Goal: Information Seeking & Learning: Learn about a topic

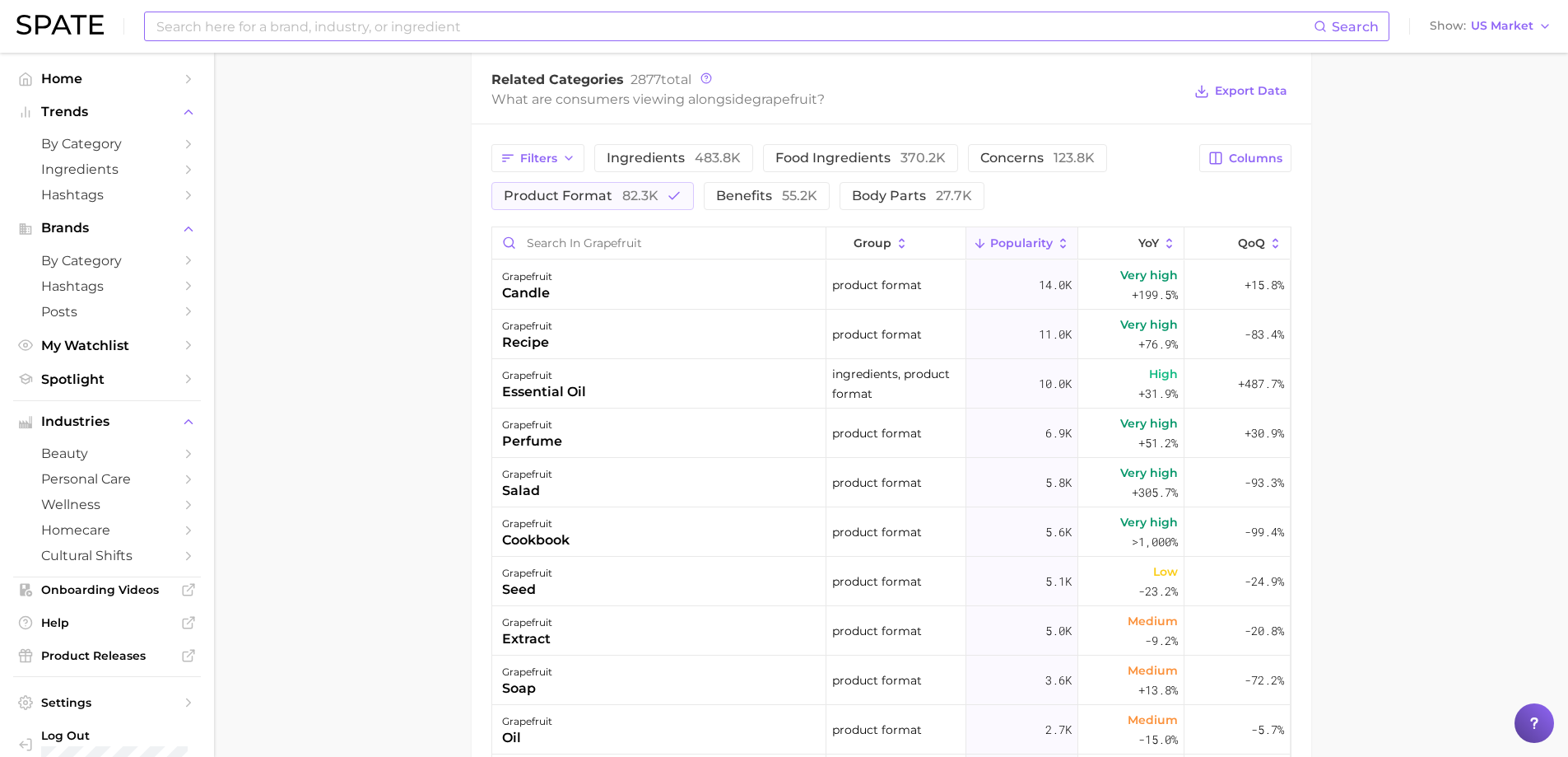
scroll to position [329, 0]
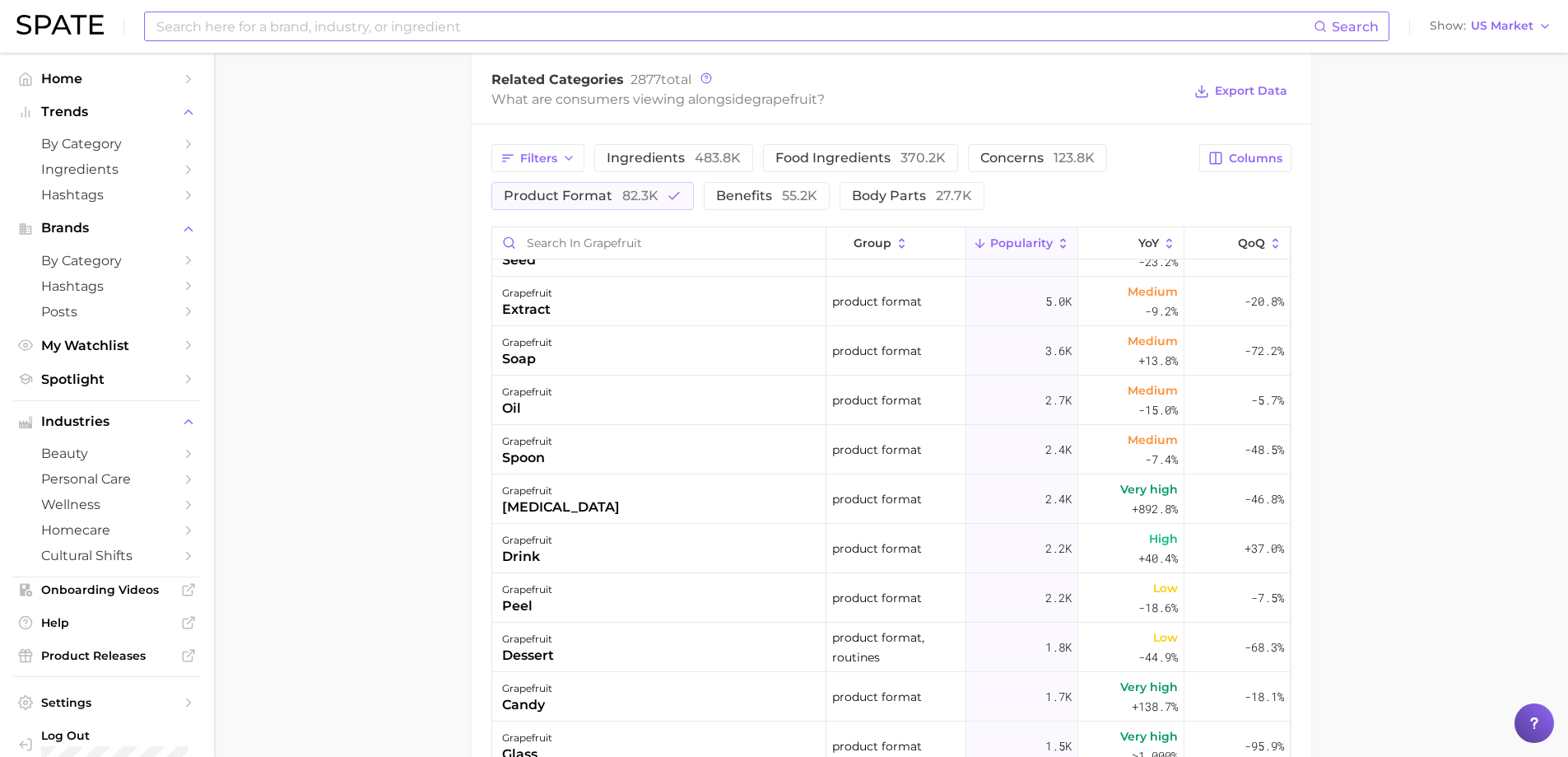
click at [393, 29] on input at bounding box center [734, 26] width 1159 height 28
type input "d"
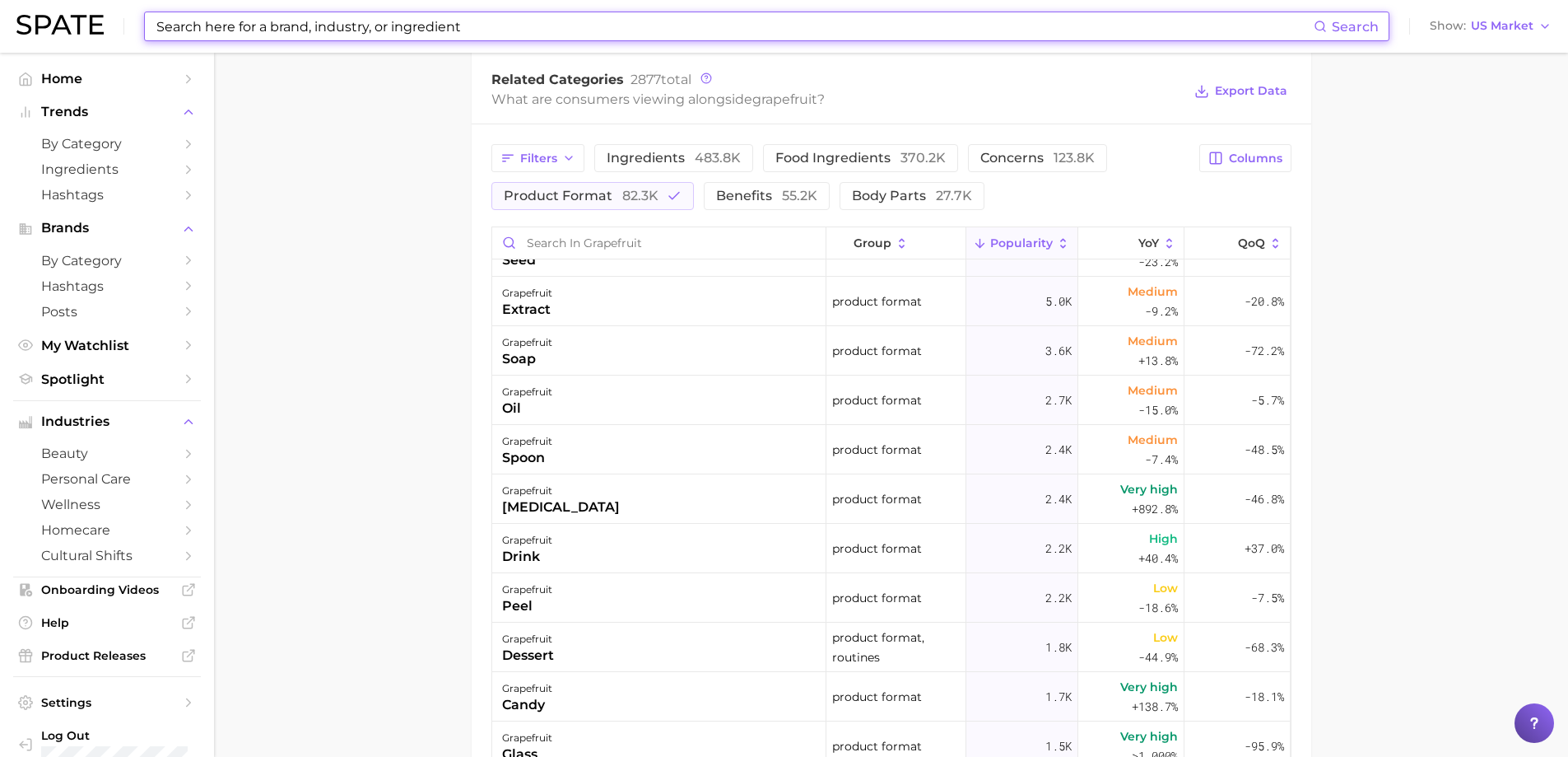
type input "x"
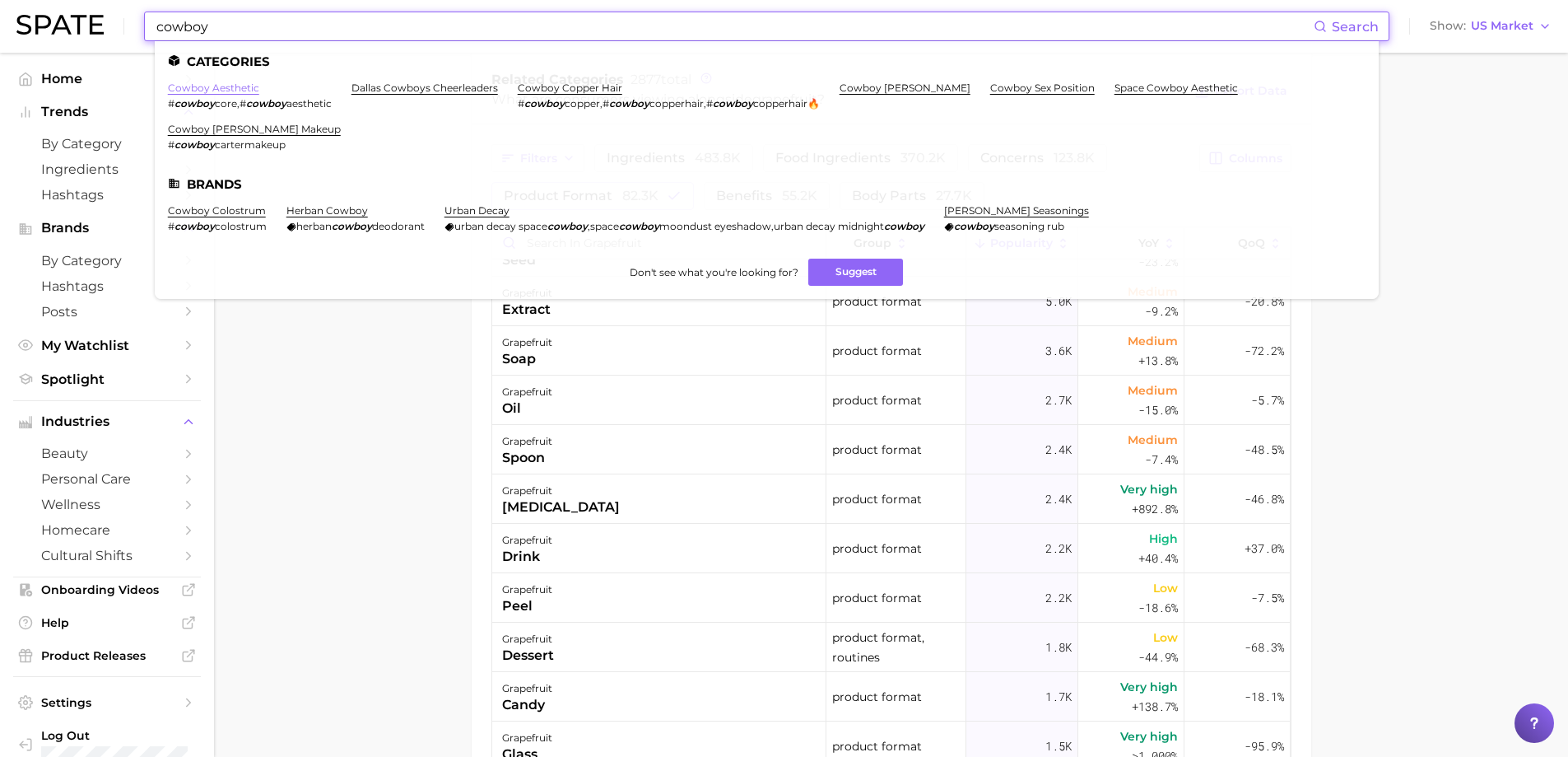
type input "cowboy"
click at [233, 89] on link "cowboy aesthetic" at bounding box center [214, 87] width 91 height 12
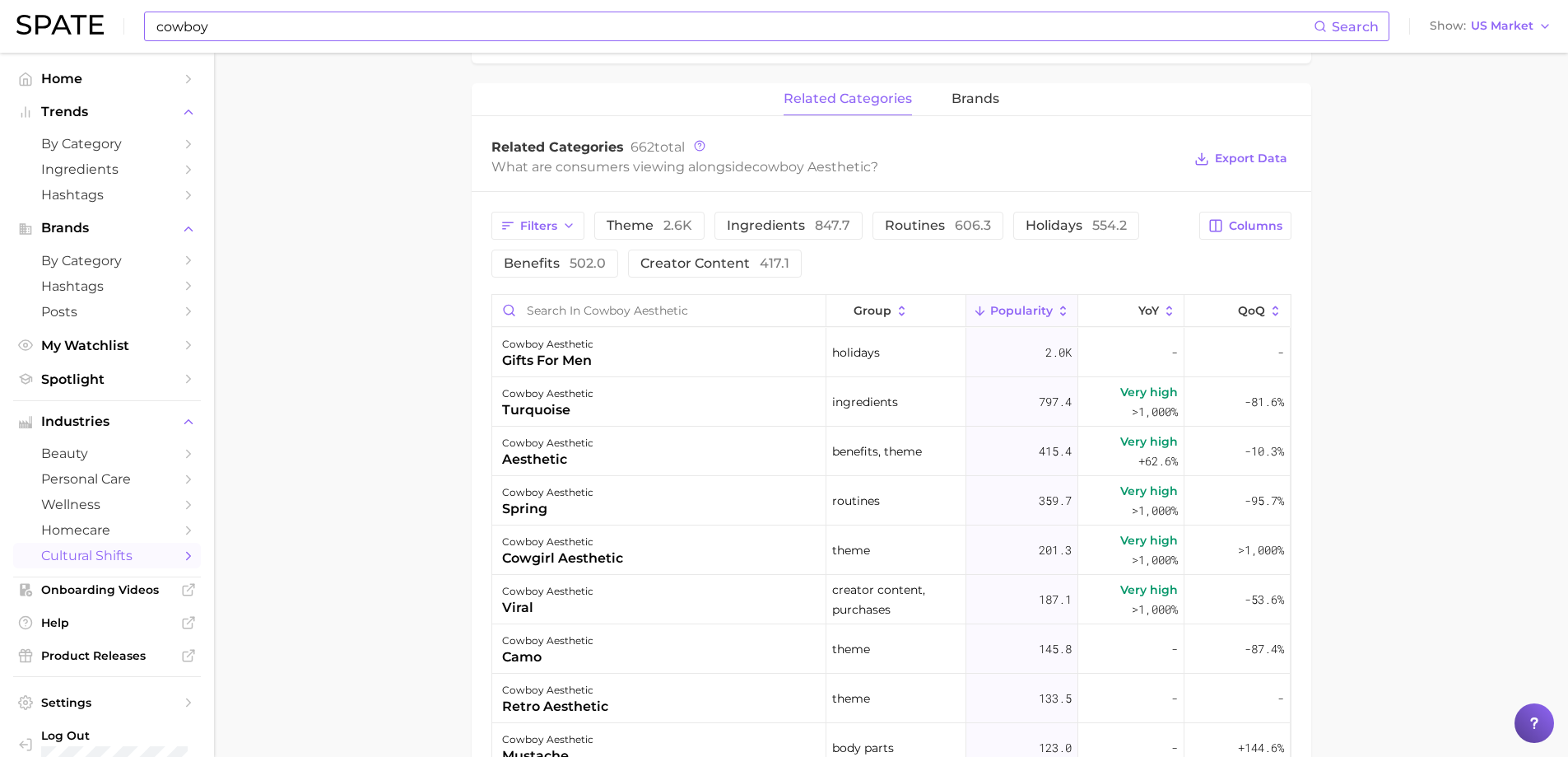
scroll to position [741, 0]
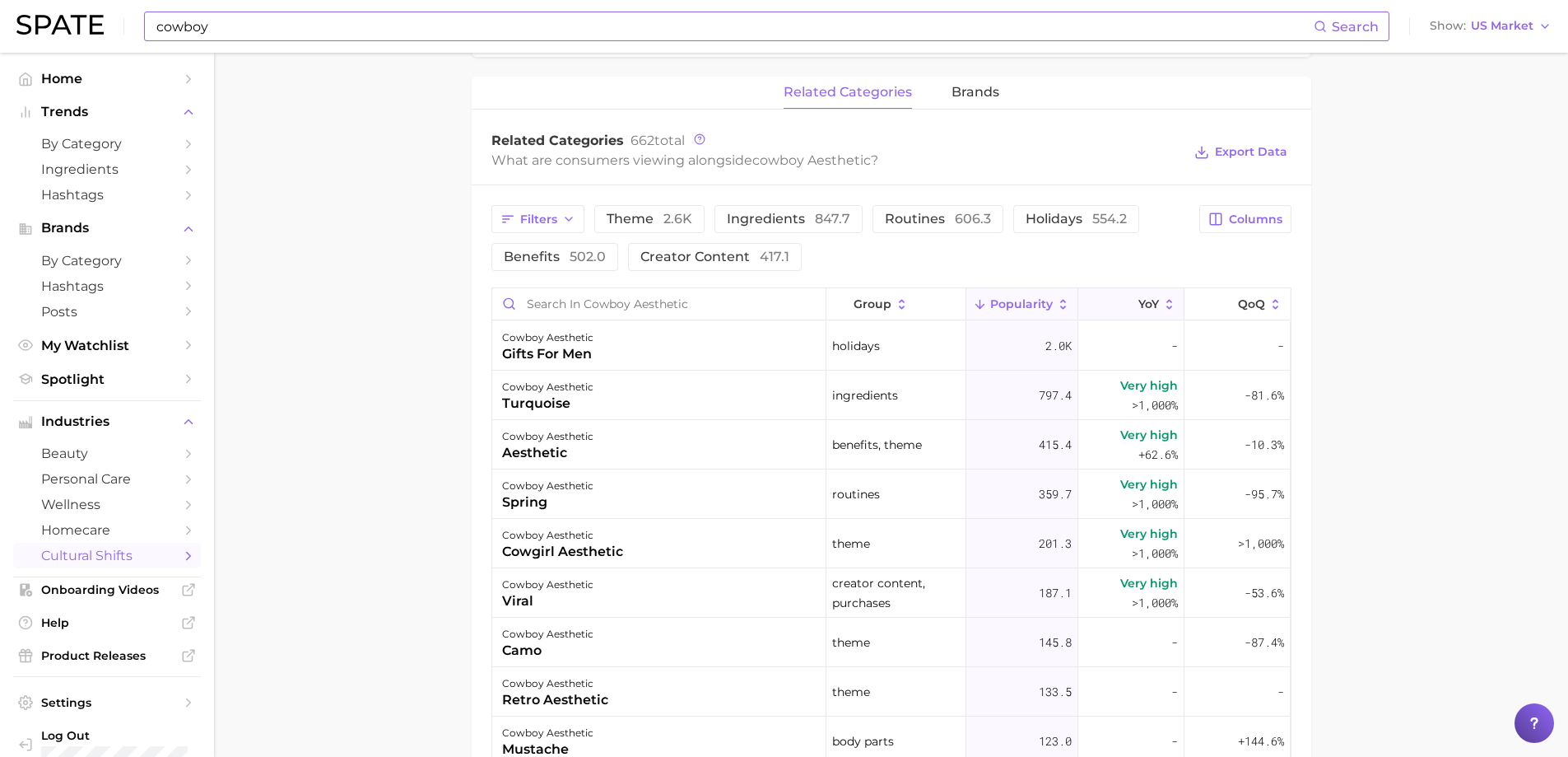
click at [1163, 299] on icon at bounding box center [1170, 305] width 15 height 15
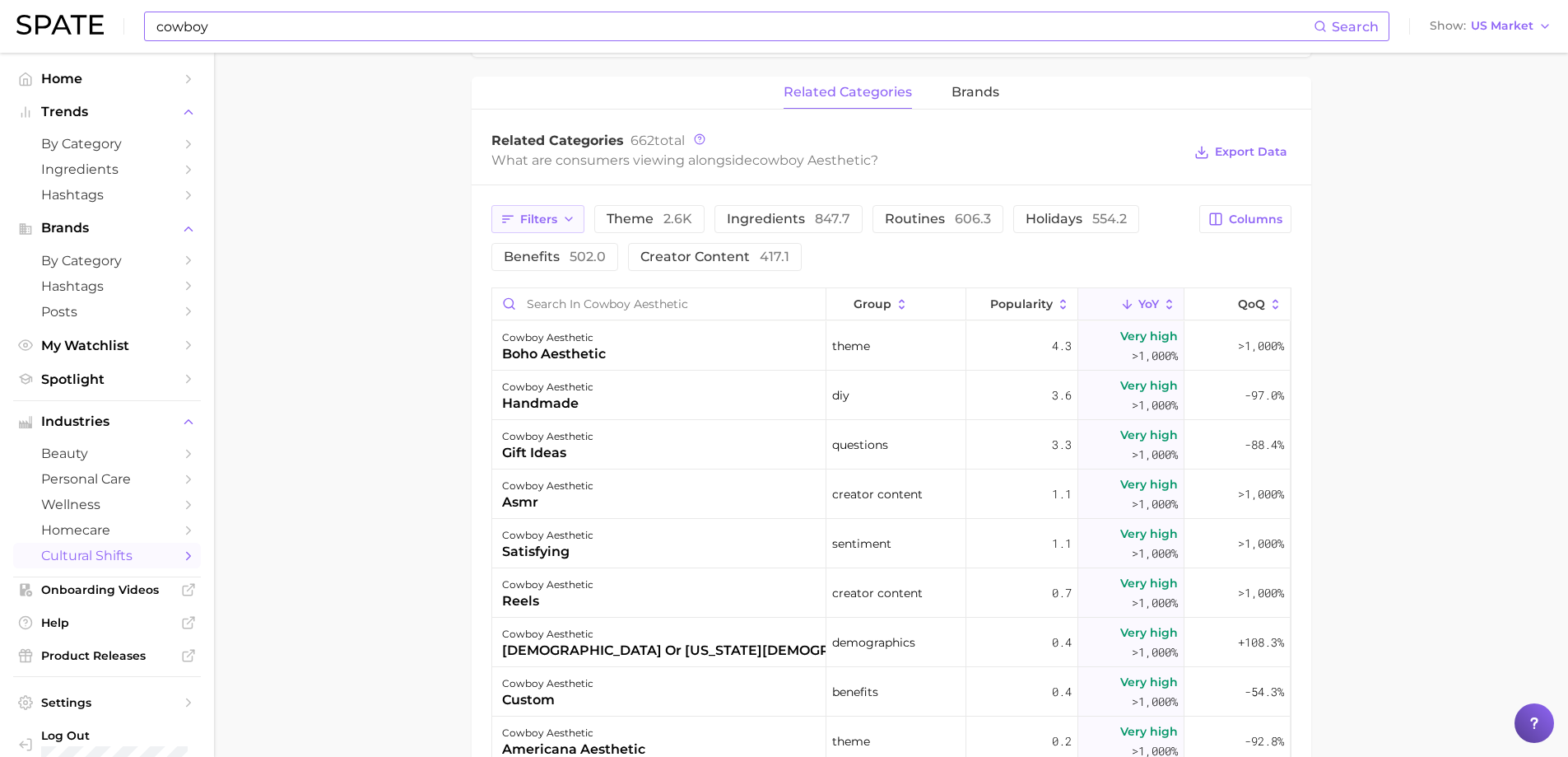
click at [565, 229] on button "Filters" at bounding box center [538, 219] width 93 height 28
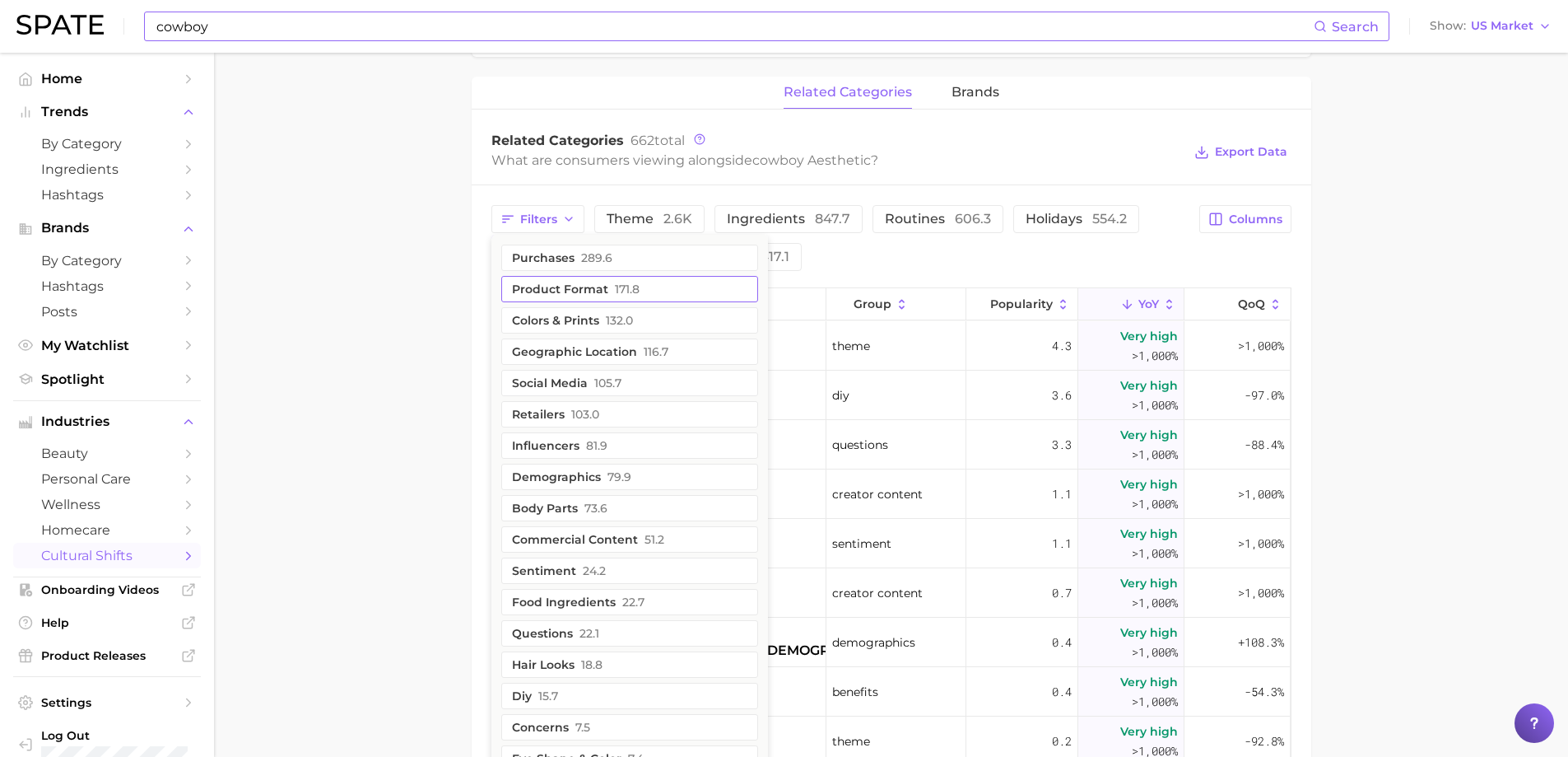
click at [578, 284] on button "product format 171.8" at bounding box center [630, 289] width 257 height 26
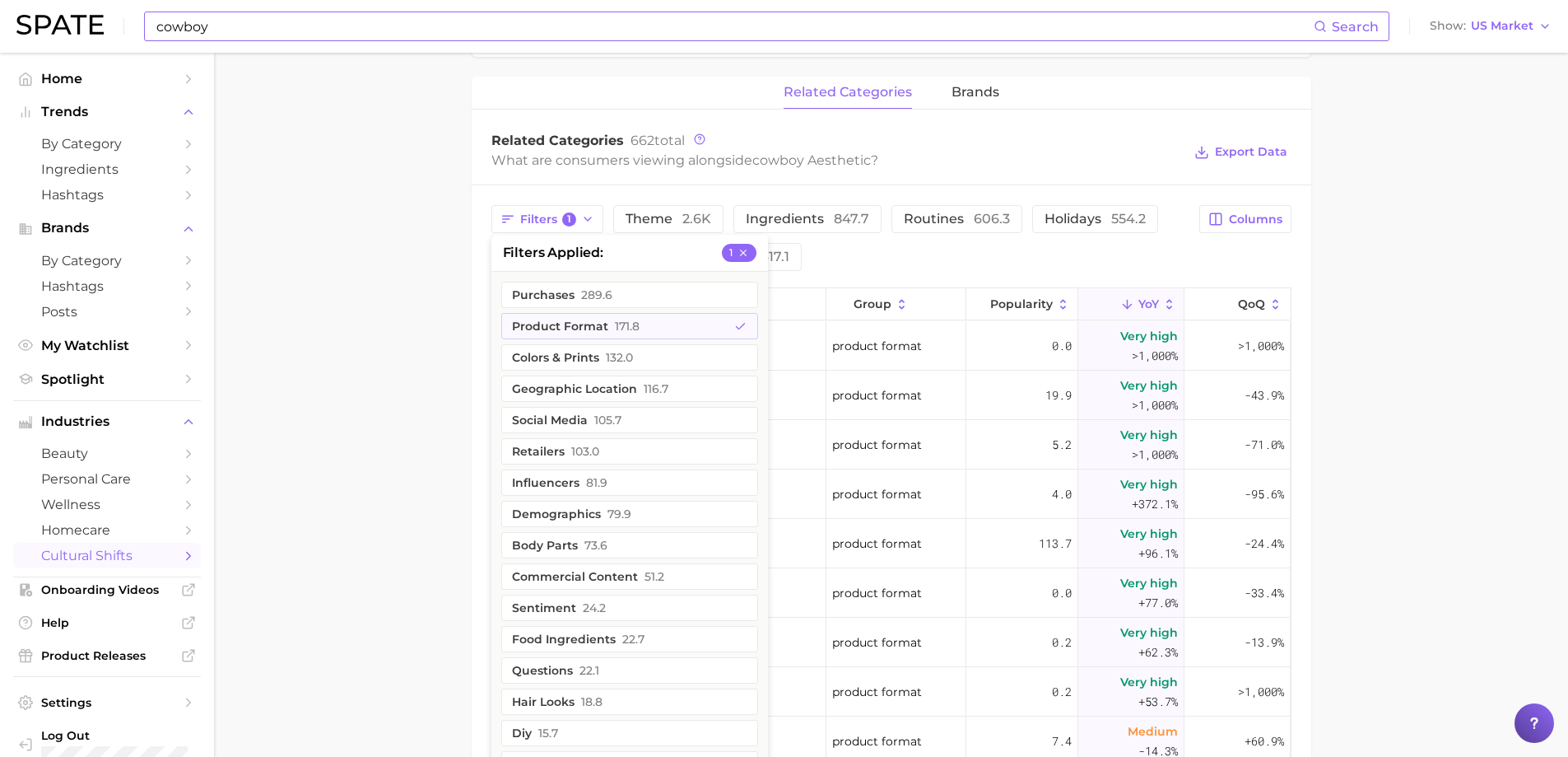
click at [407, 333] on main "1. societal shifts & culture 2. arts & design 3. aesthetics 4. cowboy aesthetic…" at bounding box center [891, 229] width 1354 height 1834
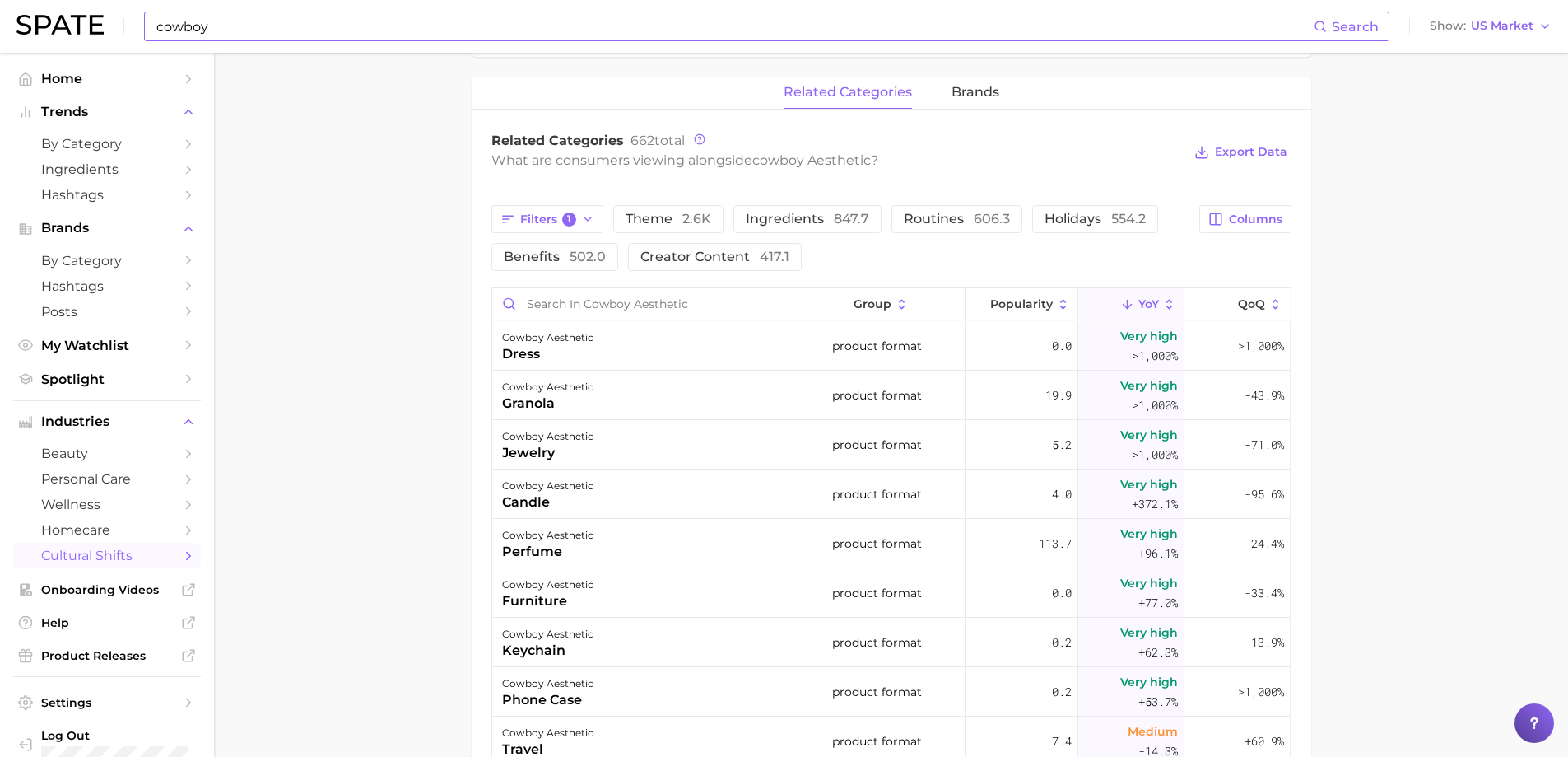
click at [1148, 299] on span "YoY" at bounding box center [1149, 304] width 20 height 13
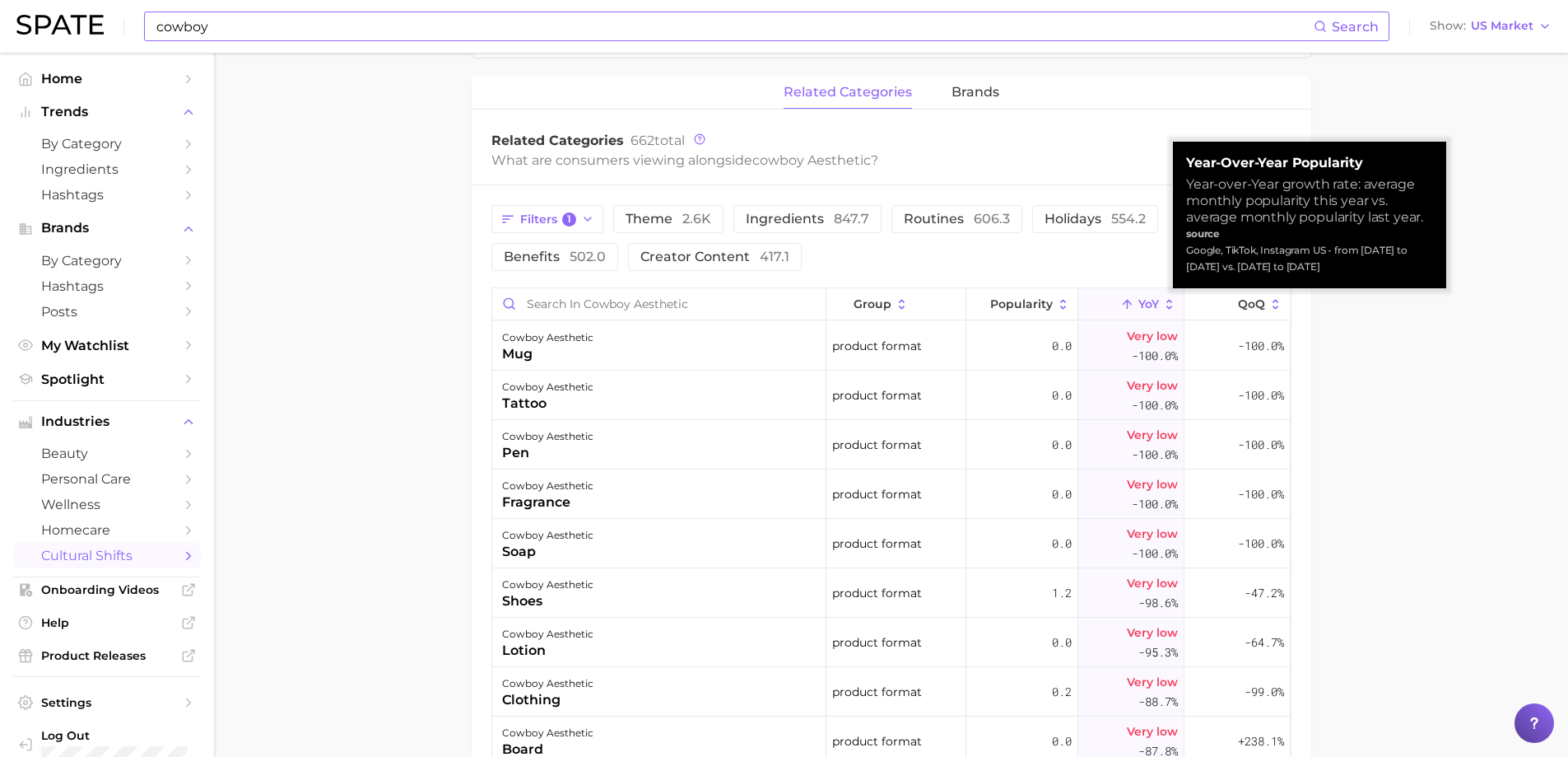
click at [1148, 299] on span "YoY" at bounding box center [1149, 304] width 20 height 13
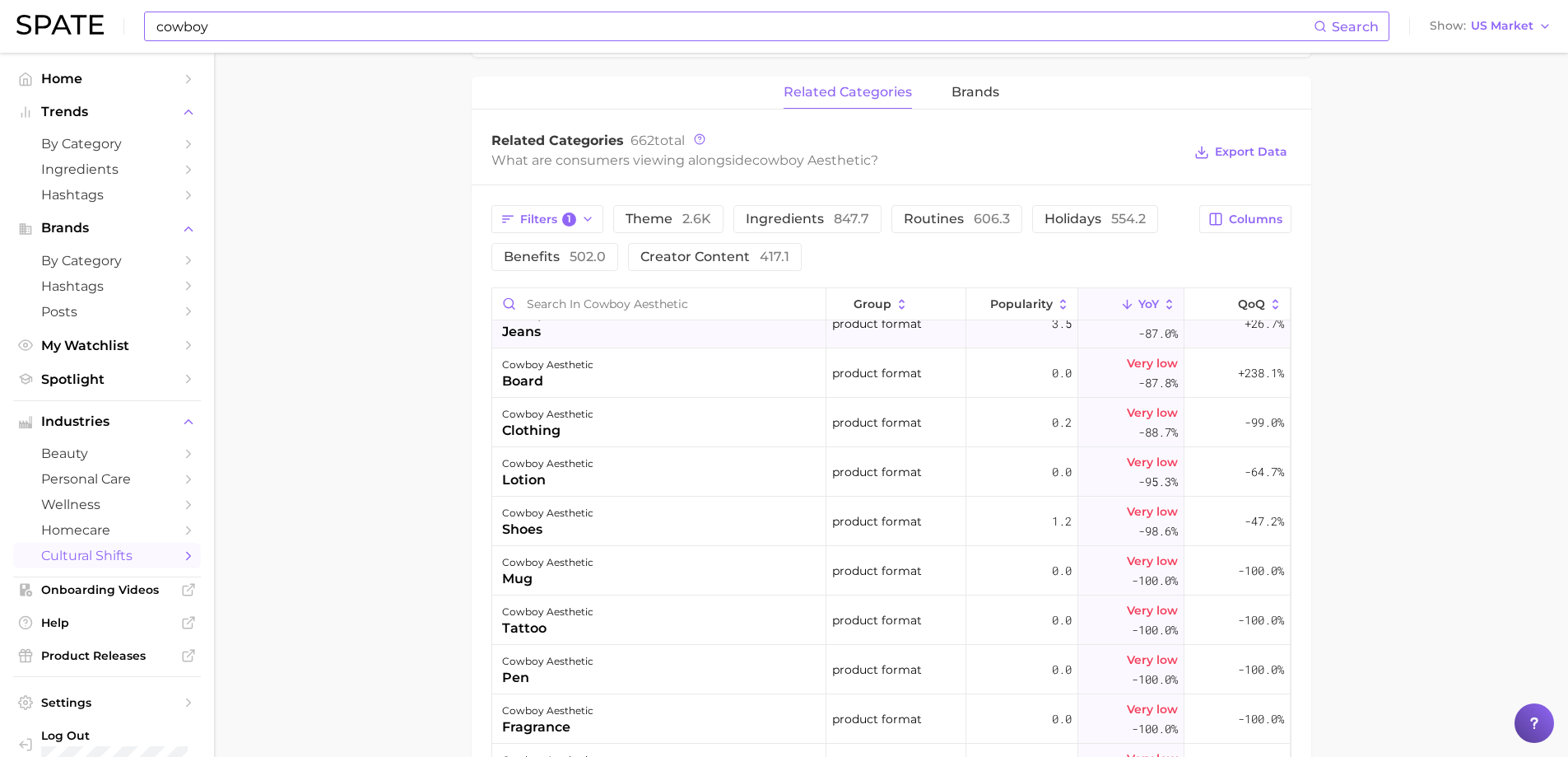
scroll to position [658, 0]
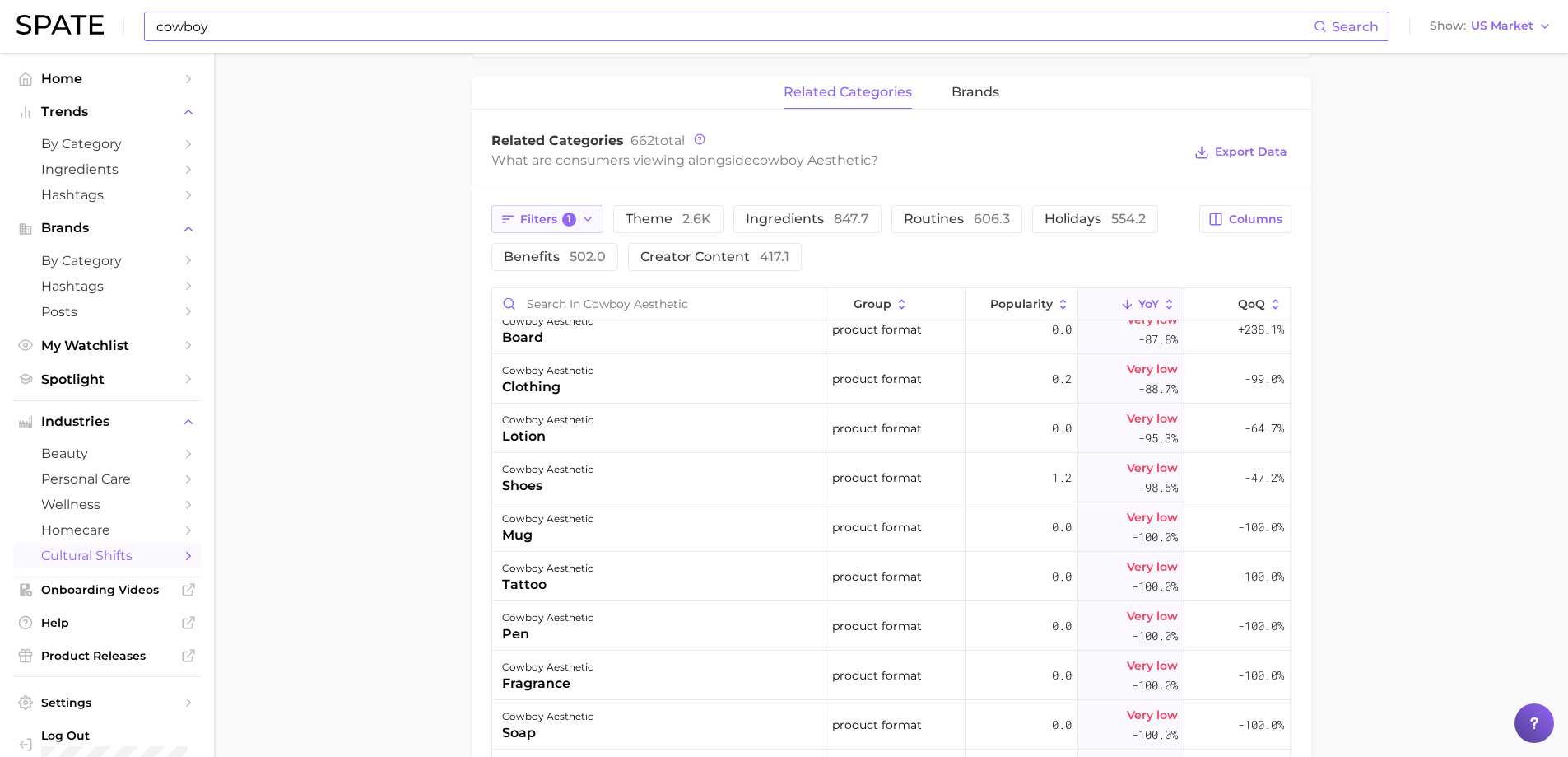
click at [591, 224] on icon "button" at bounding box center [588, 219] width 13 height 13
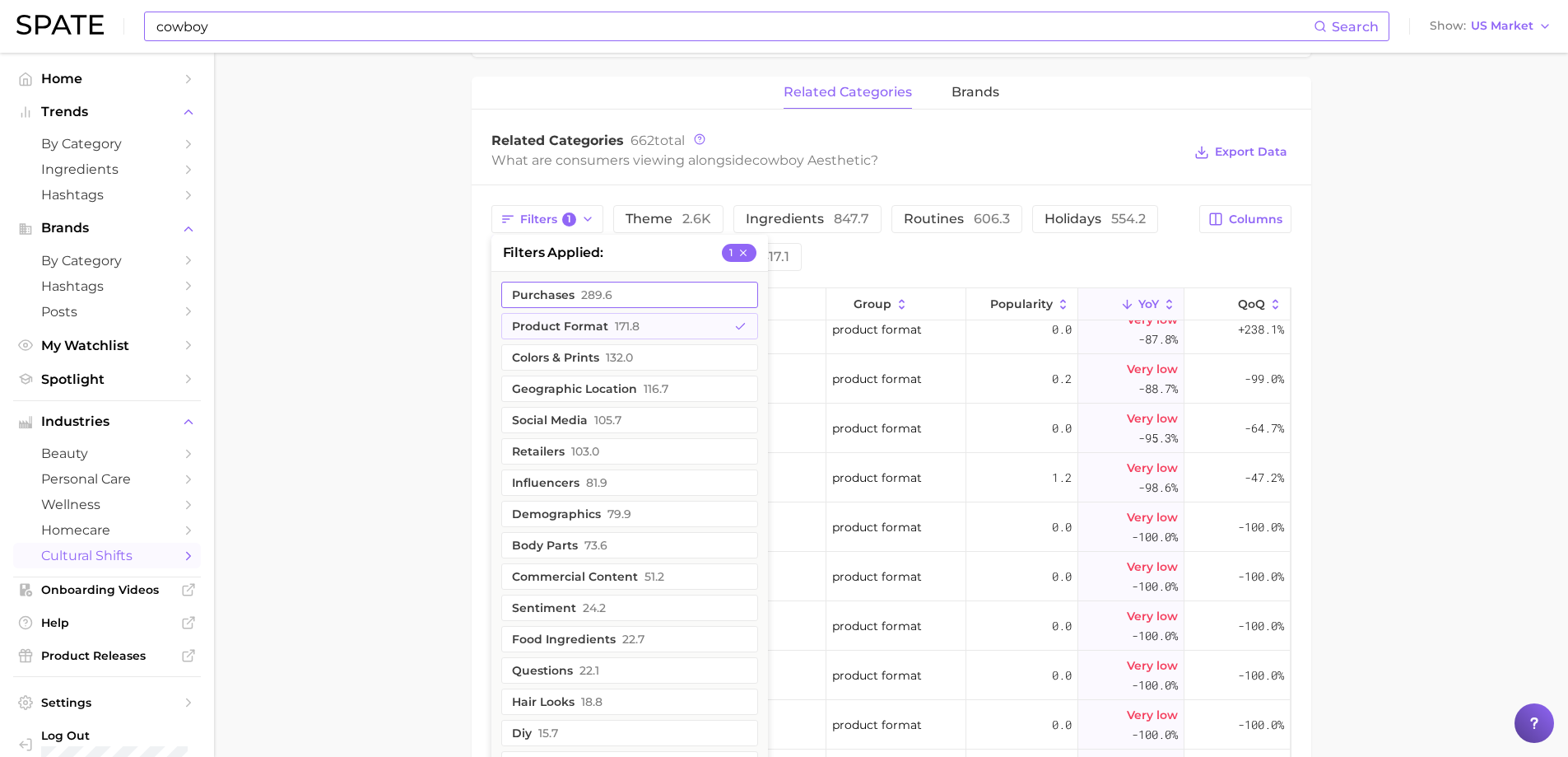
click at [743, 251] on icon "button" at bounding box center [743, 253] width 11 height 11
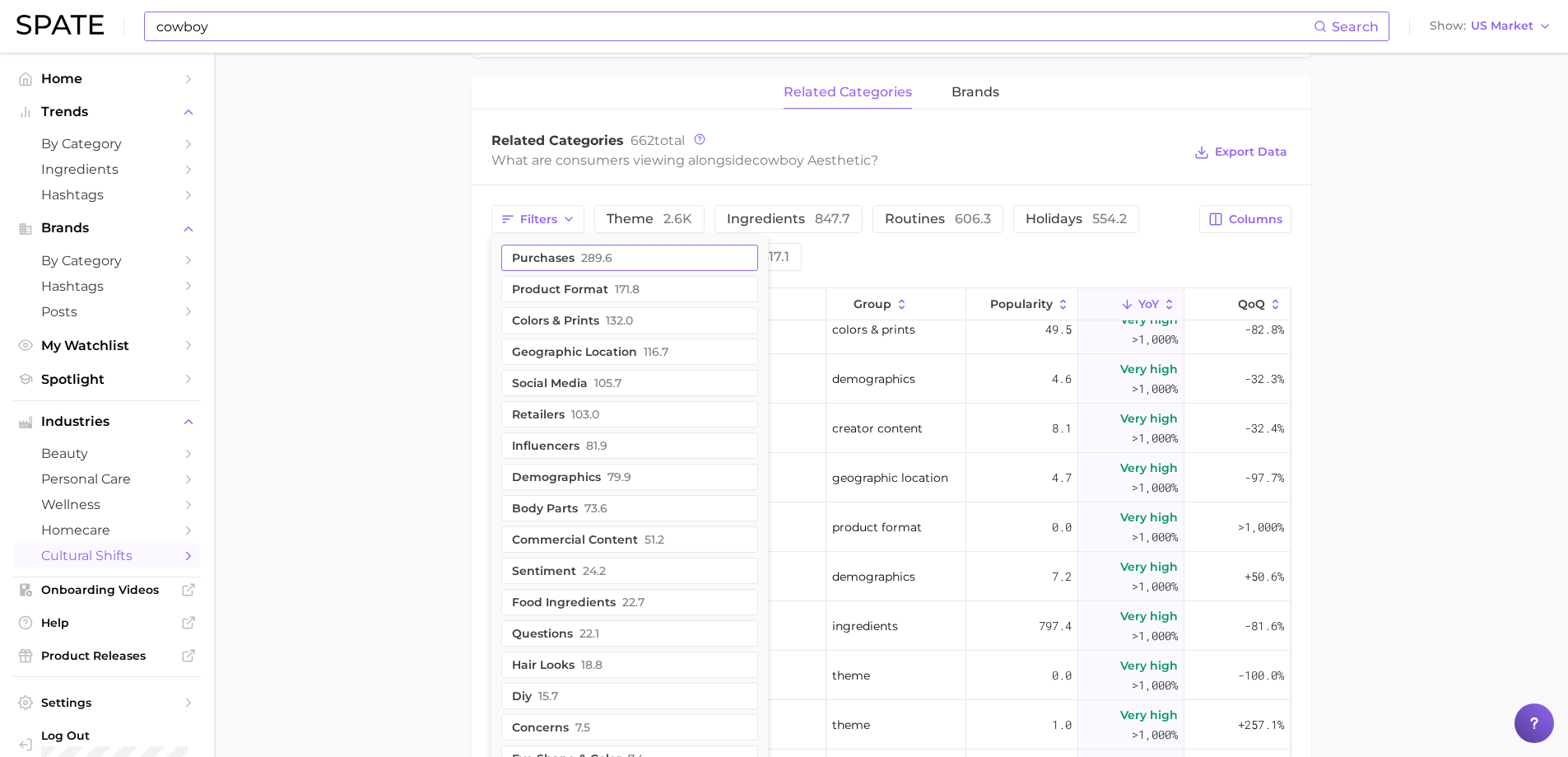
scroll to position [0, 0]
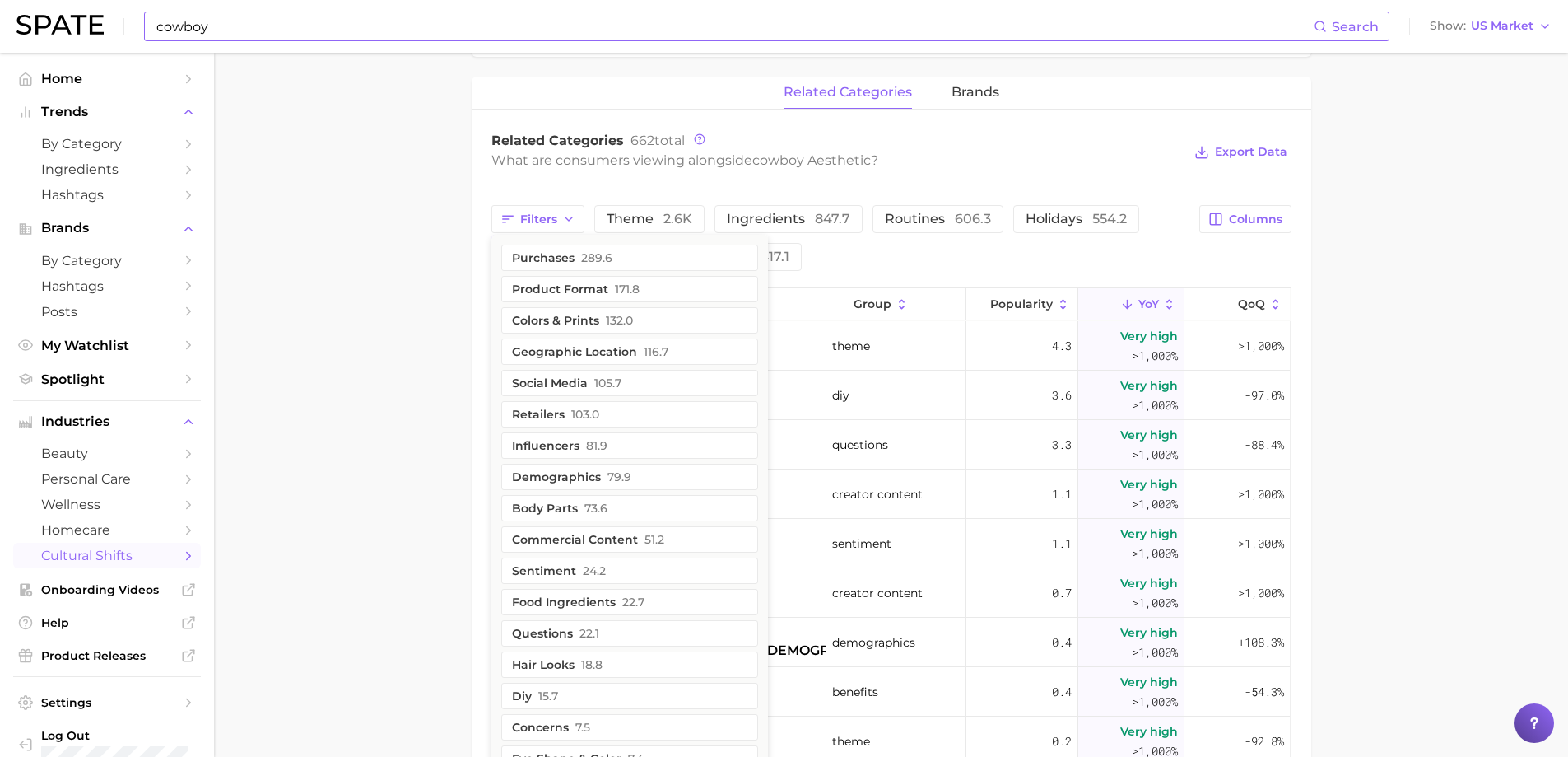
click at [897, 262] on div "Filters purchases 289.6 product format 171.8 colors & prints 132.0 geographic l…" at bounding box center [841, 237] width 699 height 66
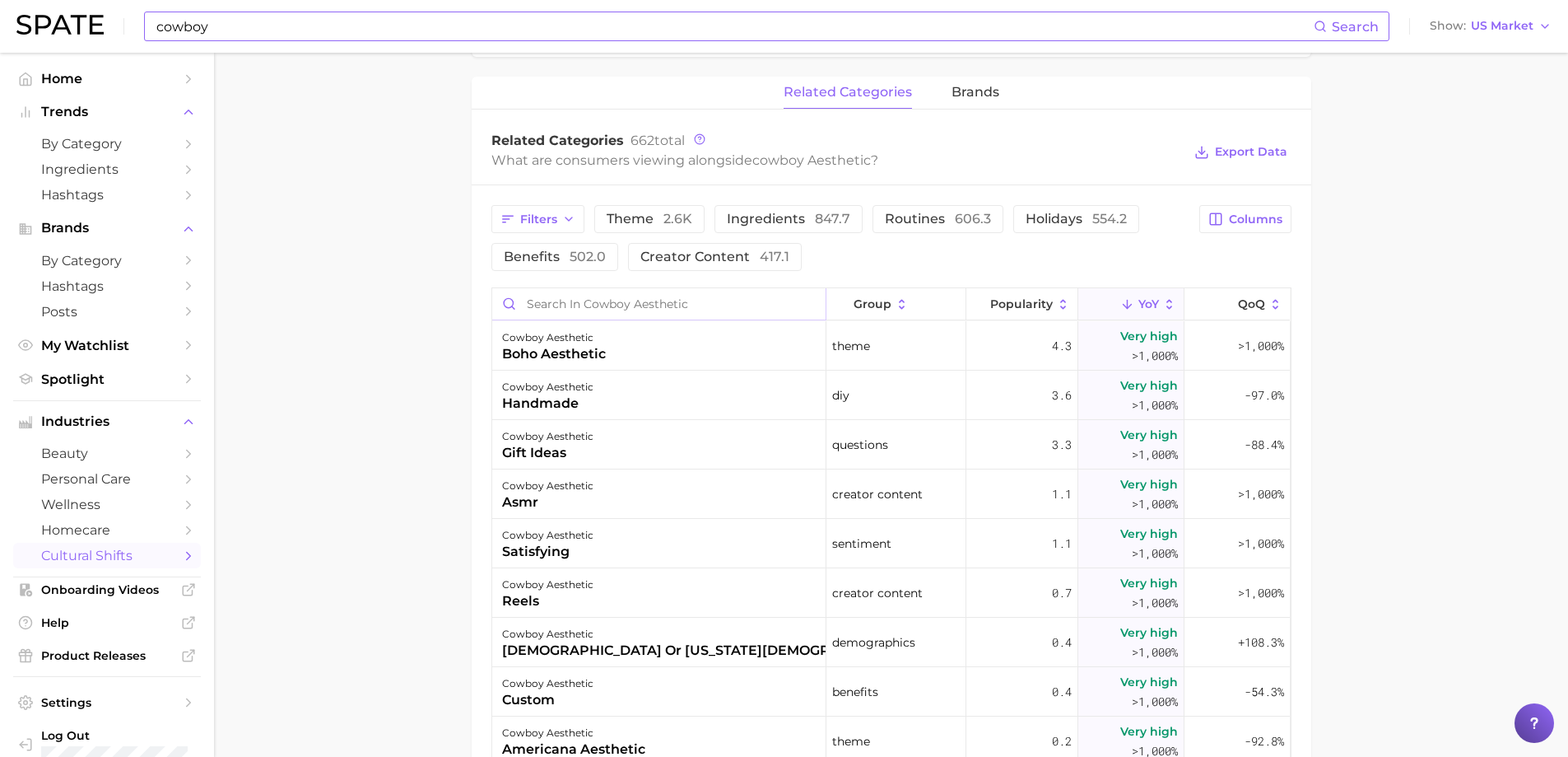
click at [670, 315] on input "Search in cowboy aesthetic" at bounding box center [658, 304] width 334 height 32
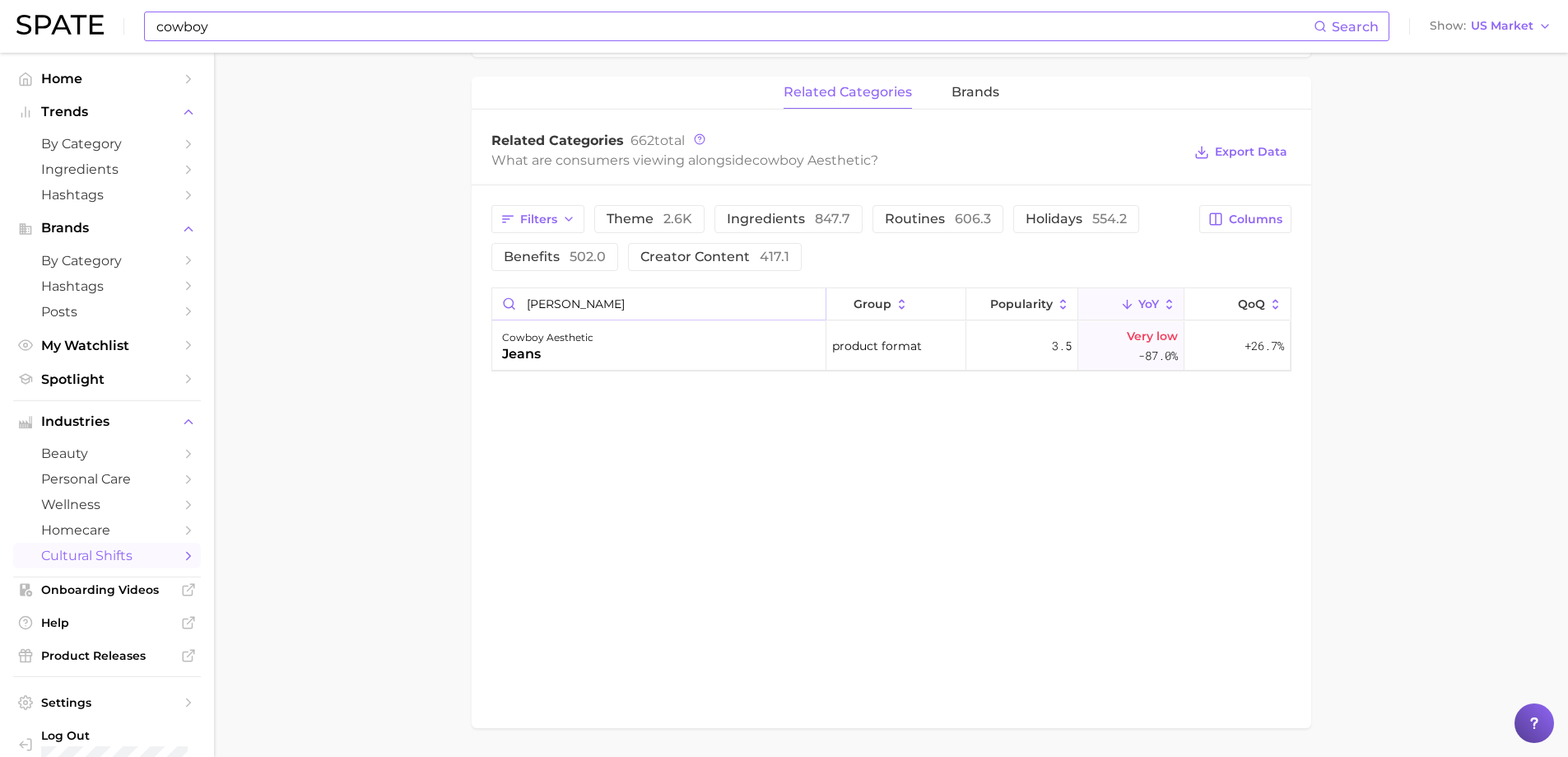
type input "[PERSON_NAME]"
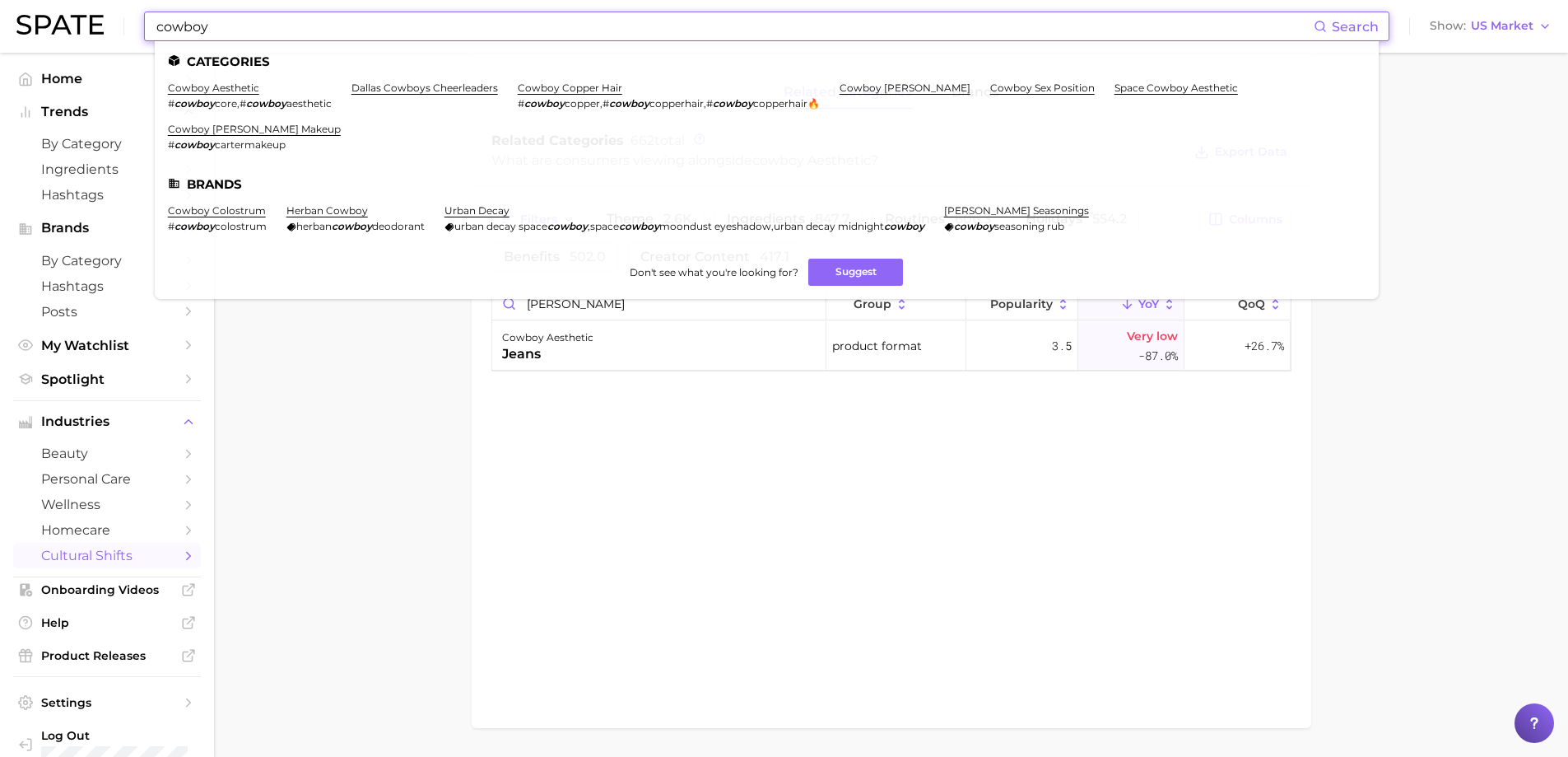
click at [348, 25] on input "cowboy" at bounding box center [734, 26] width 1159 height 28
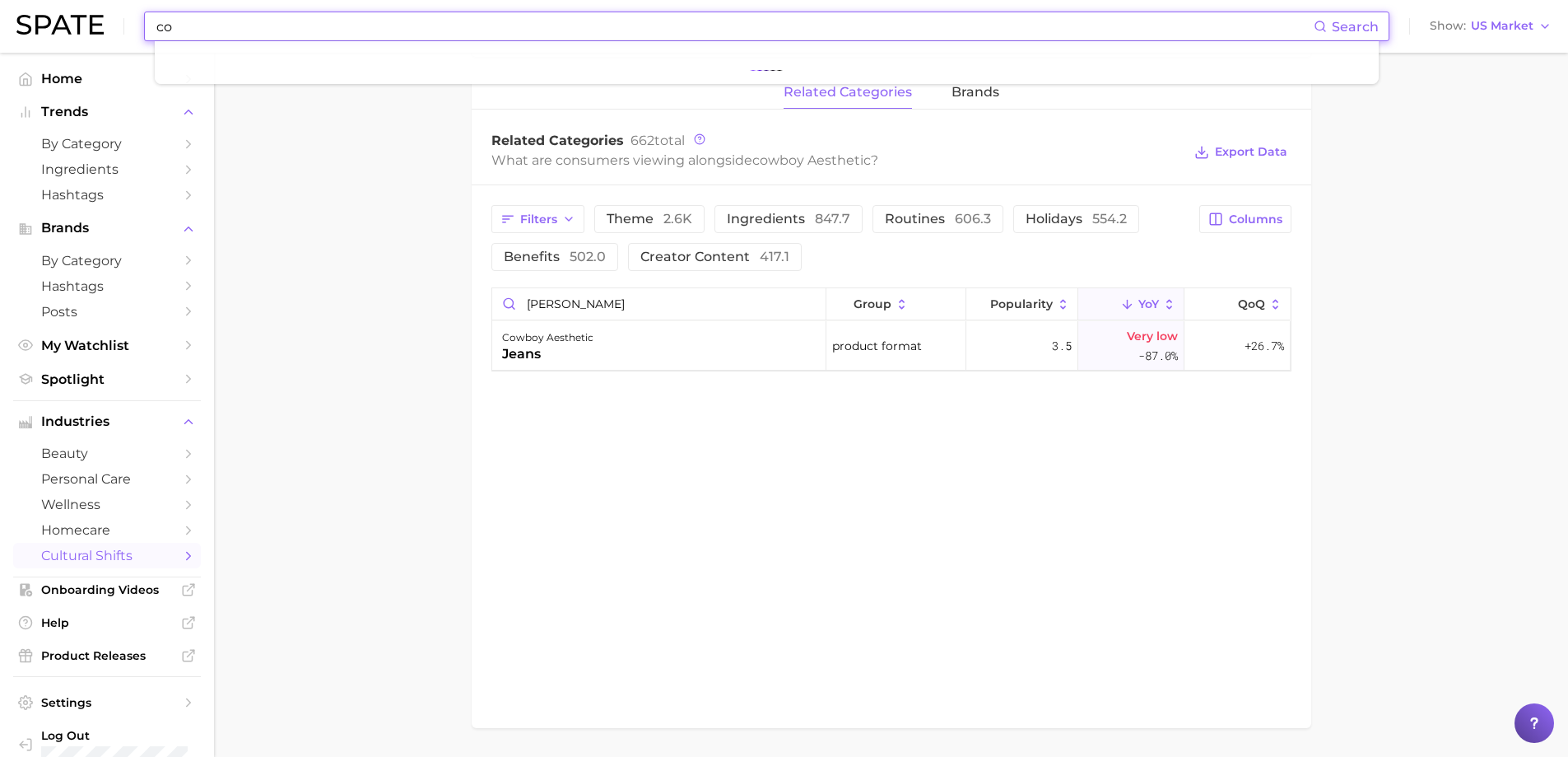
type input "c"
type input "d"
type input "c"
type input "d"
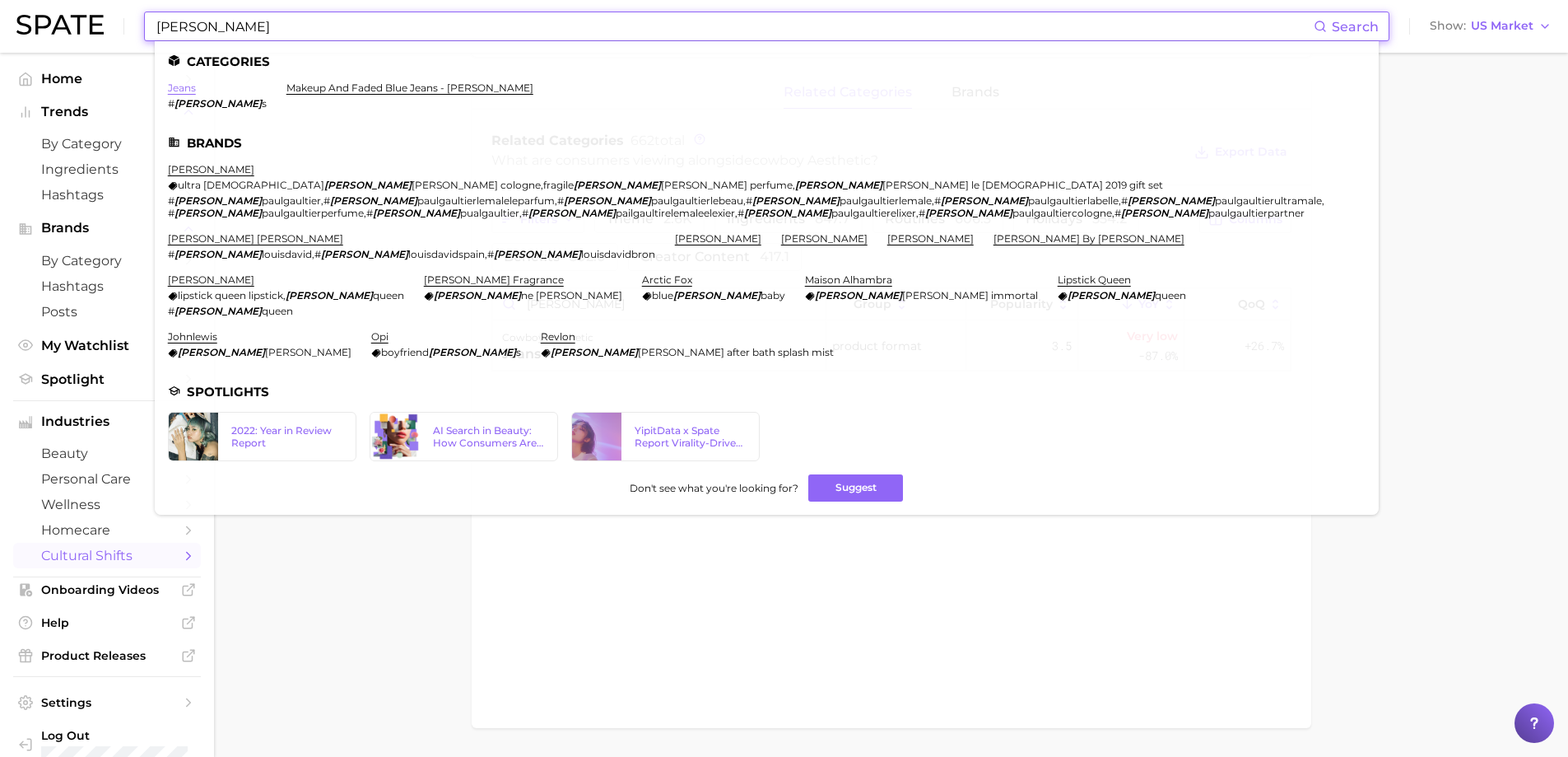
type input "[PERSON_NAME]"
click at [185, 89] on link "jeans" at bounding box center [182, 87] width 28 height 12
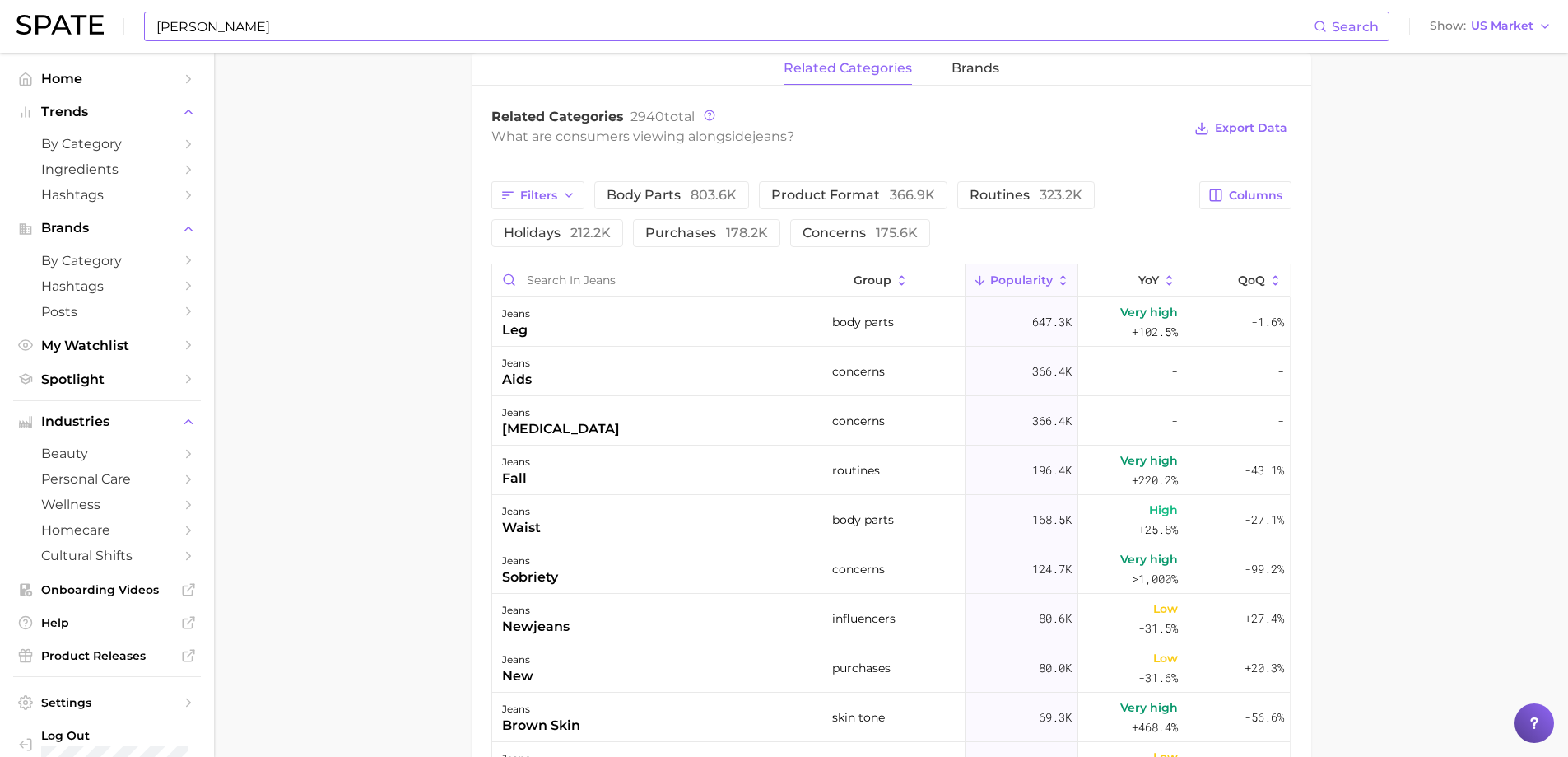
scroll to position [823, 0]
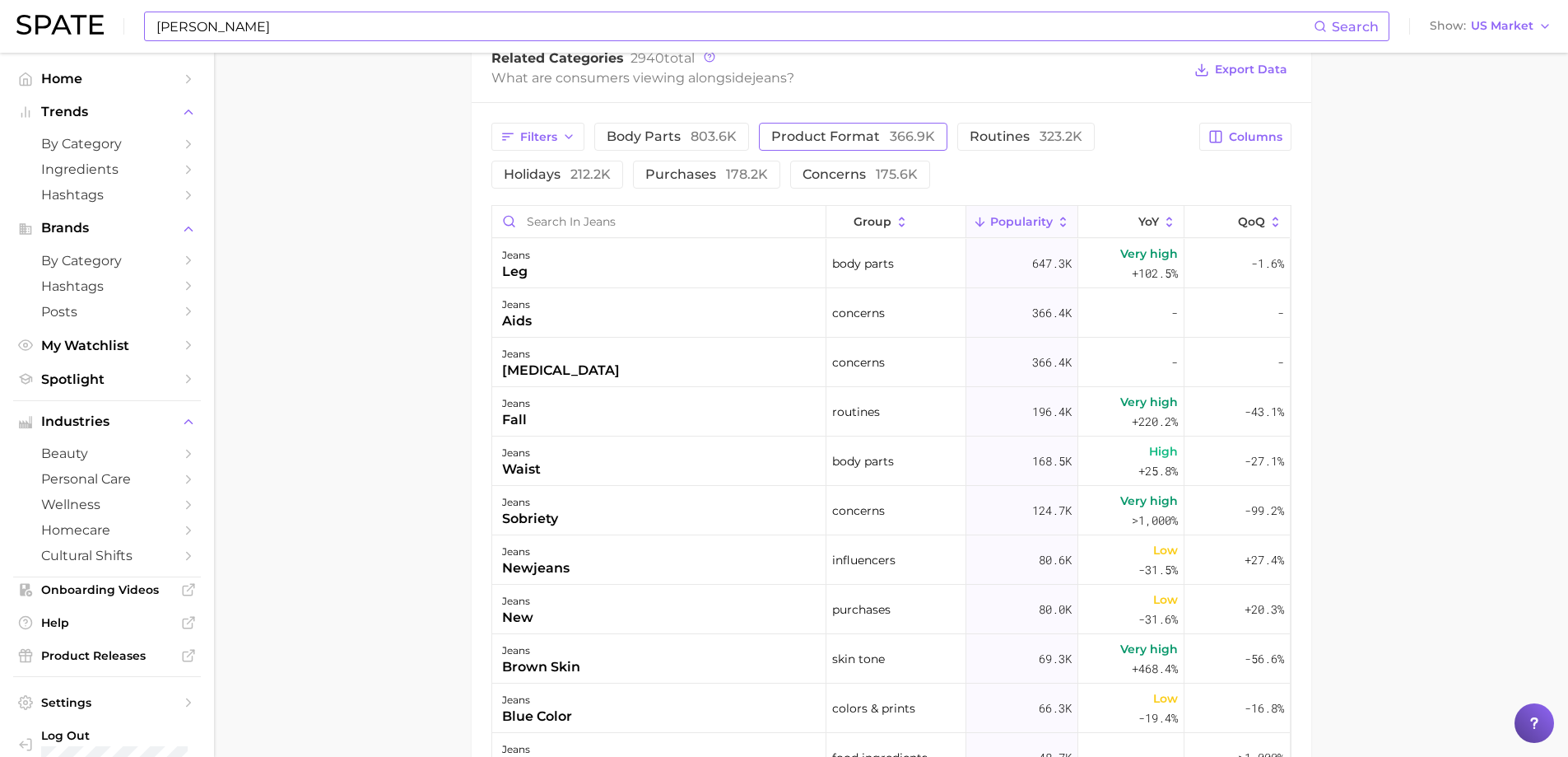
click at [793, 139] on span "product format 366.9k" at bounding box center [853, 137] width 164 height 13
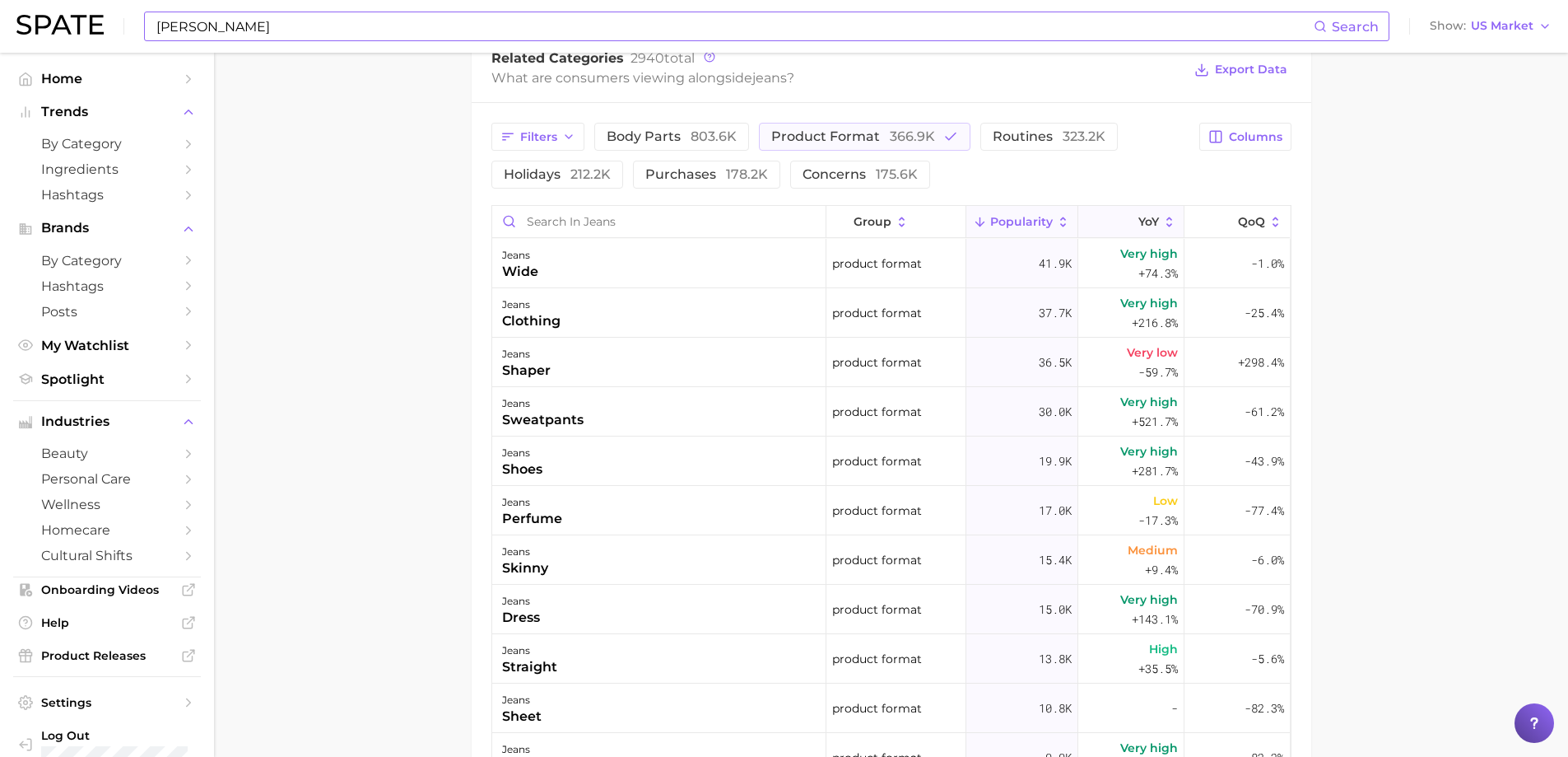
click at [1163, 220] on icon at bounding box center [1170, 222] width 15 height 15
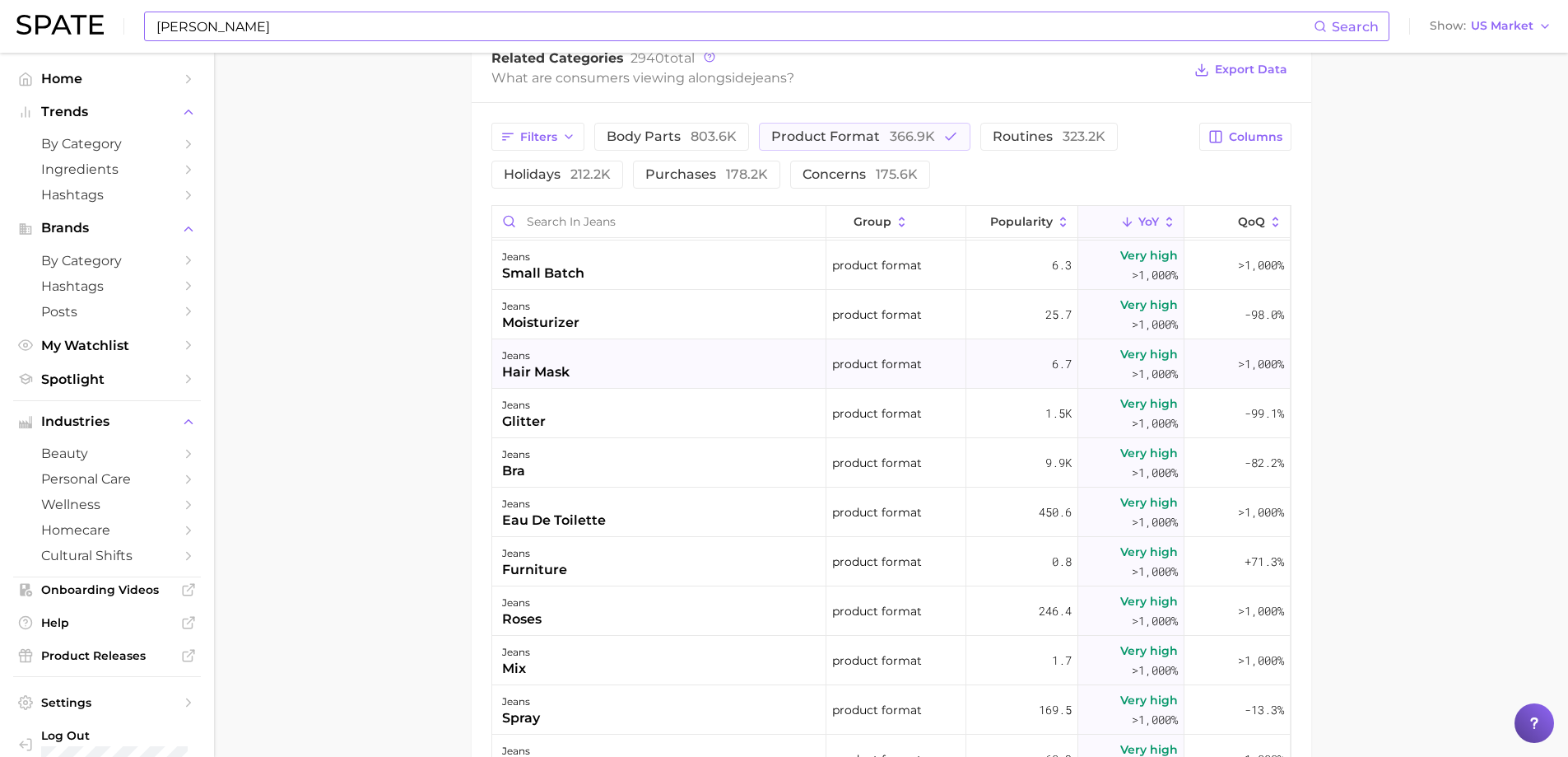
scroll to position [741, 0]
click at [1259, 73] on span "Export Data" at bounding box center [1252, 69] width 73 height 14
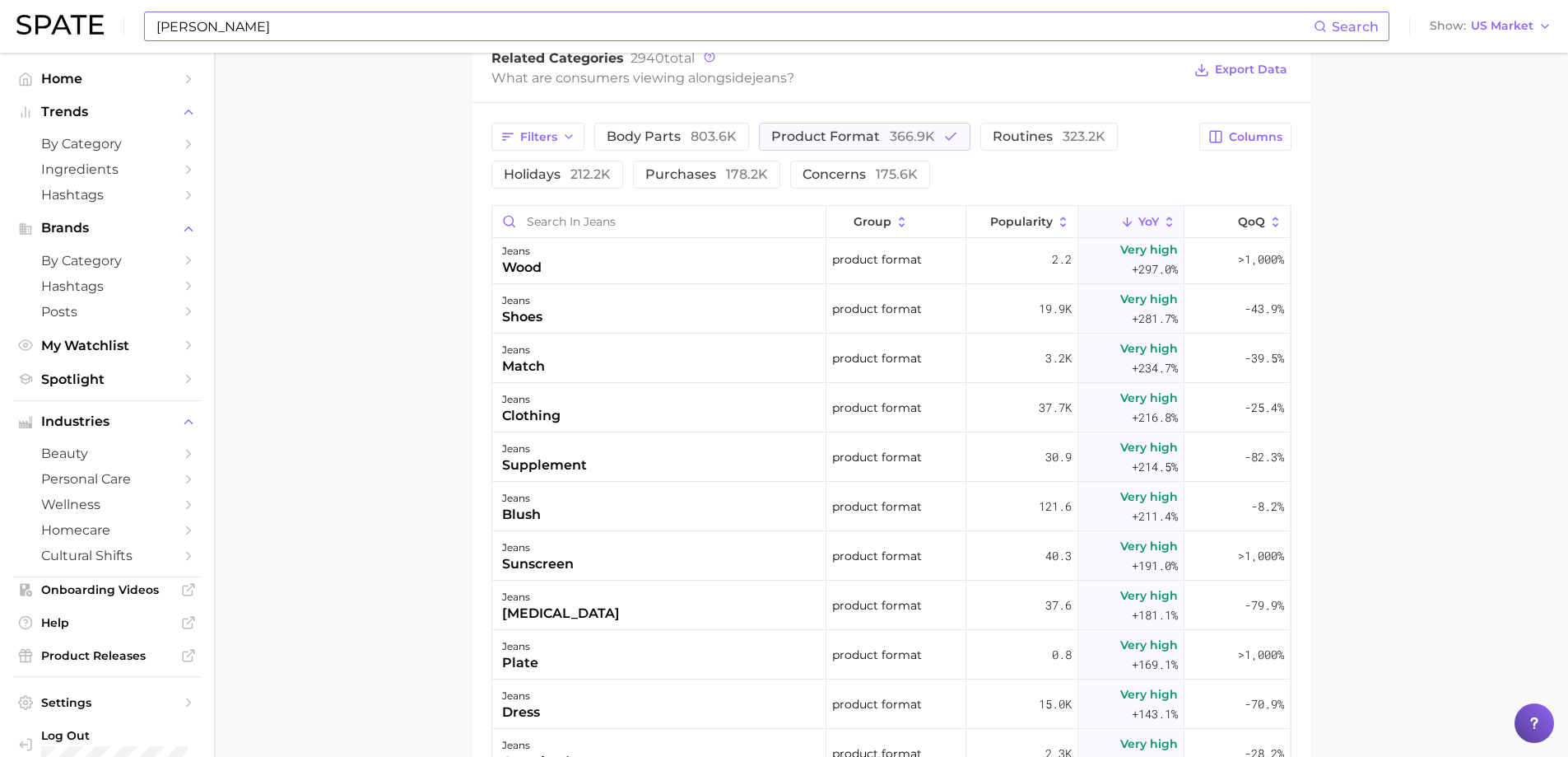
scroll to position [3128, 0]
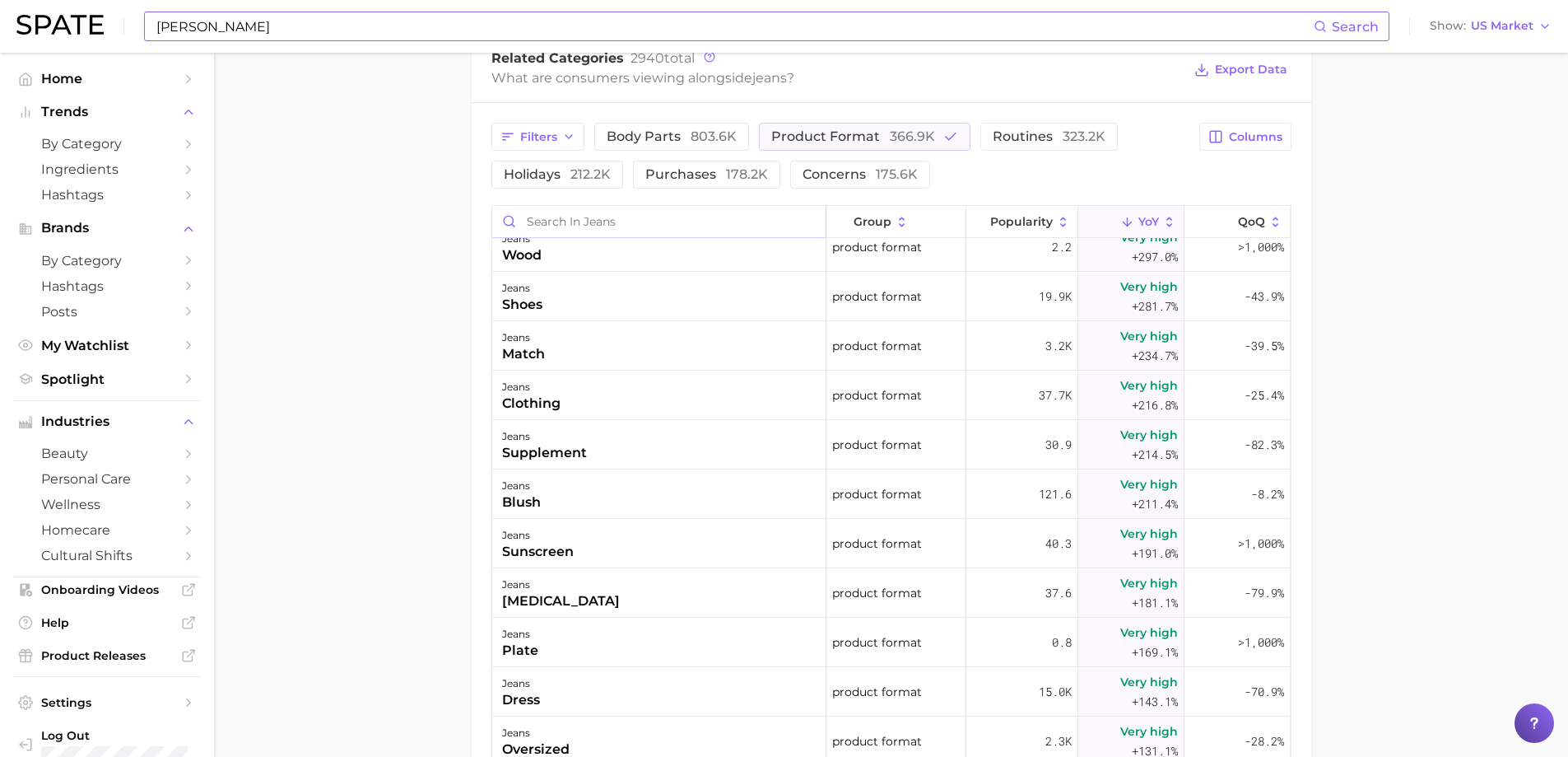
click at [603, 223] on input "Search in jeans" at bounding box center [658, 221] width 334 height 32
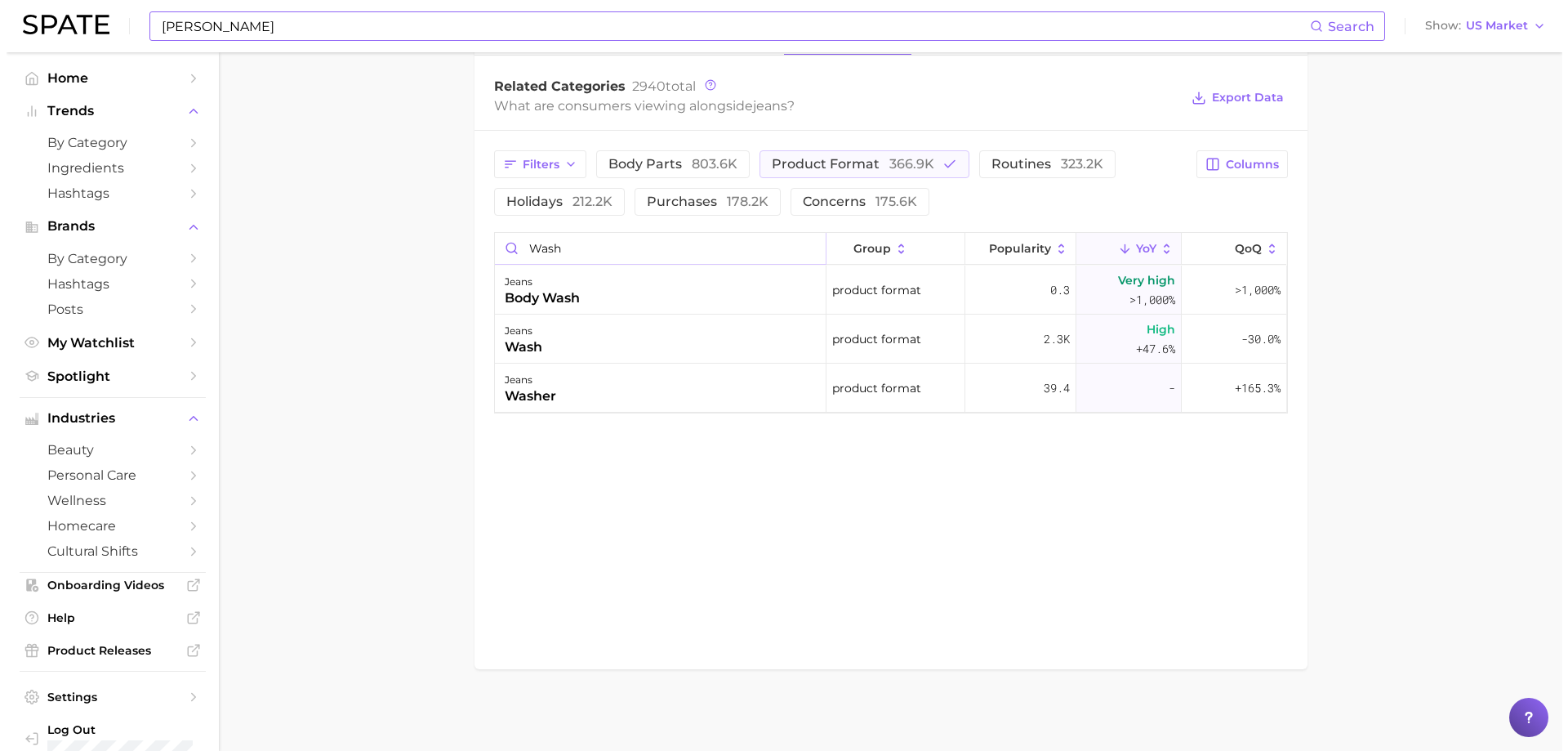
scroll to position [788, 0]
type input "wash"
click at [544, 280] on div "jeans" at bounding box center [535, 281] width 75 height 19
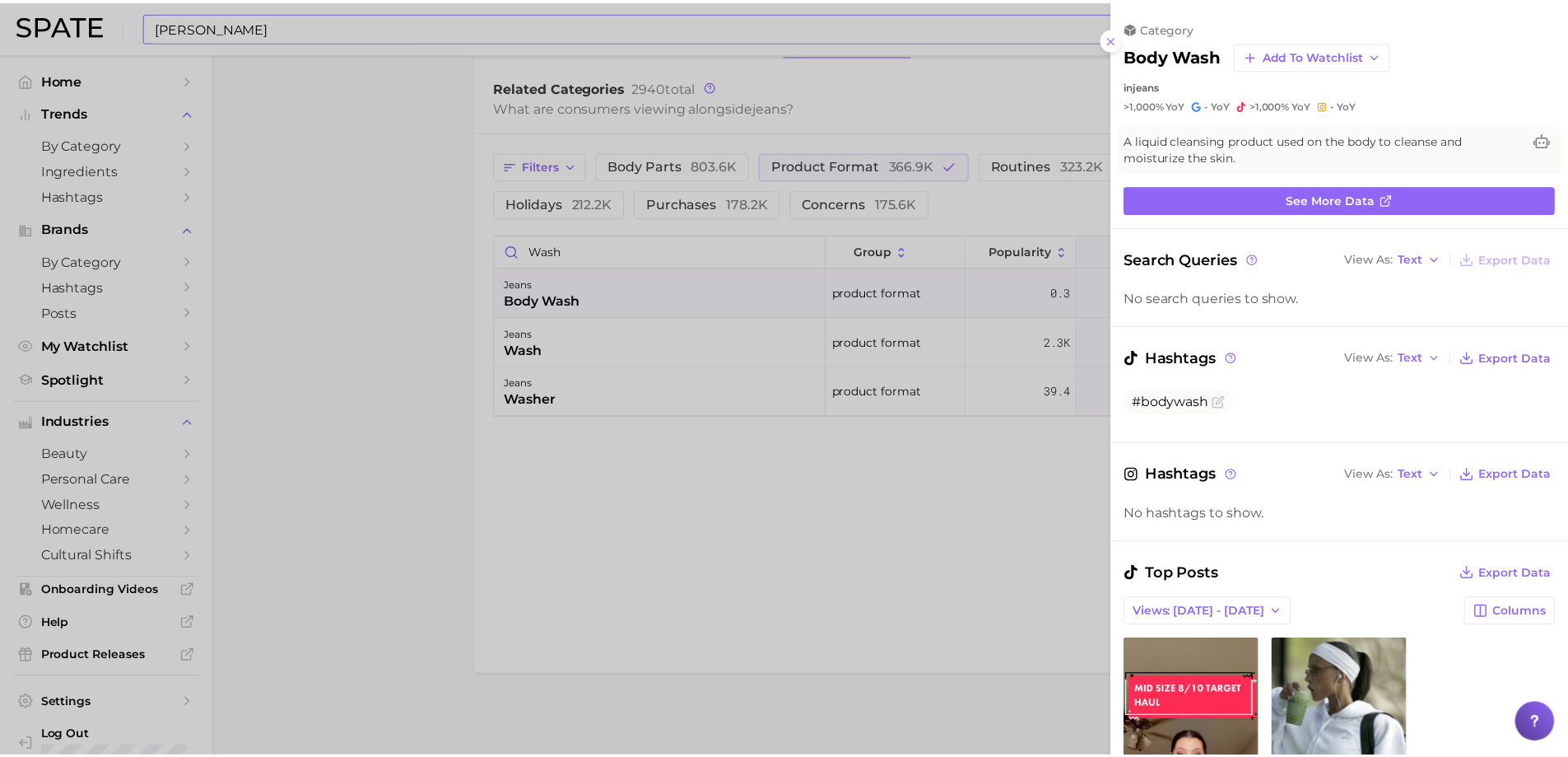
scroll to position [0, 0]
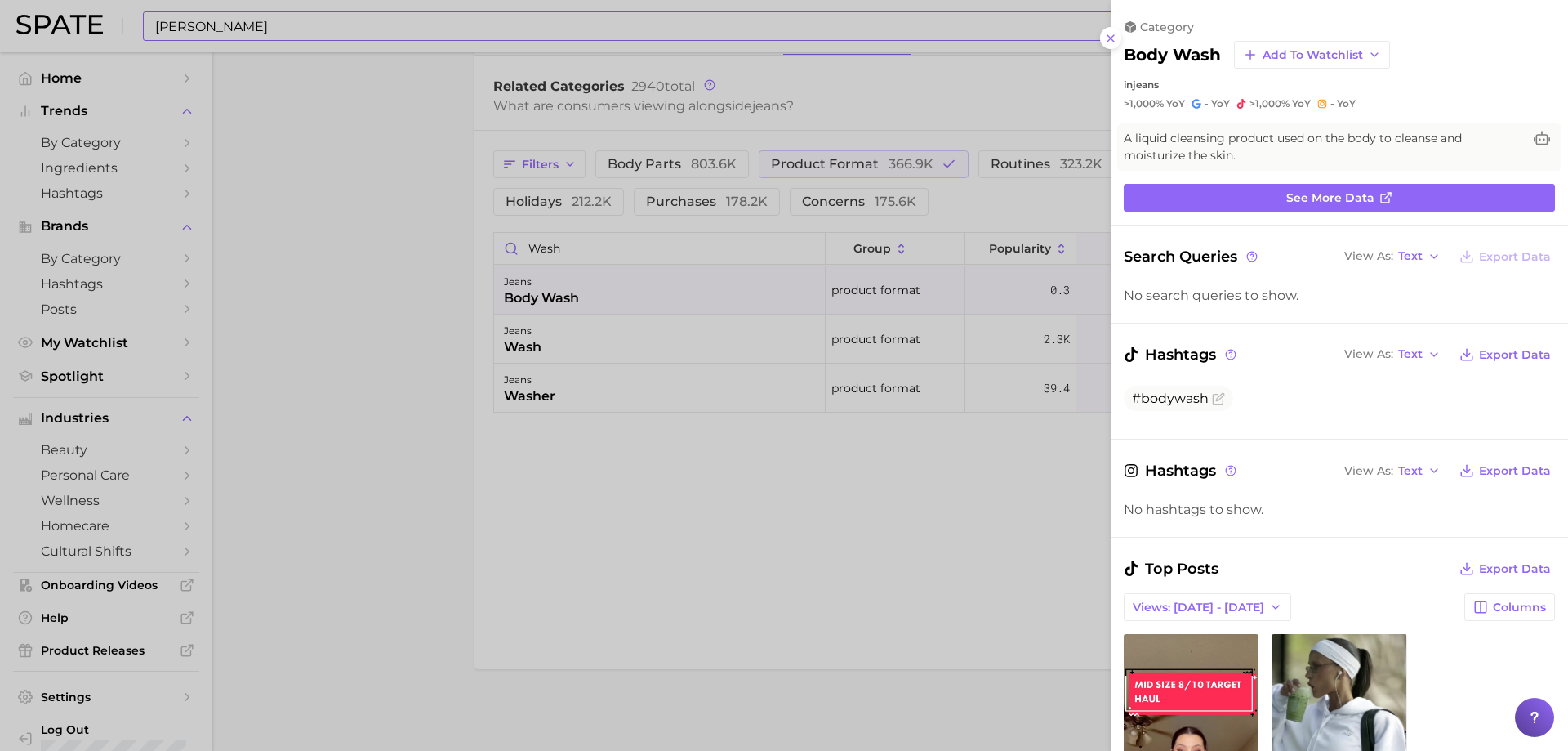
click at [642, 224] on div at bounding box center [784, 376] width 1568 height 751
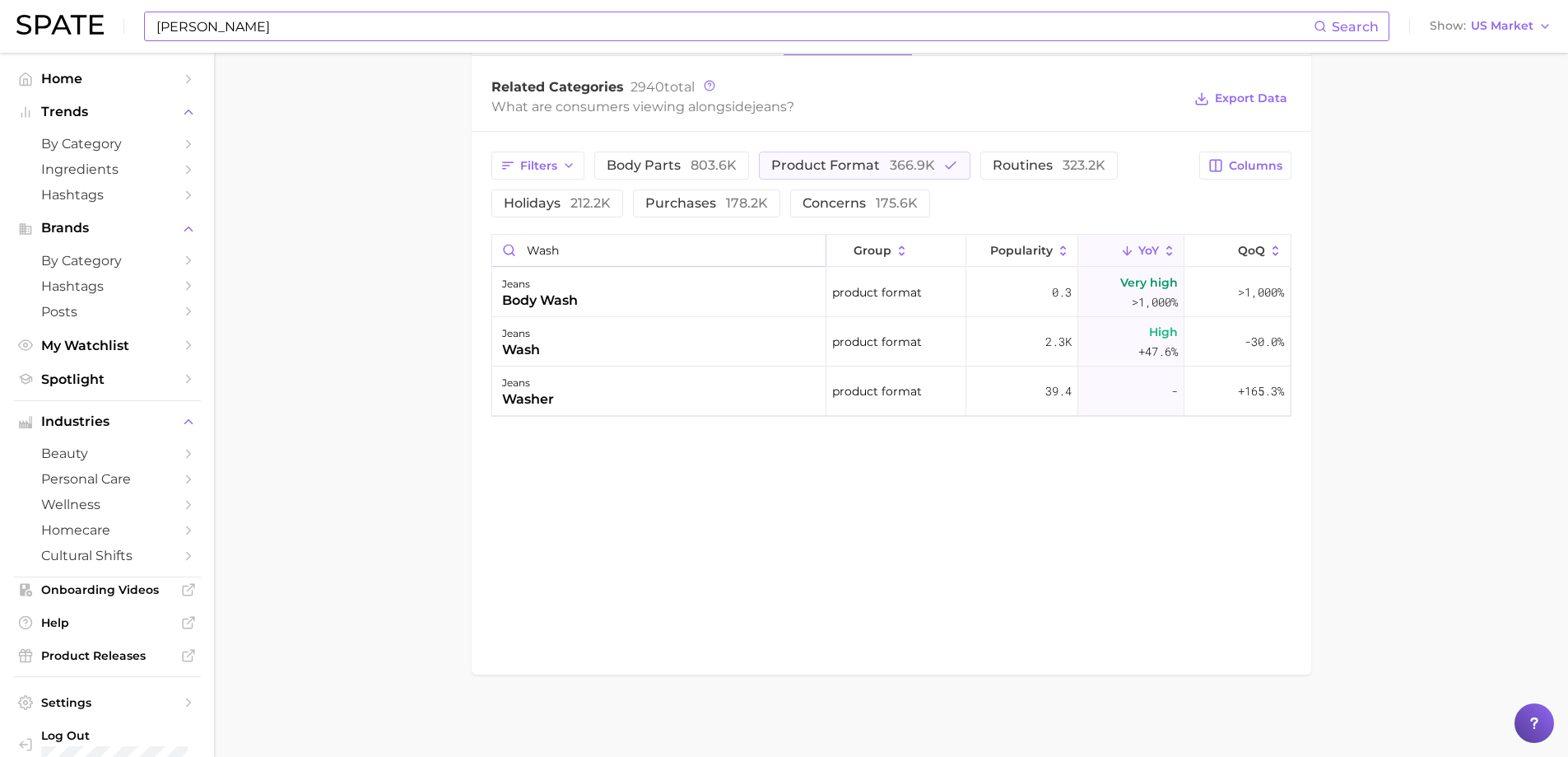
click at [803, 251] on input "wash" at bounding box center [658, 250] width 334 height 32
click at [807, 249] on input "wash" at bounding box center [658, 250] width 334 height 32
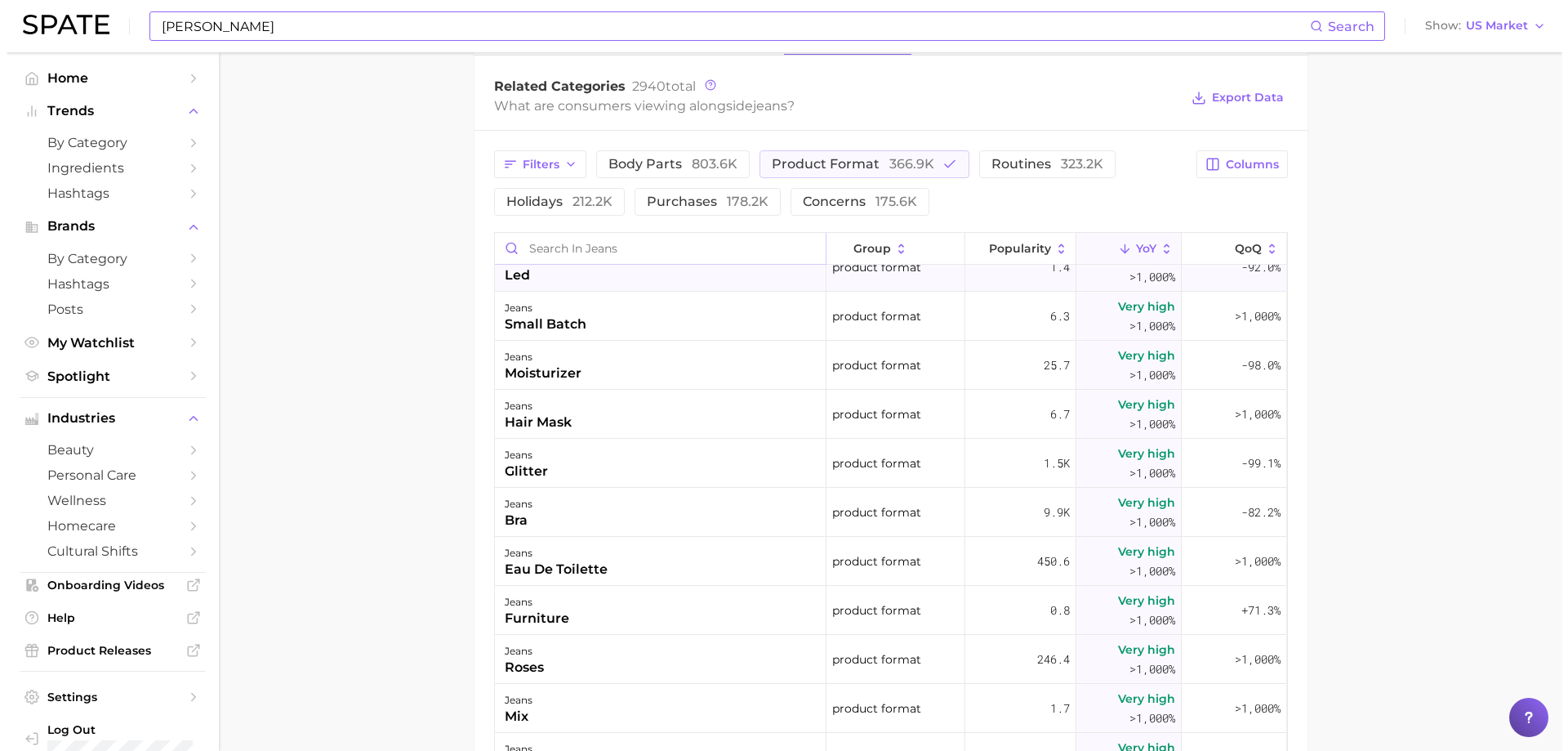
scroll to position [735, 0]
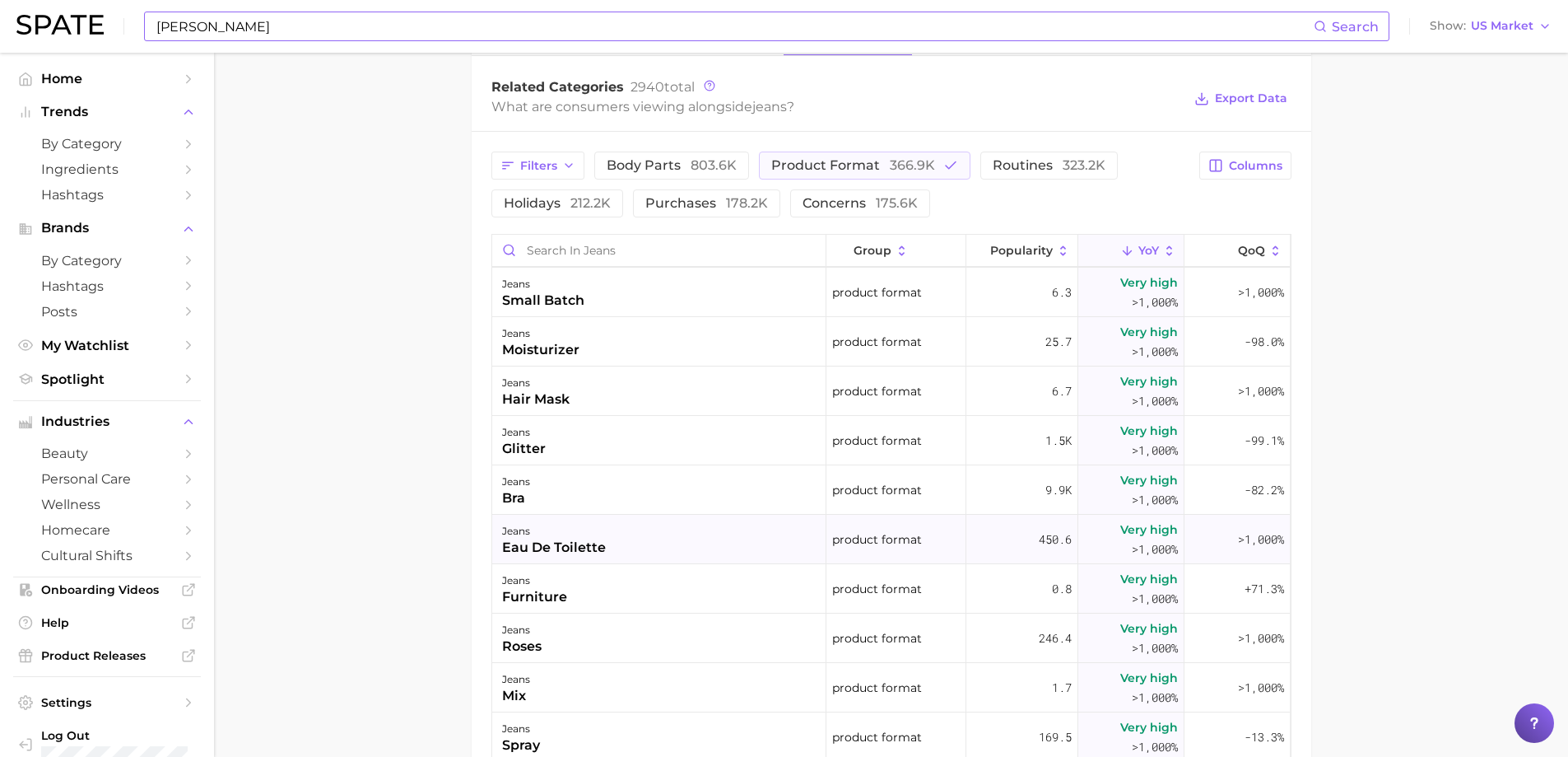
click at [707, 535] on div "jeans eau de toilette" at bounding box center [658, 538] width 334 height 49
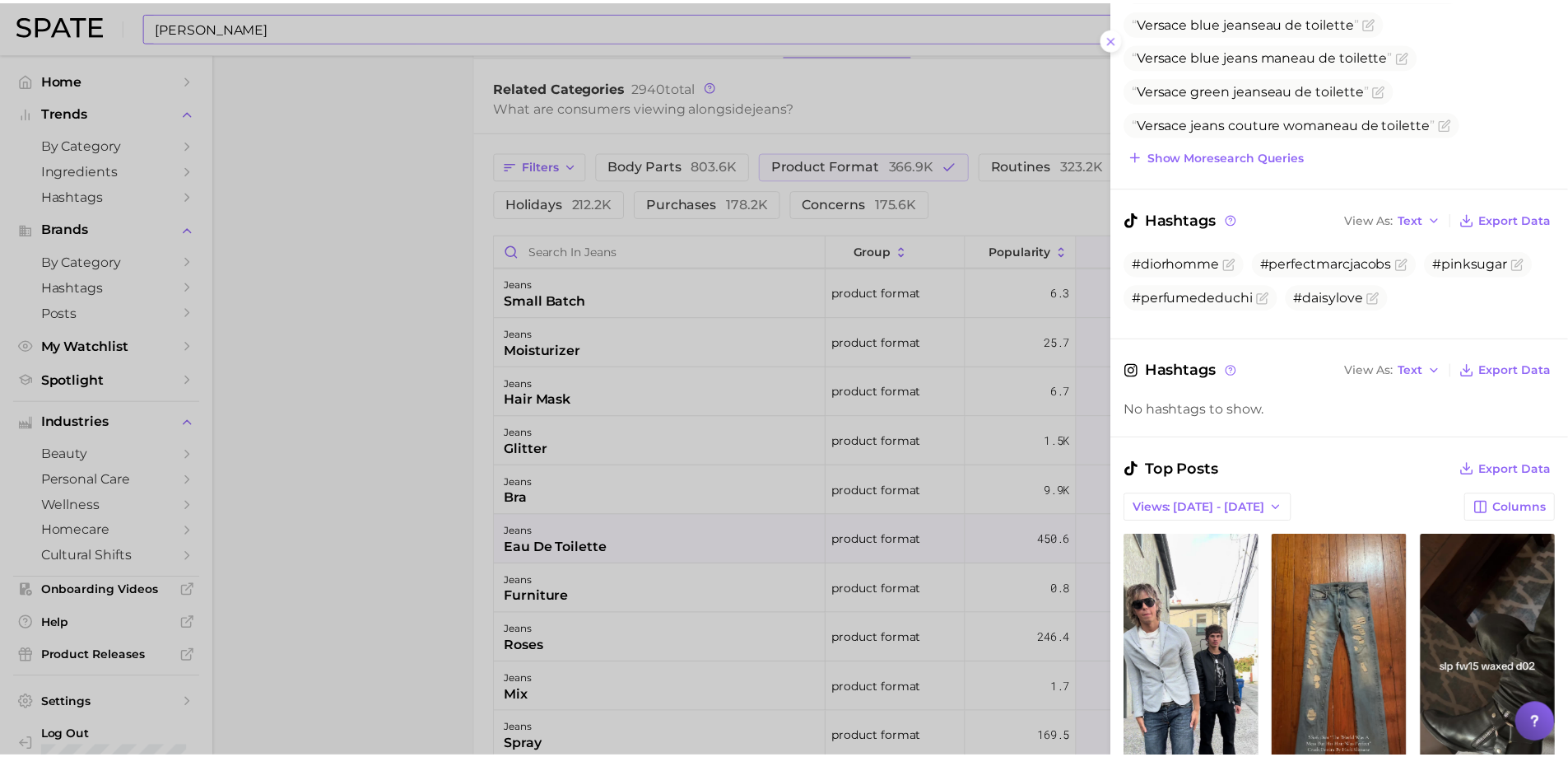
scroll to position [247, 0]
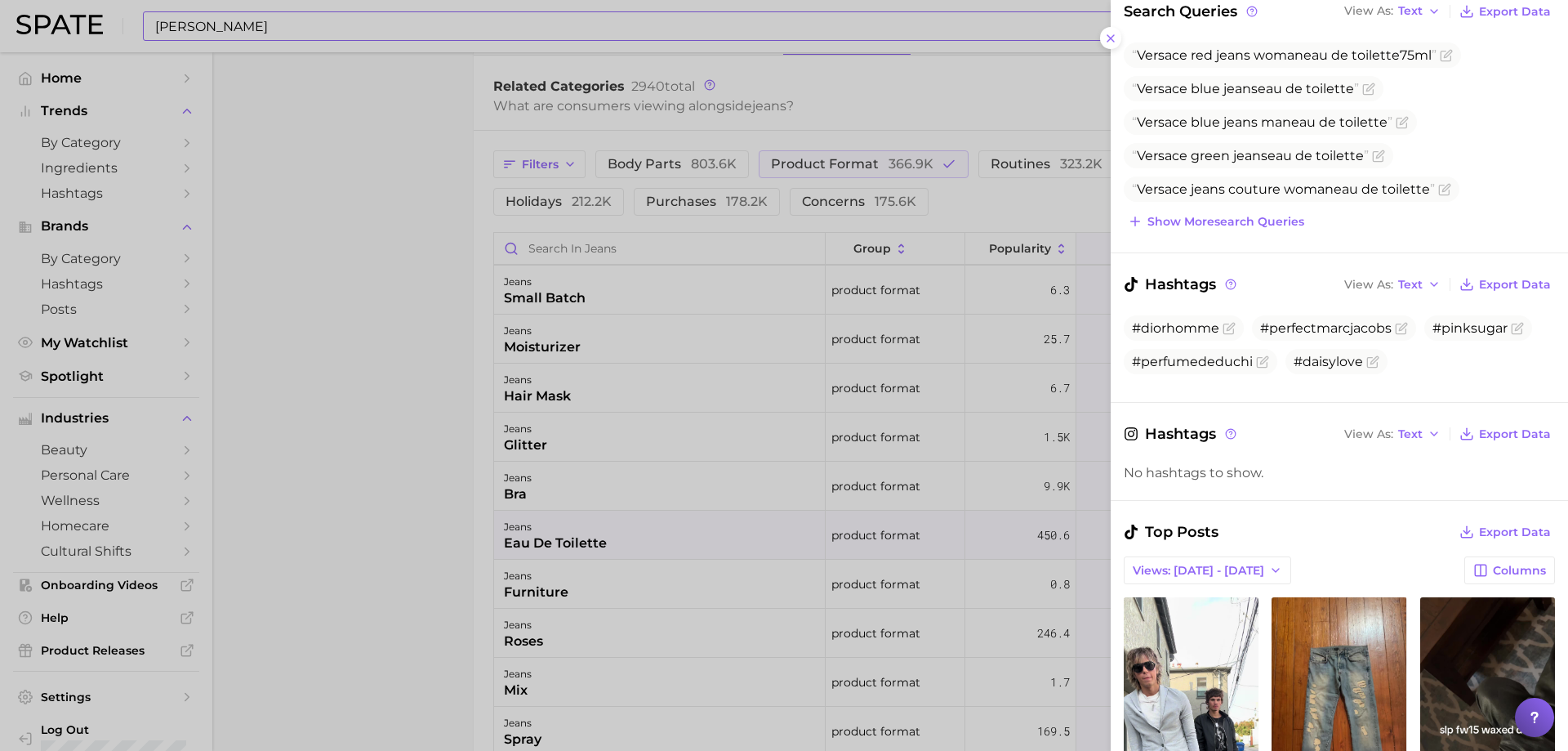
click at [415, 355] on div at bounding box center [784, 376] width 1568 height 751
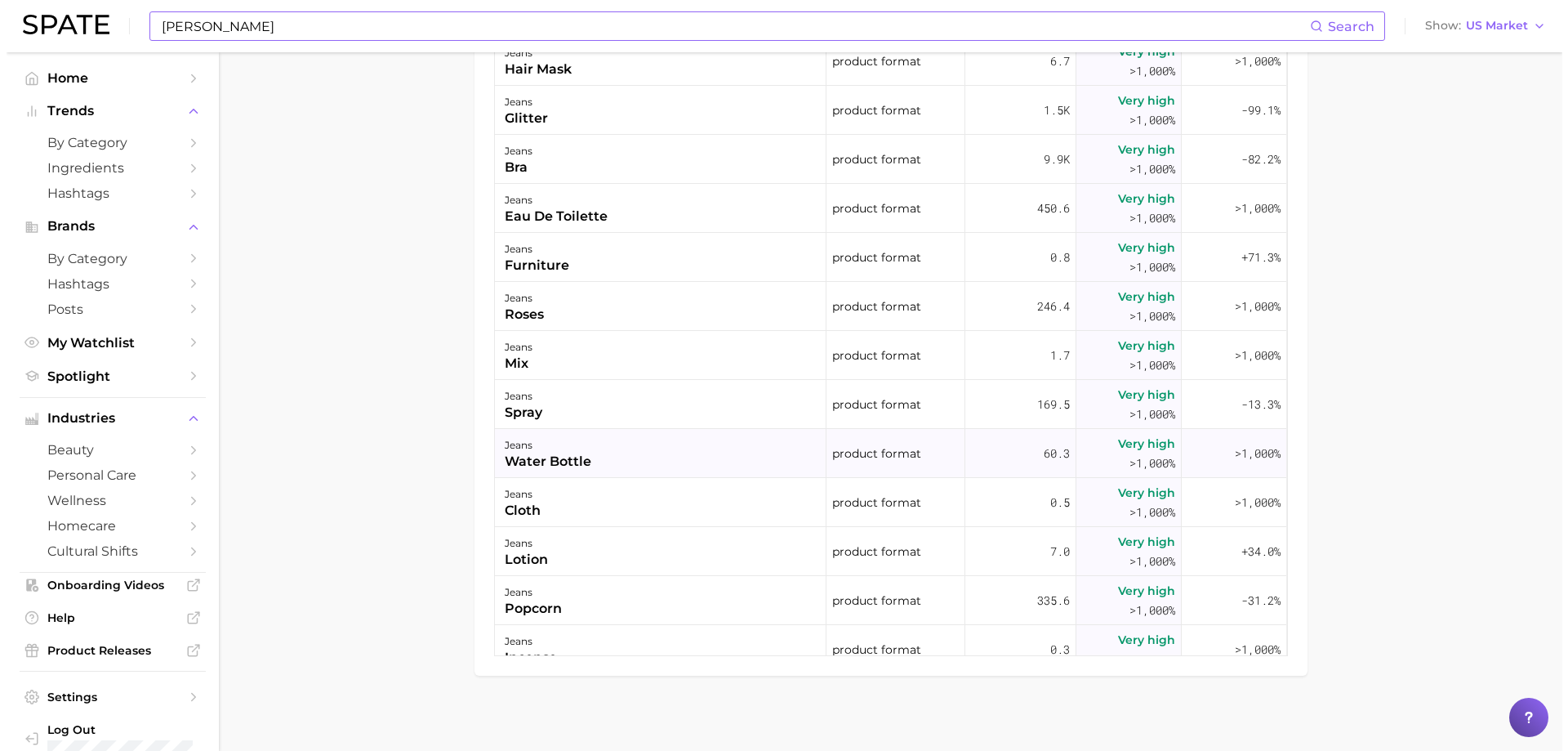
scroll to position [817, 0]
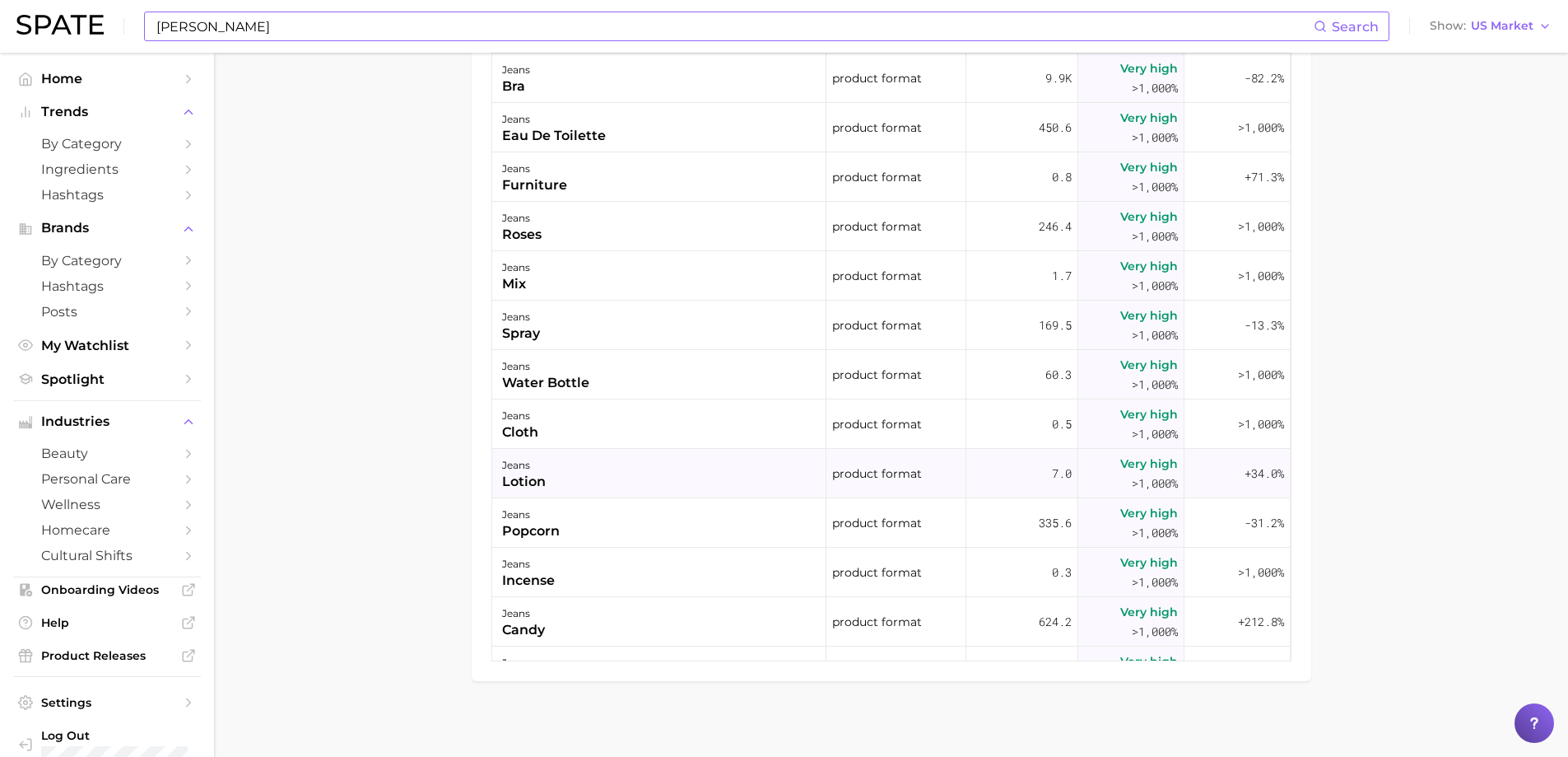
click at [622, 463] on div "jeans lotion" at bounding box center [658, 472] width 334 height 49
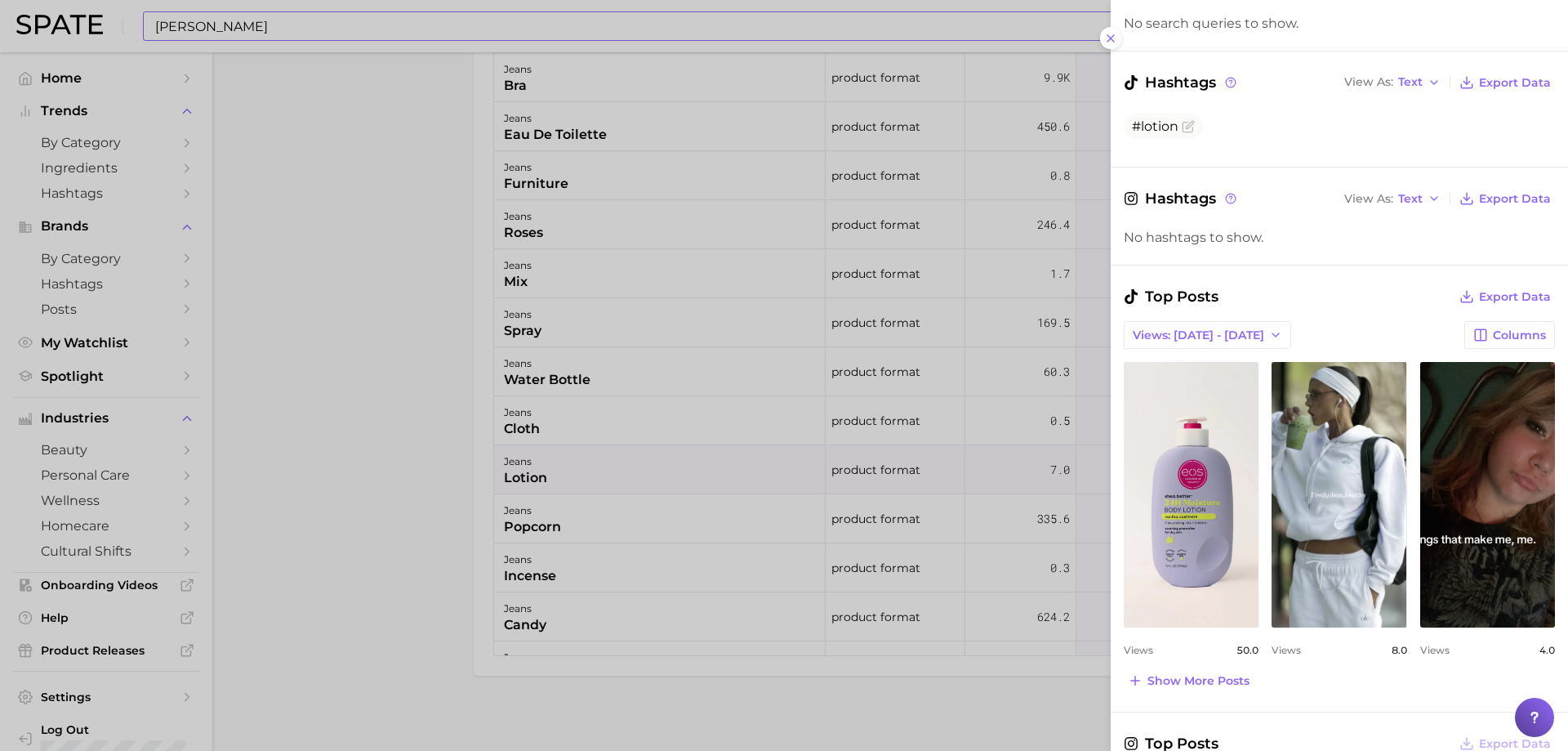
scroll to position [327, 0]
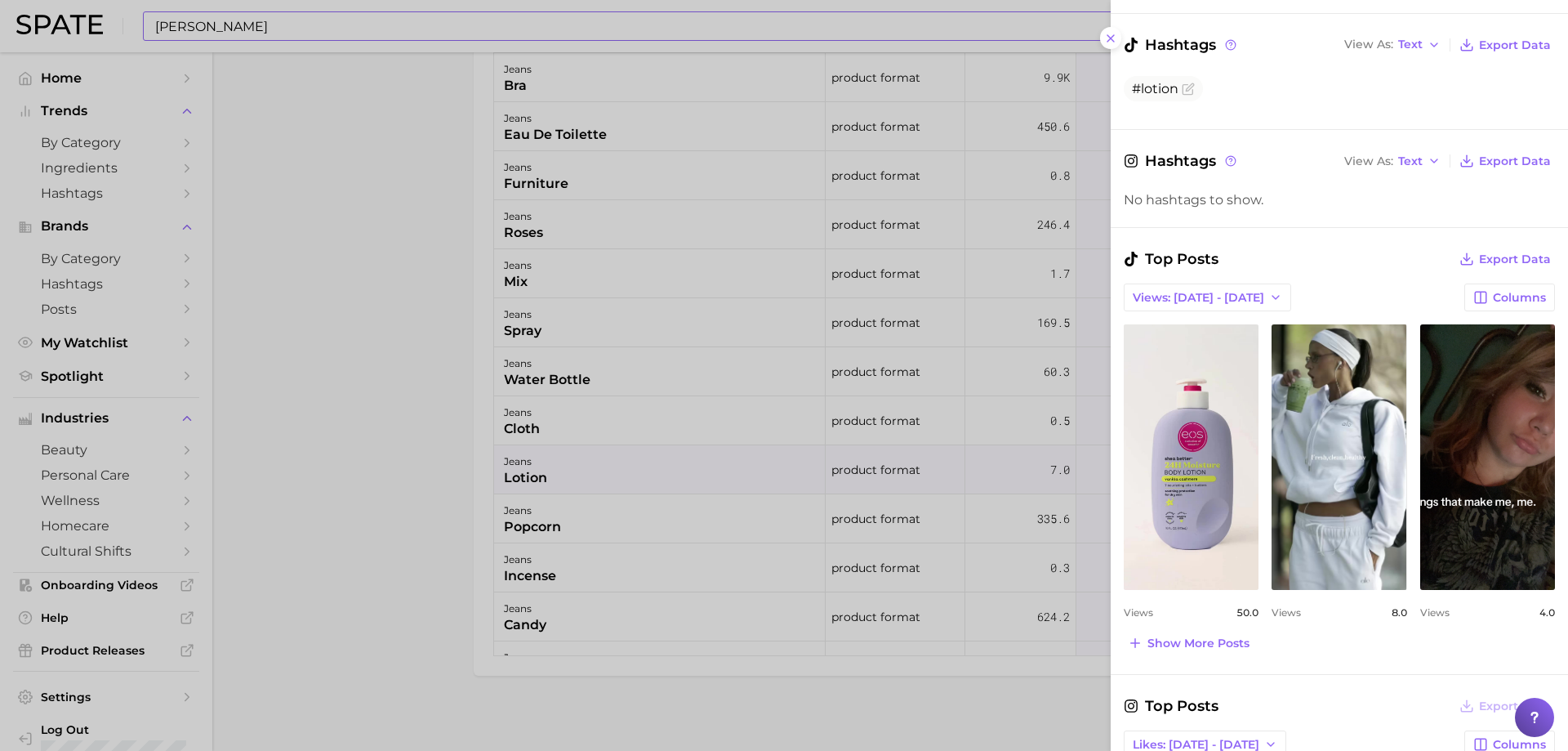
click at [267, 503] on div at bounding box center [784, 376] width 1568 height 751
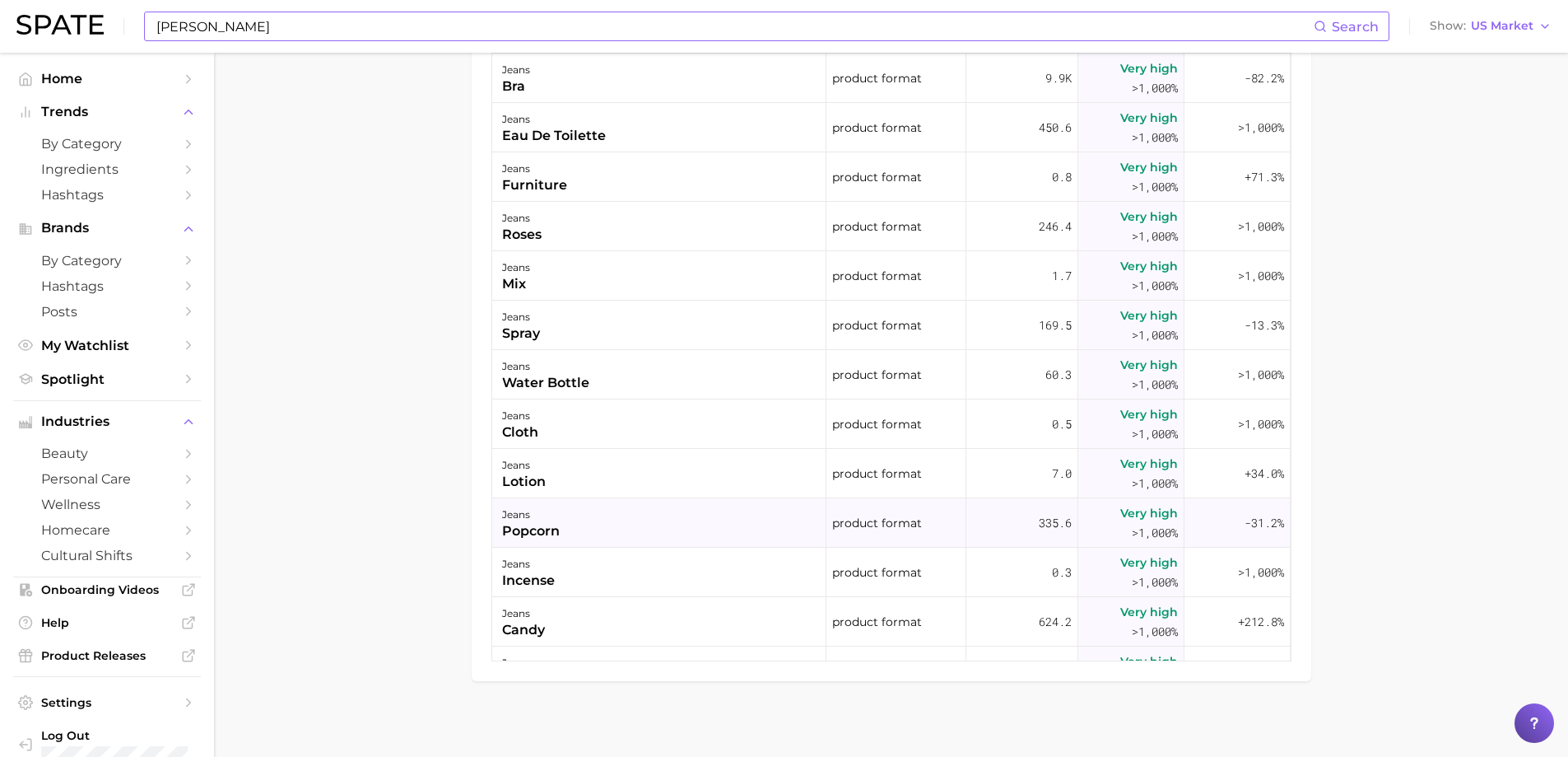
click at [543, 506] on div "jeans" at bounding box center [531, 514] width 58 height 20
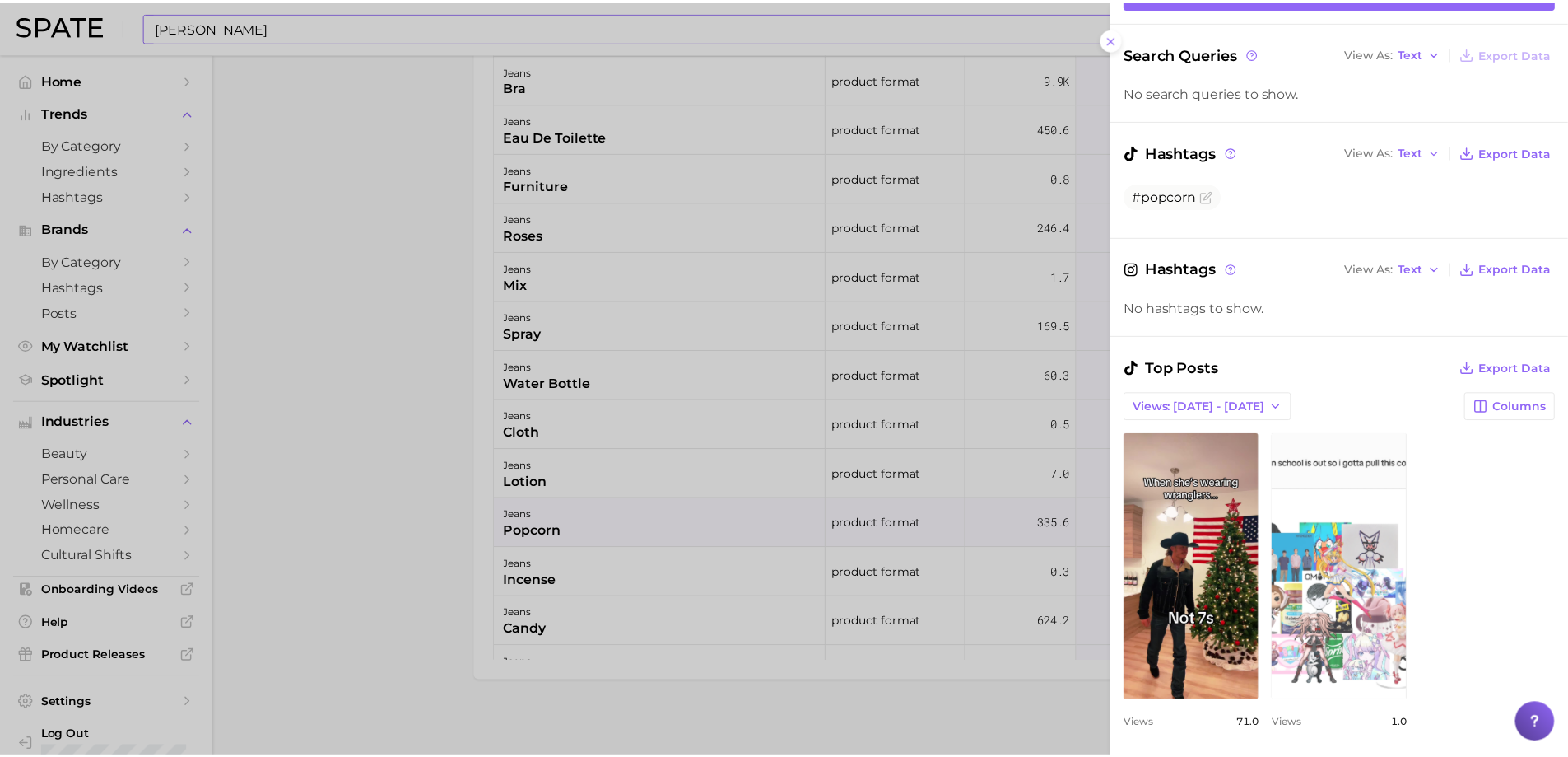
scroll to position [247, 0]
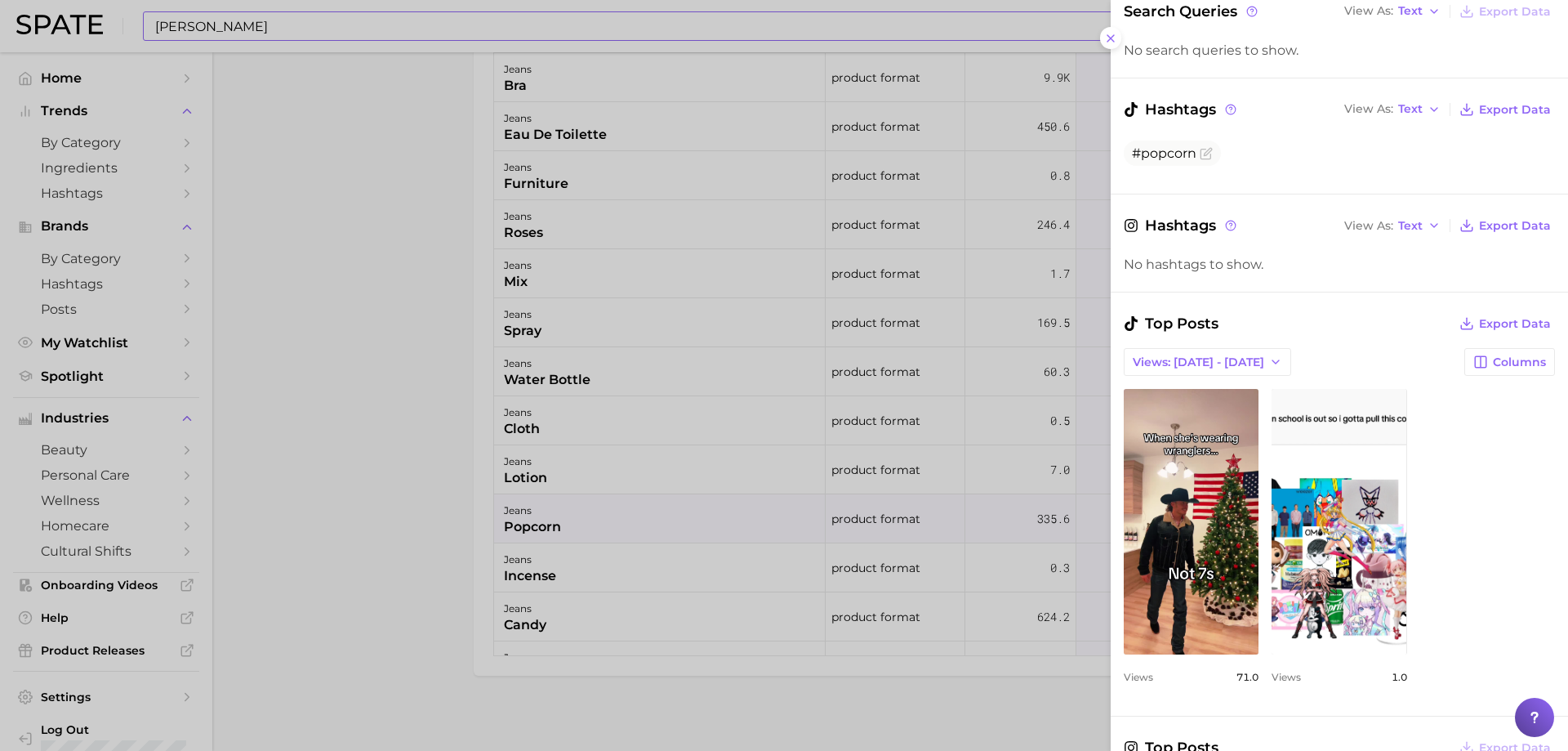
click at [369, 524] on div at bounding box center [784, 376] width 1568 height 751
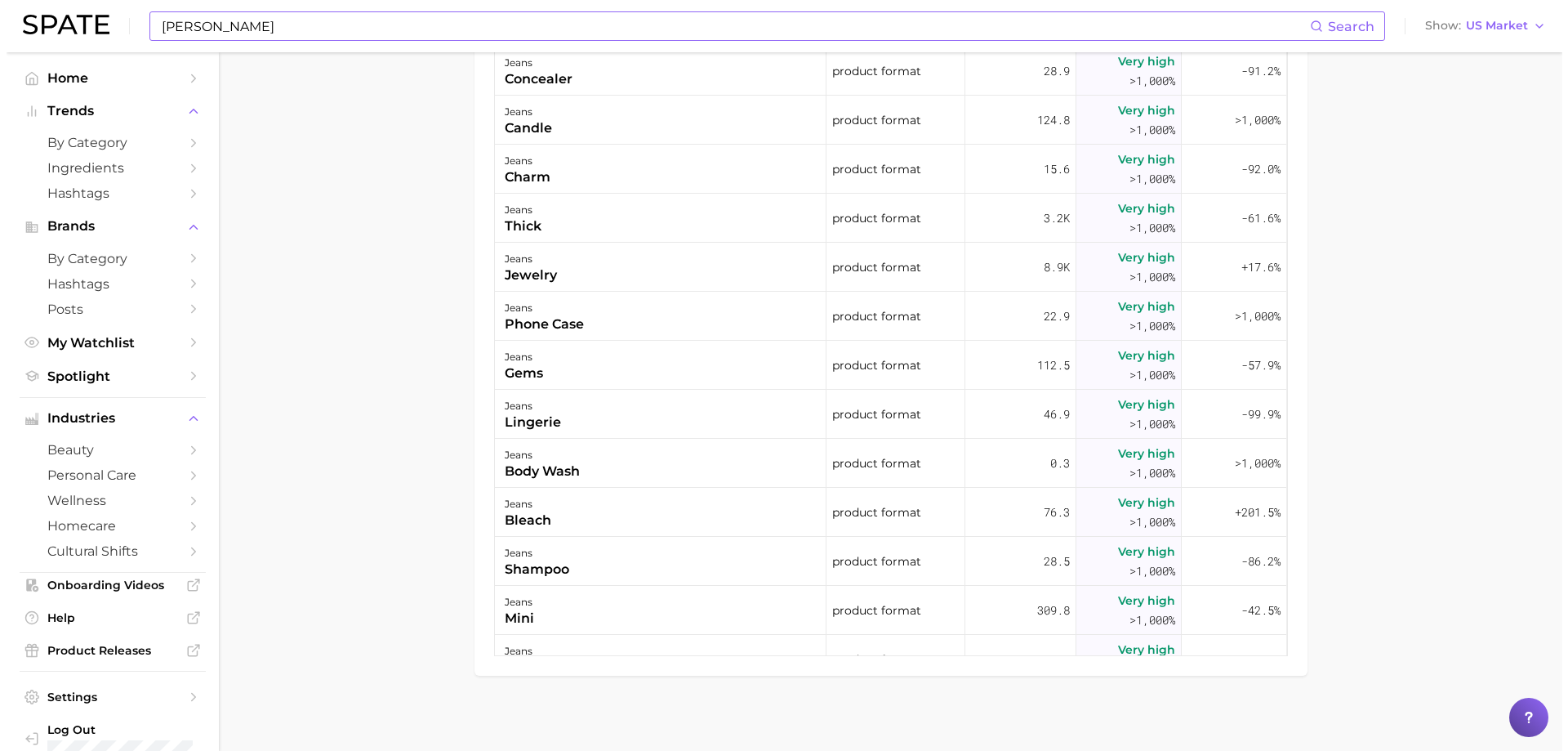
scroll to position [1797, 0]
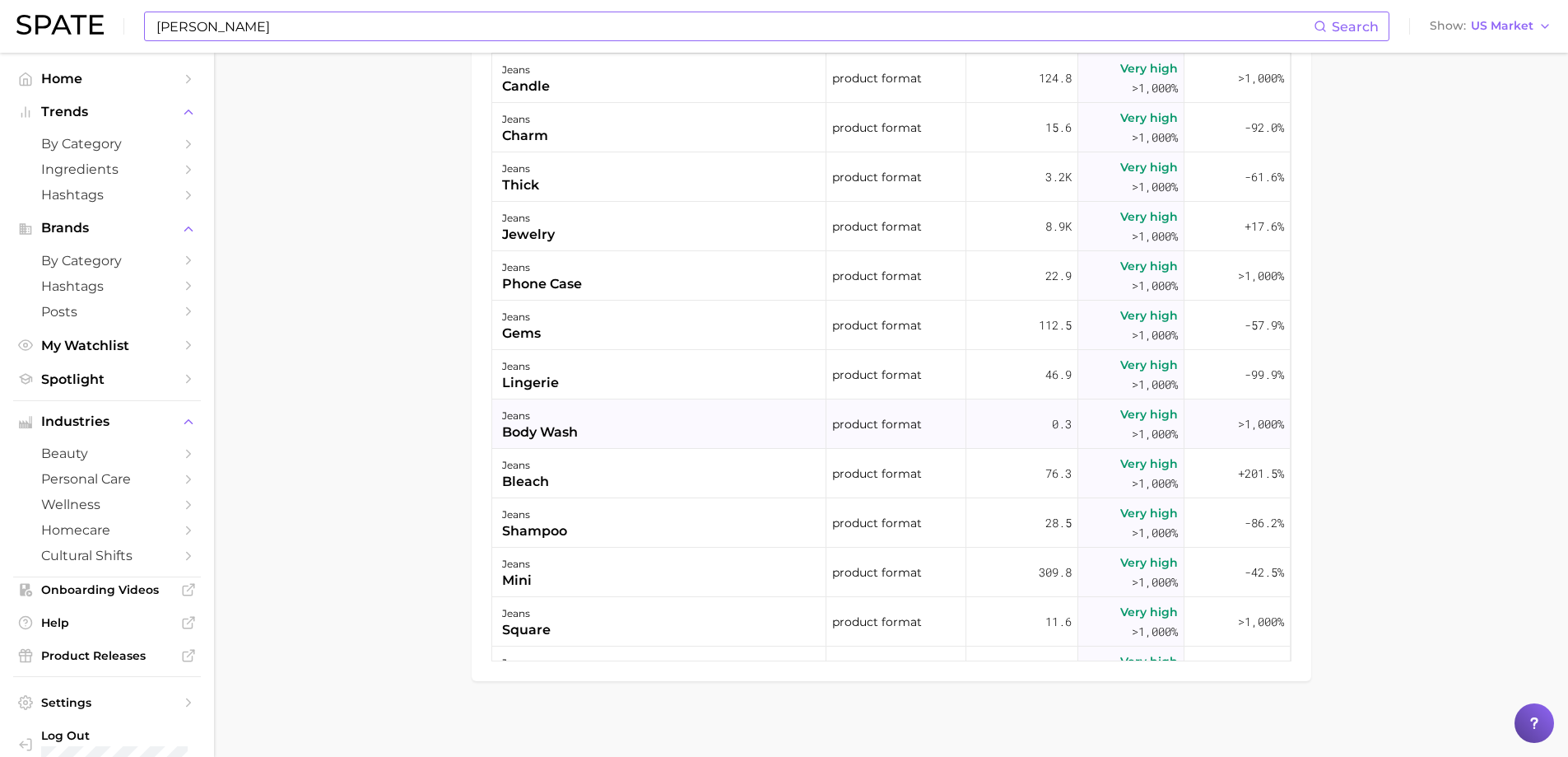
click at [593, 442] on div "jeans body wash" at bounding box center [658, 423] width 334 height 49
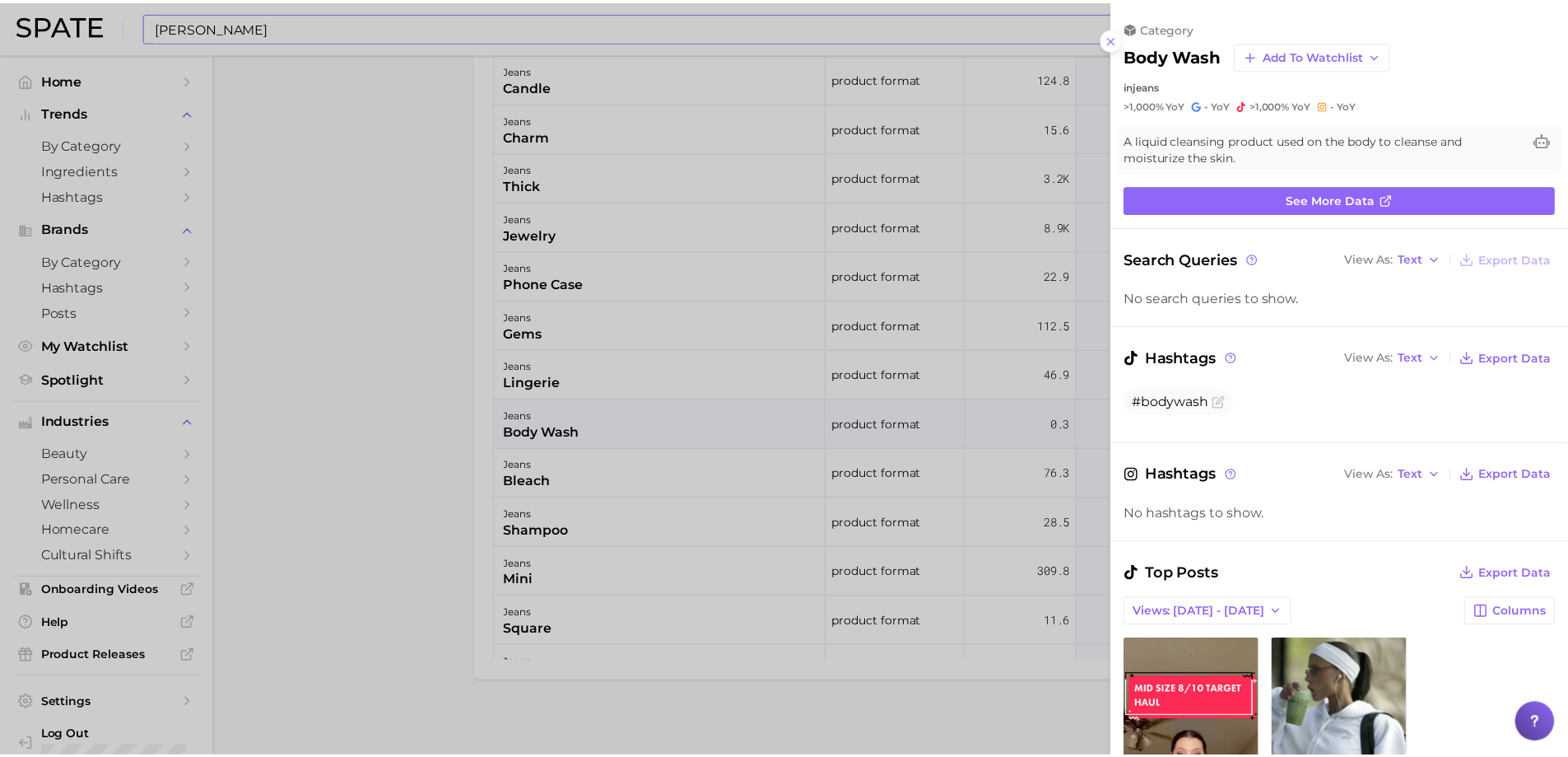
scroll to position [0, 0]
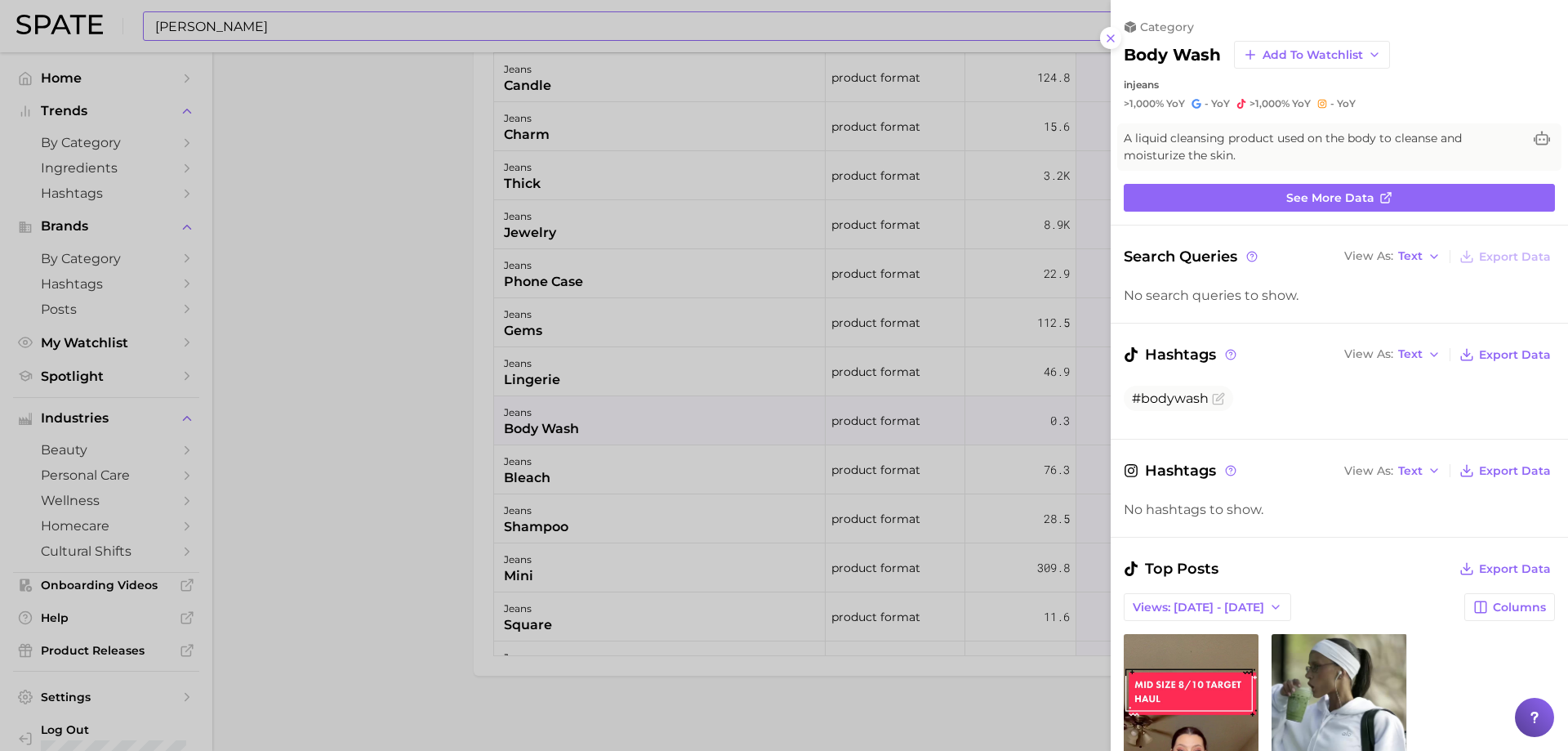
click at [442, 525] on div at bounding box center [784, 376] width 1568 height 751
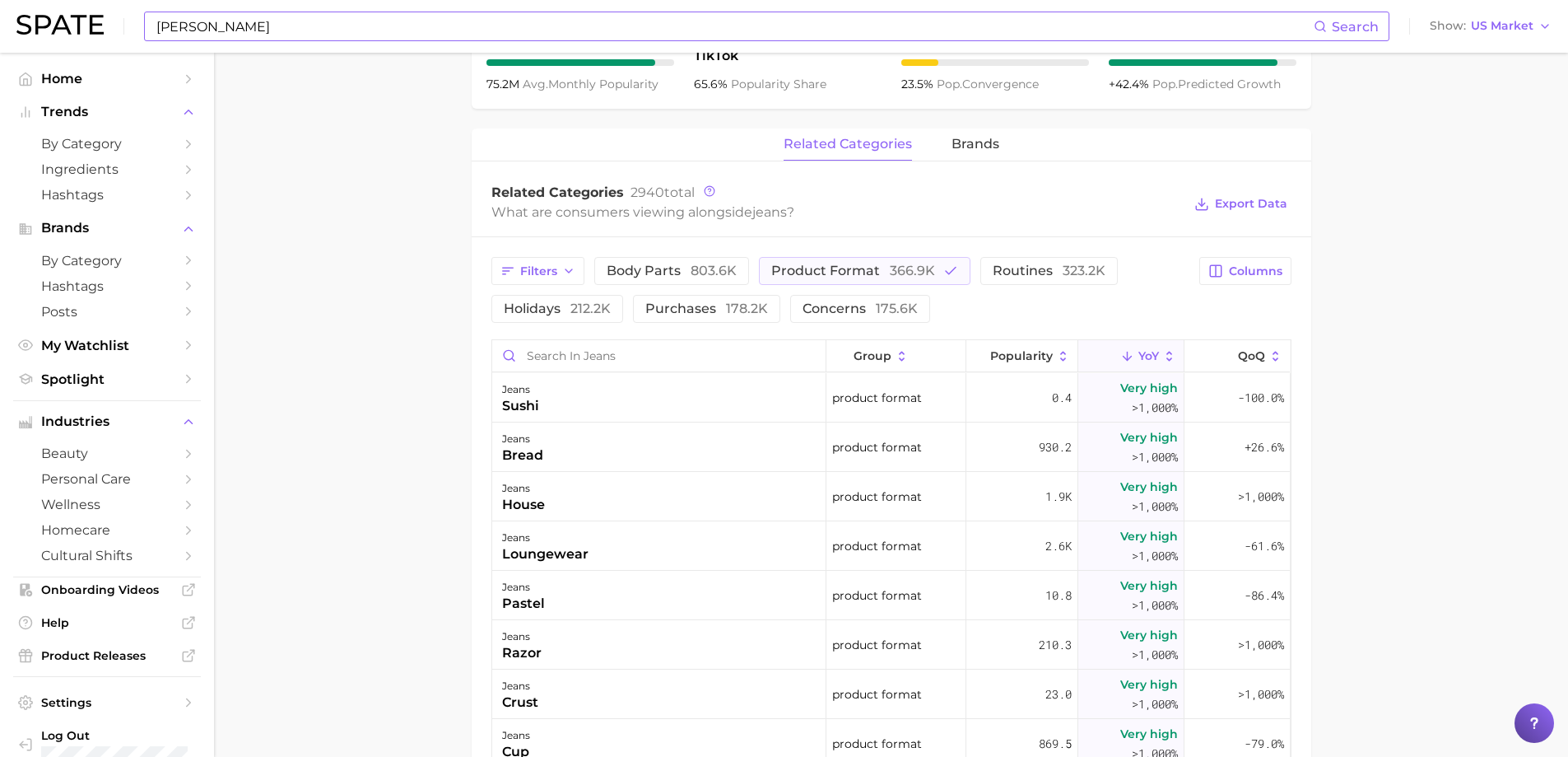
scroll to position [390, 0]
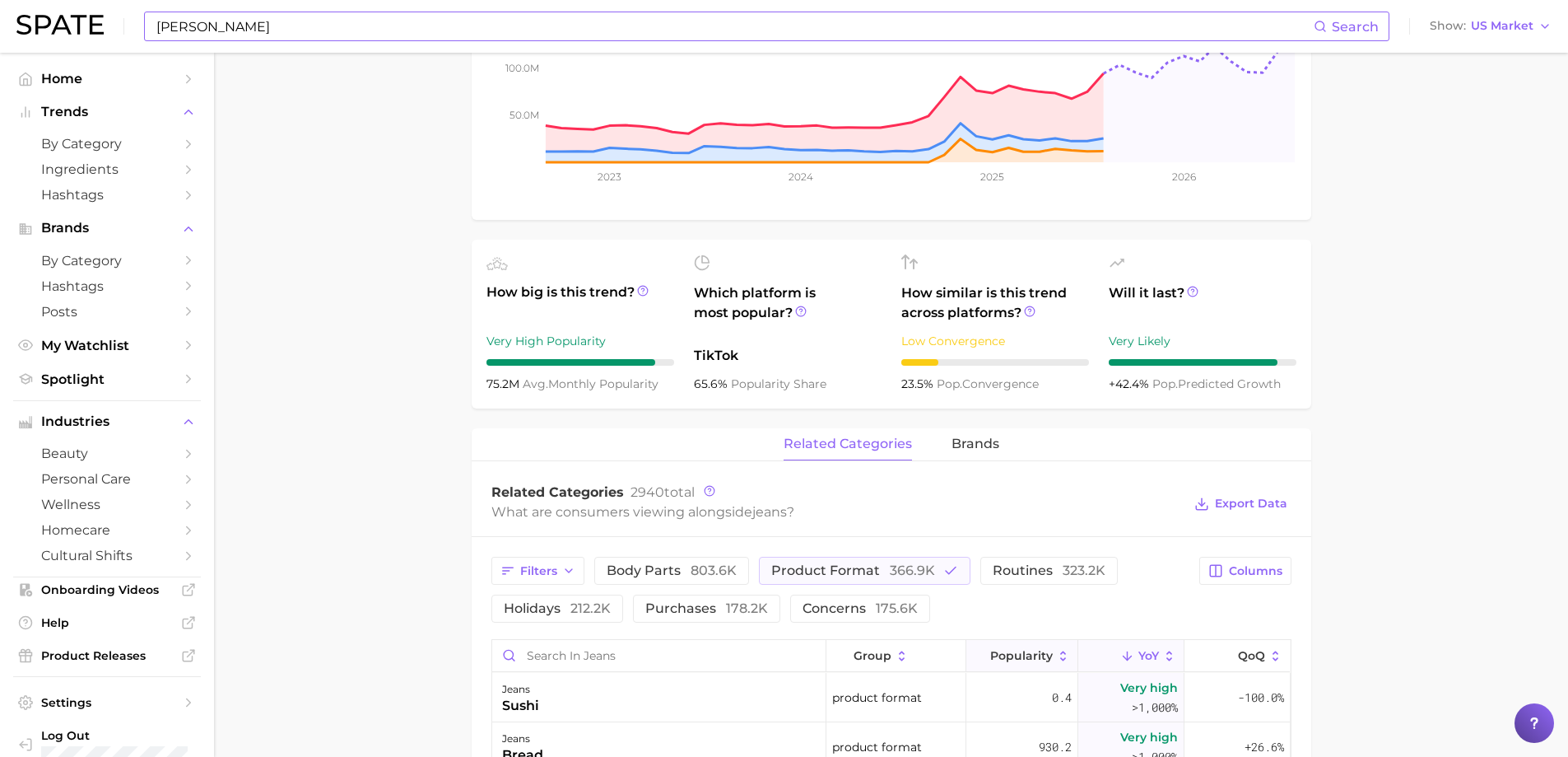
click at [1050, 645] on button "Popularity" at bounding box center [1022, 656] width 112 height 33
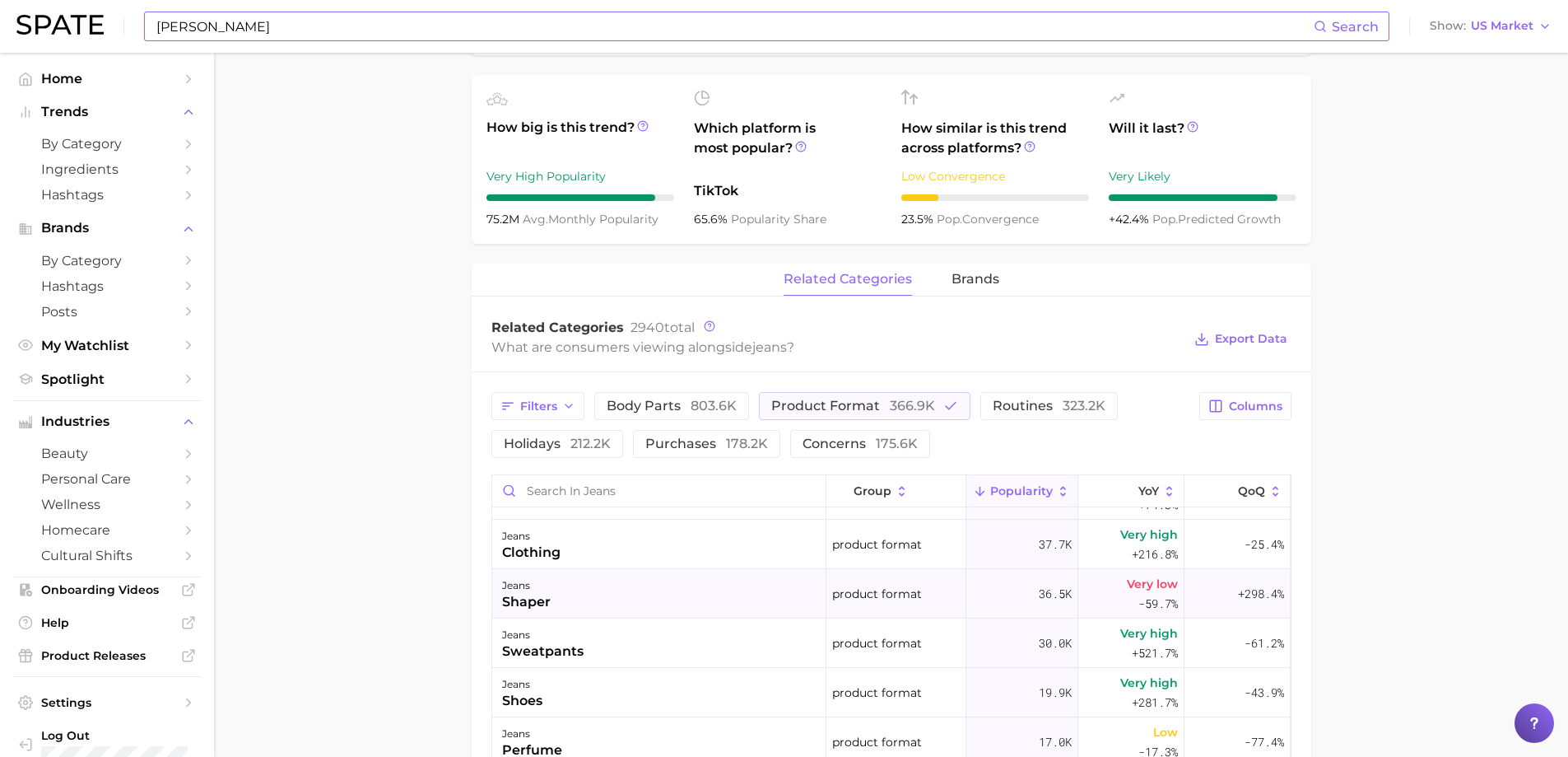
scroll to position [0, 0]
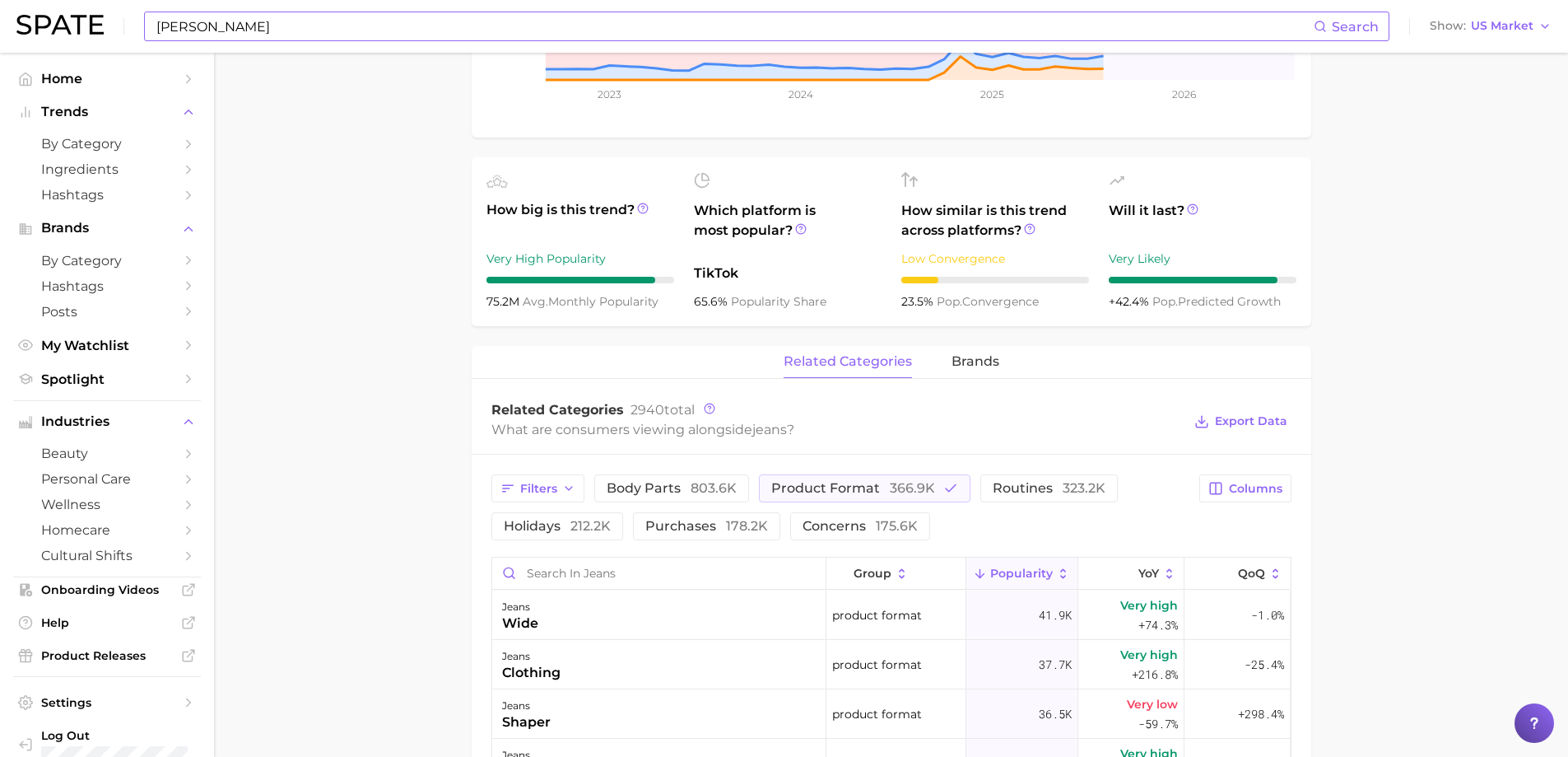
click at [1347, 517] on main "jeans Overview Google TikTok Instagram jeans Add to Watchlist Export Data Jeans…" at bounding box center [891, 498] width 1354 height 1834
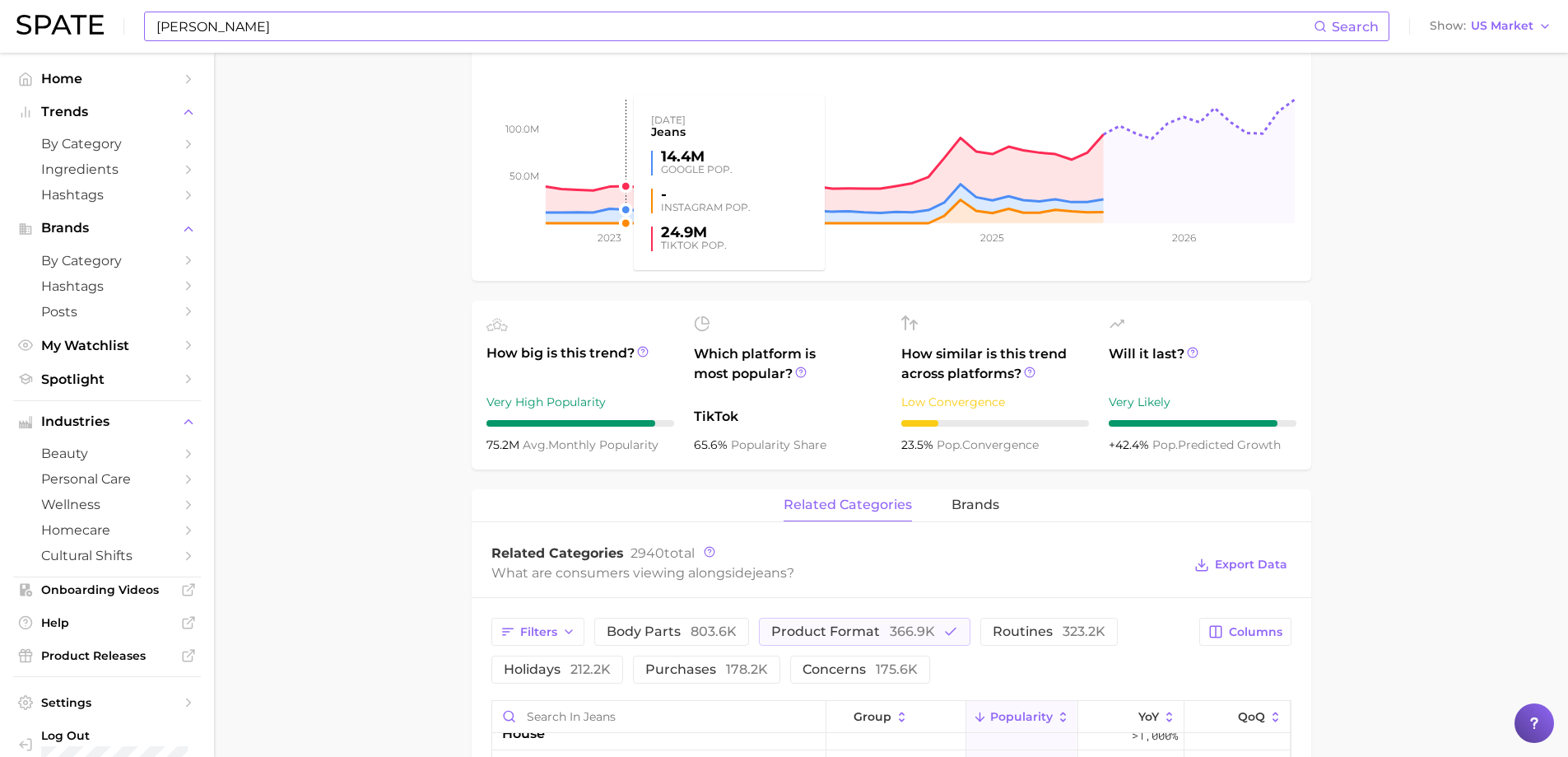
scroll to position [329, 0]
click at [855, 624] on span "product format 366.9k" at bounding box center [853, 631] width 164 height 13
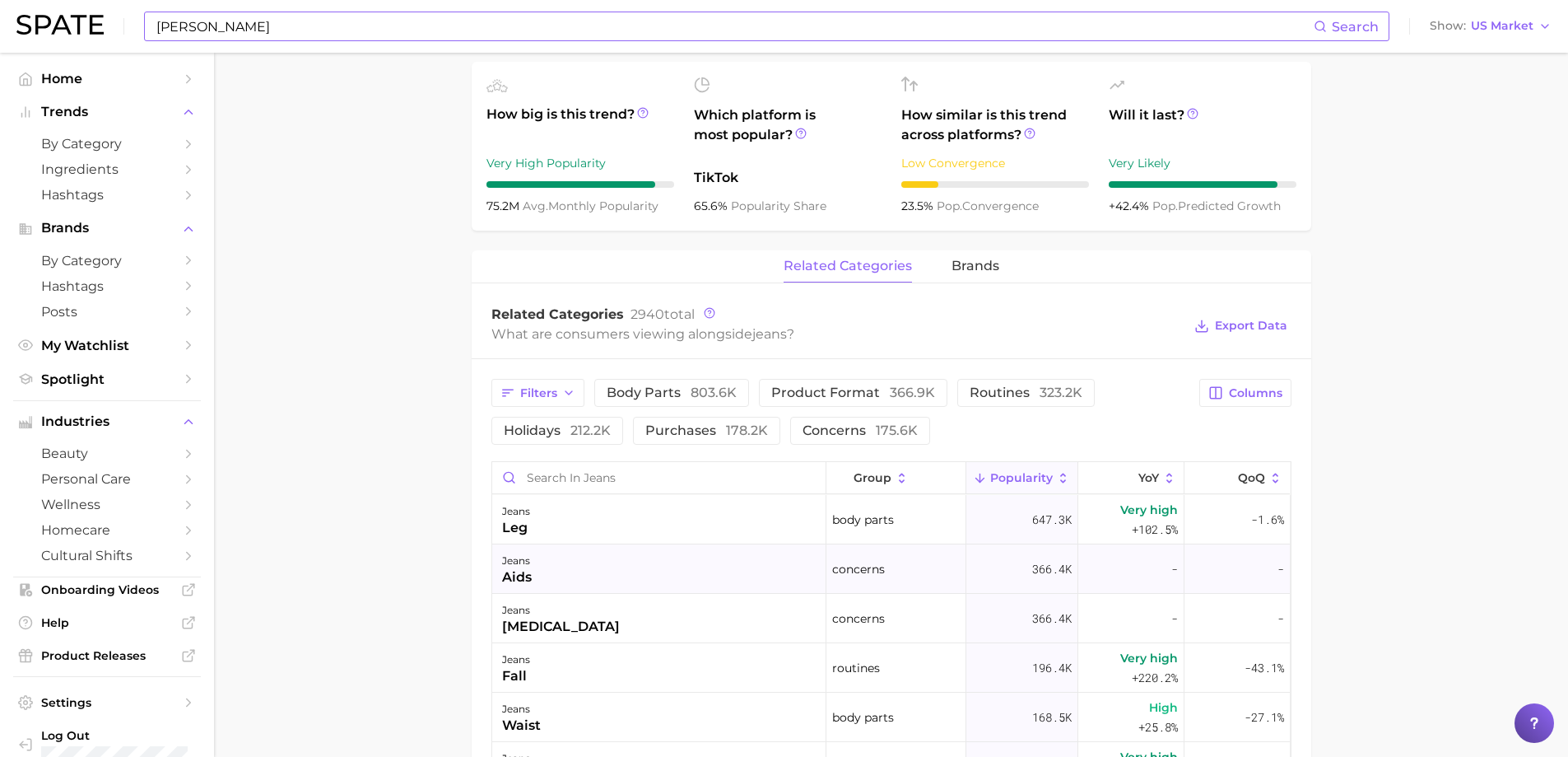
scroll to position [577, 0]
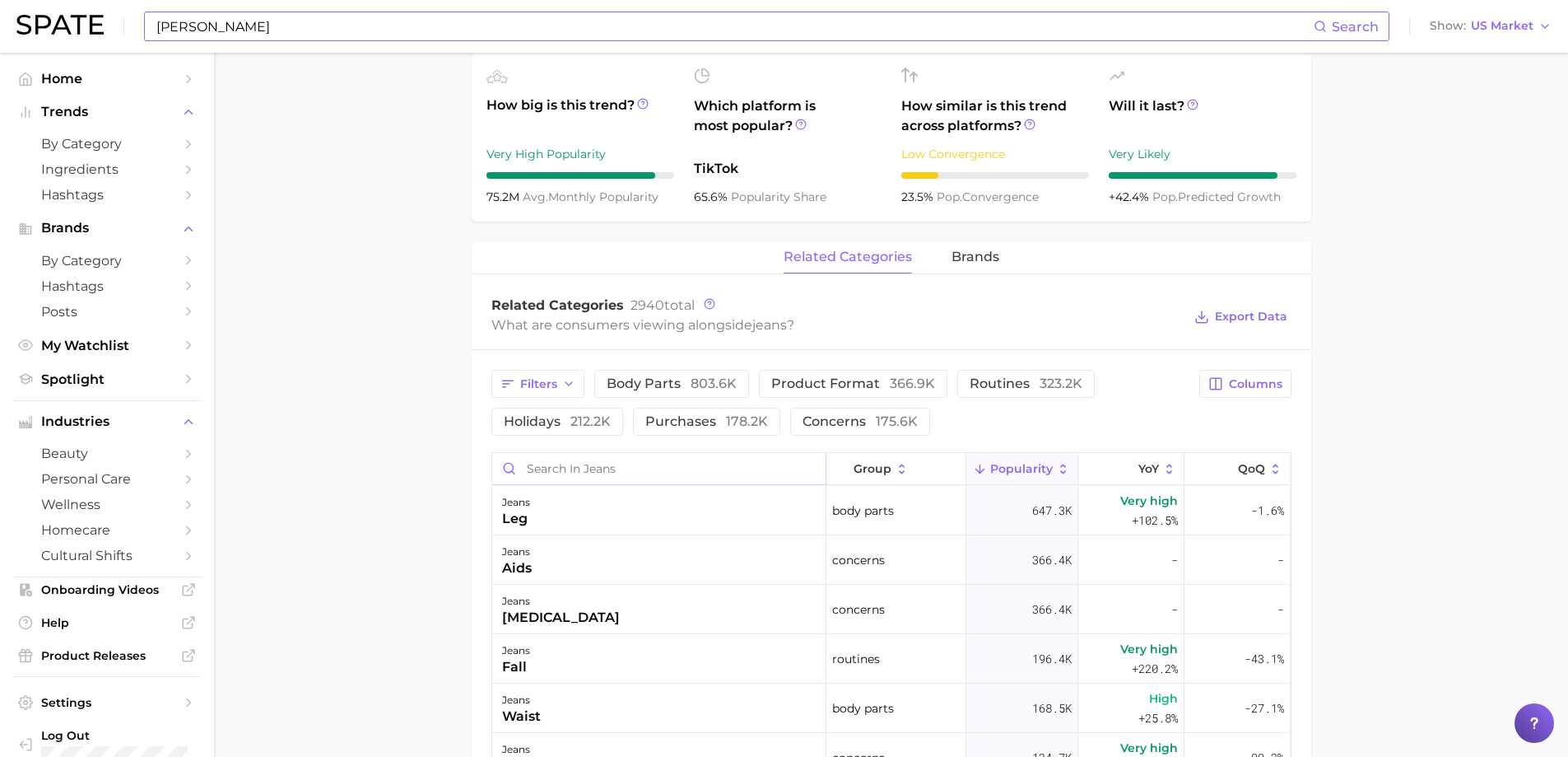
click at [618, 476] on input "Search in jeans" at bounding box center [658, 469] width 334 height 32
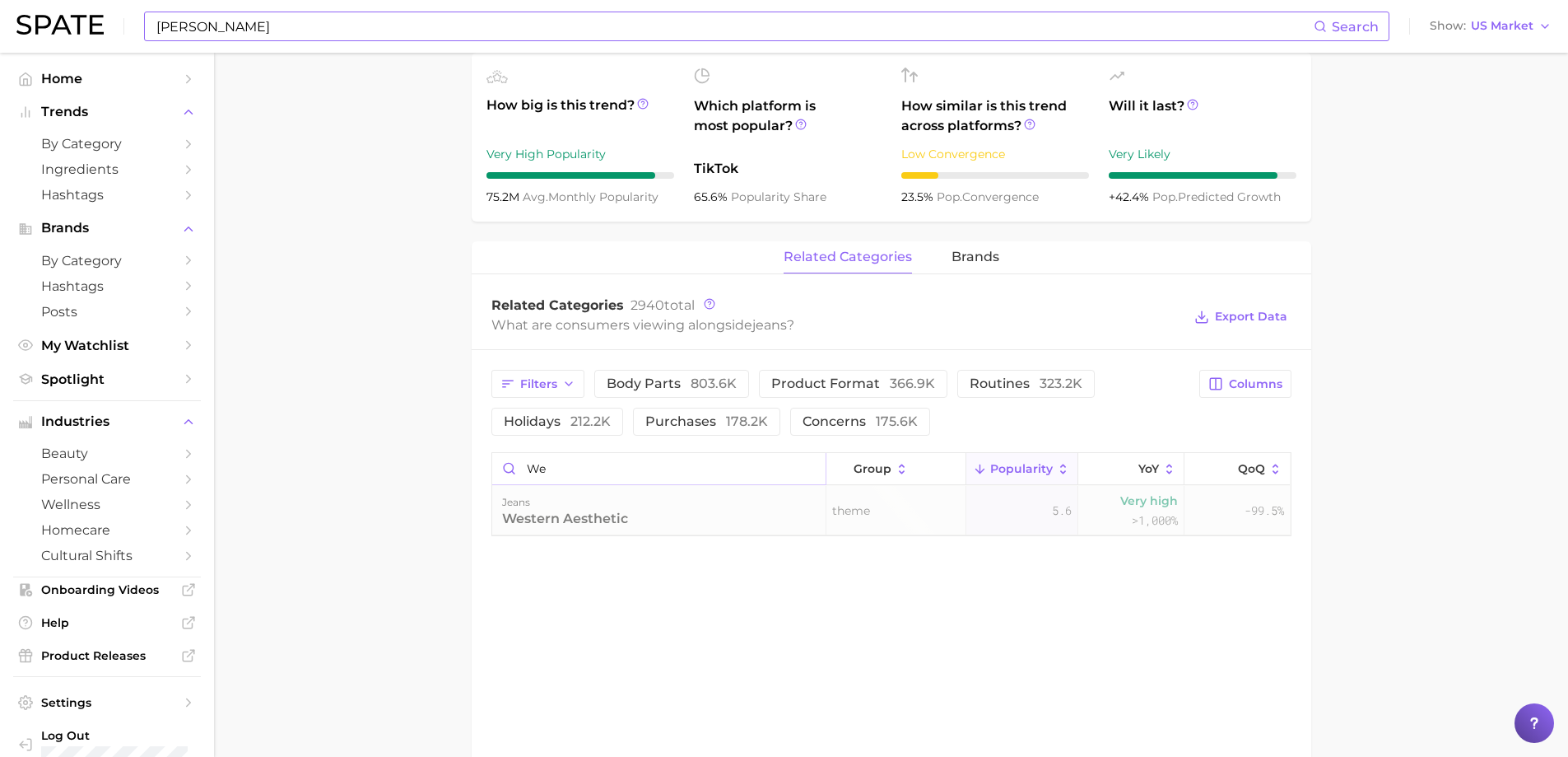
type input "w"
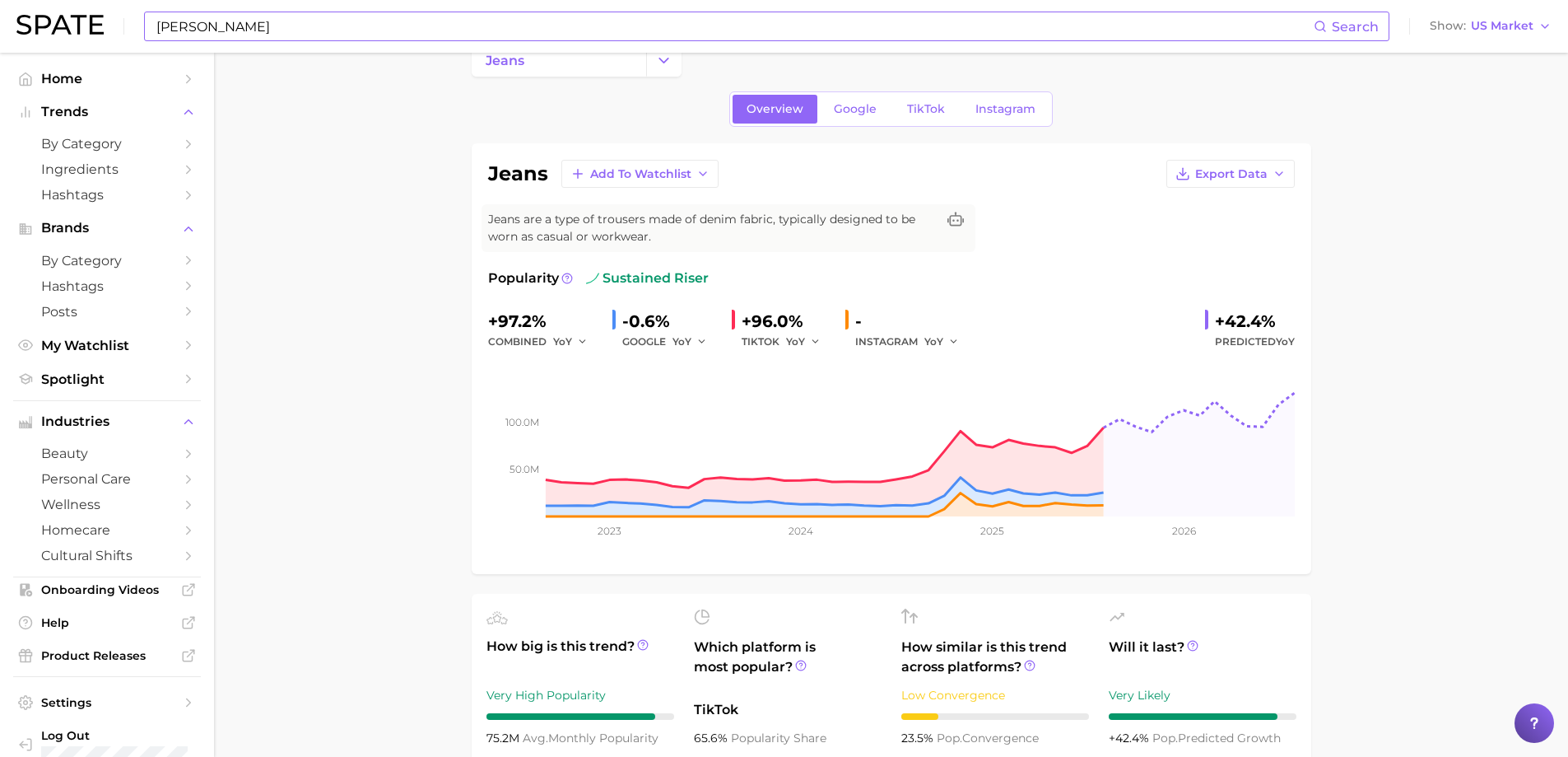
scroll to position [0, 0]
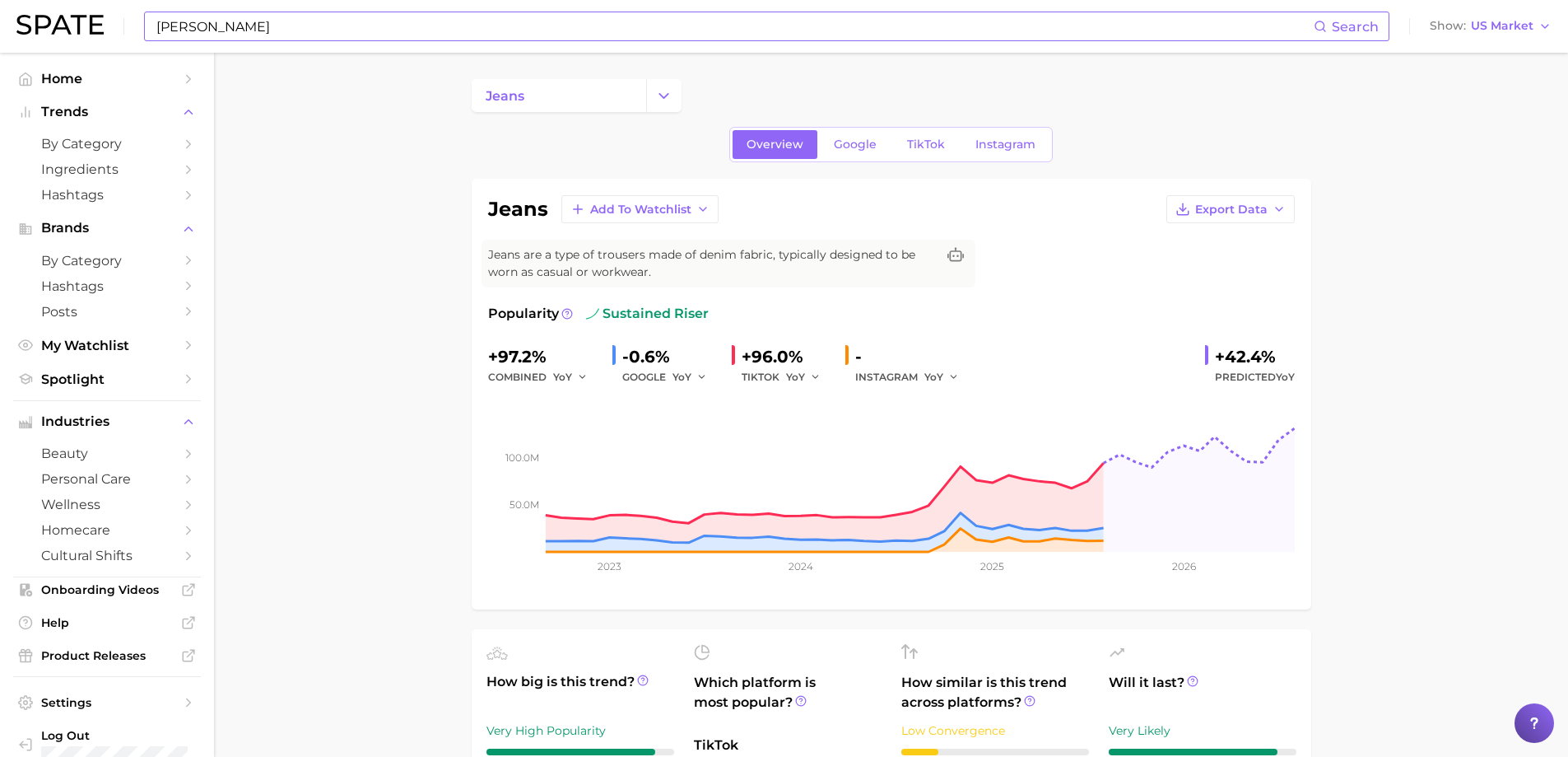
type input "cow"
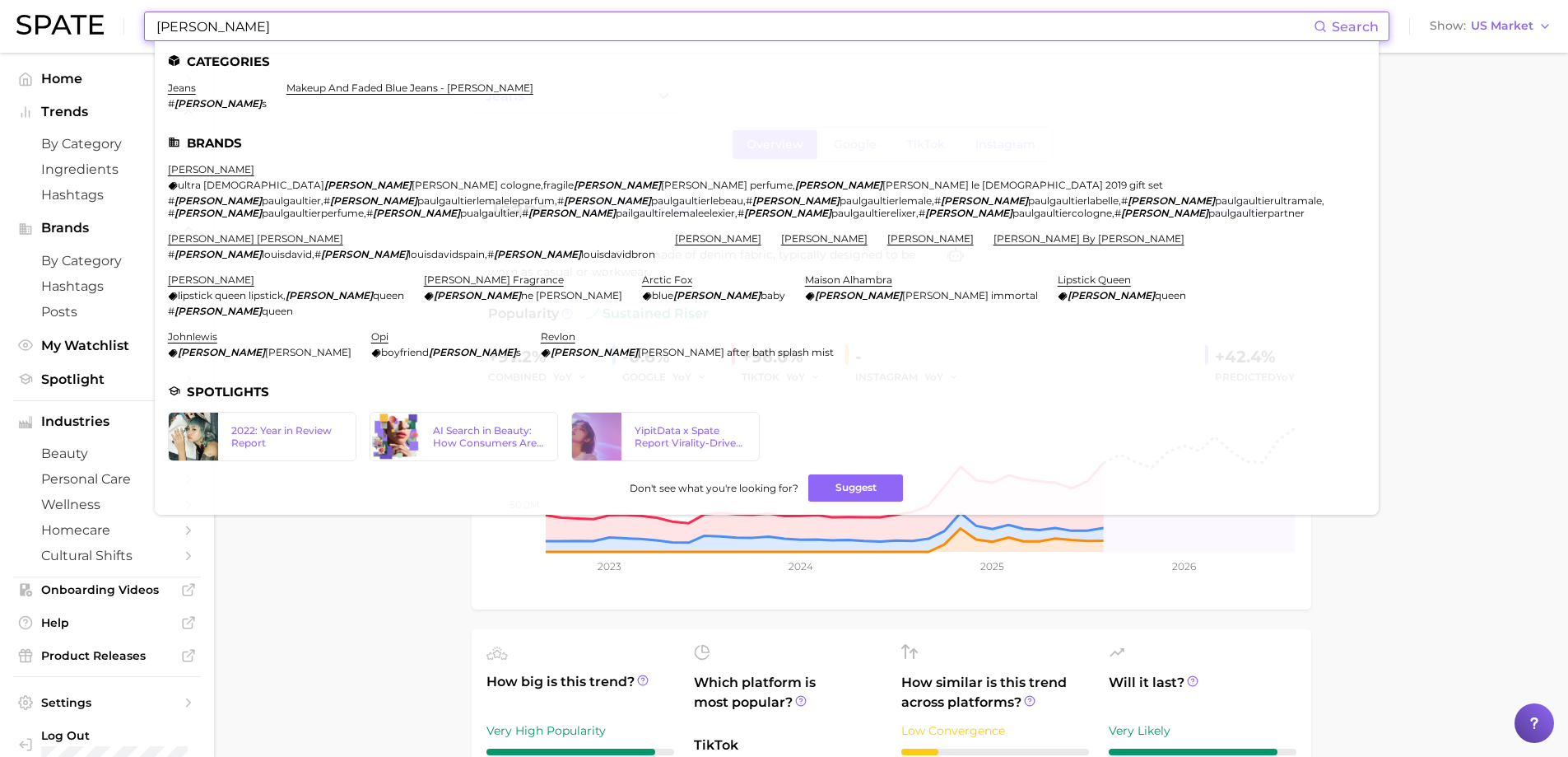
drag, startPoint x: 330, startPoint y: 23, endPoint x: 140, endPoint y: 38, distance: 190.6
click at [140, 38] on div "[PERSON_NAME] Search Categories jeans # [PERSON_NAME] makeup and faded blue jea…" at bounding box center [784, 26] width 1535 height 53
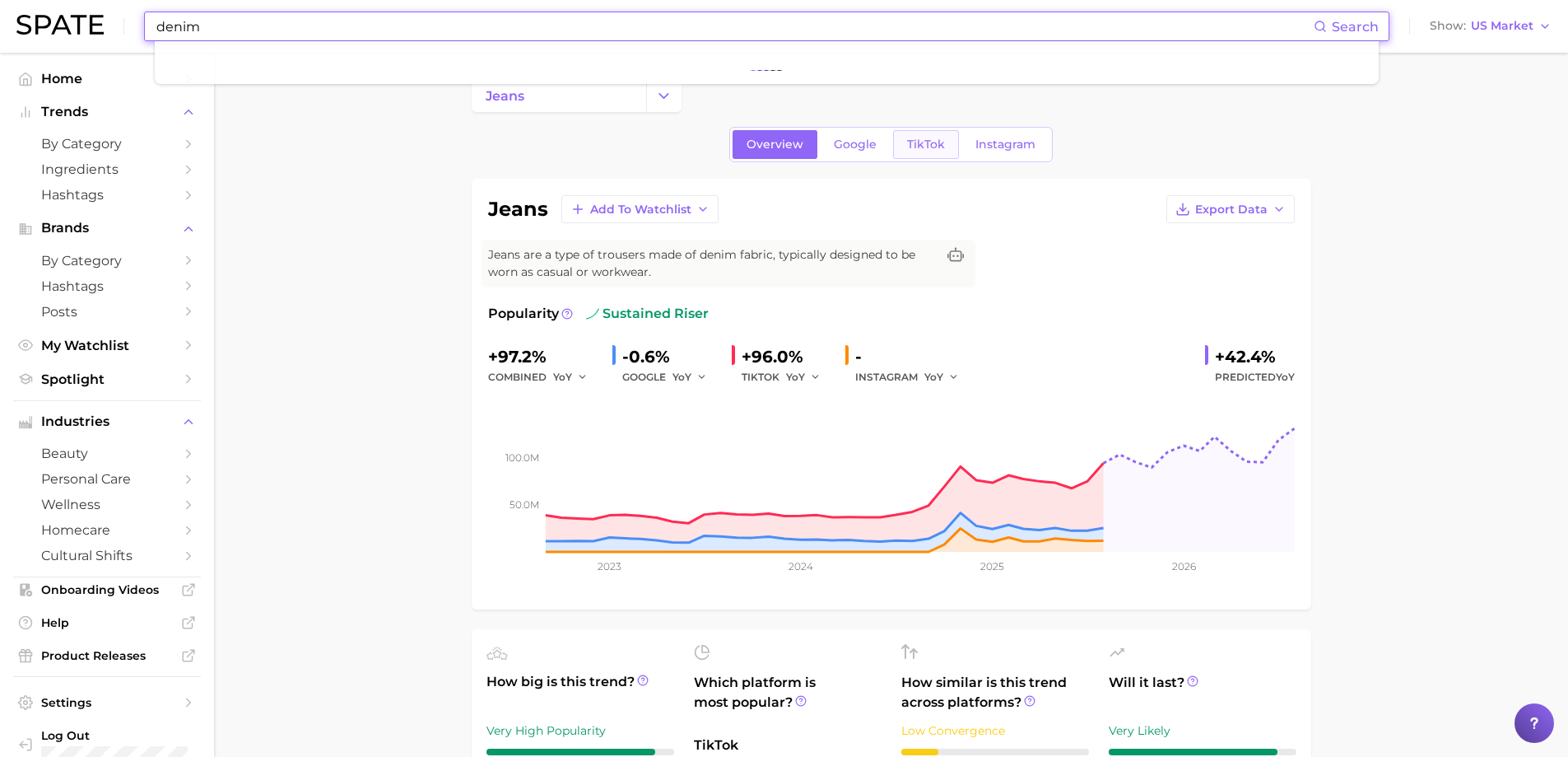
type input "denim"
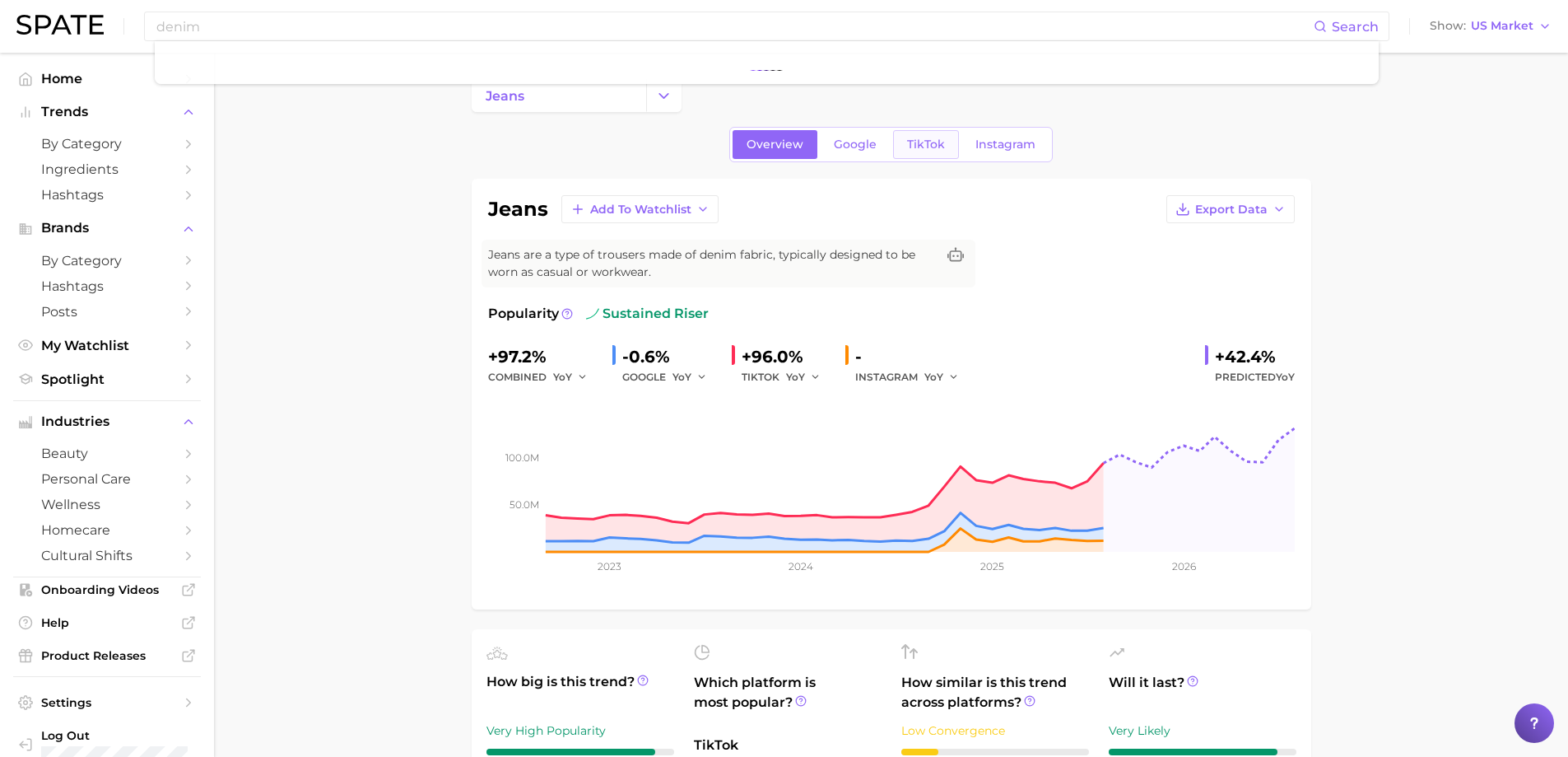
click at [915, 138] on span "TikTok" at bounding box center [926, 144] width 38 height 14
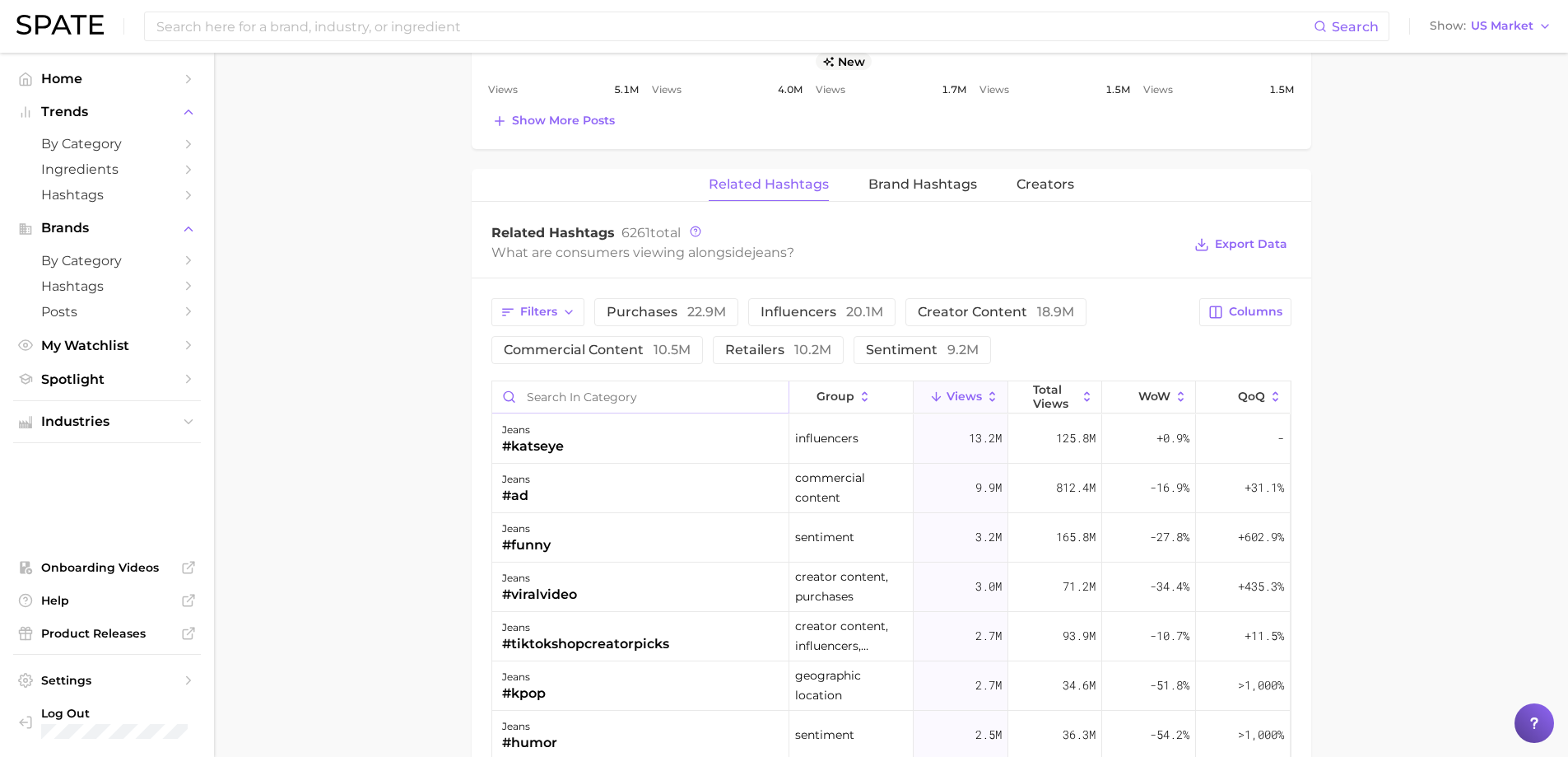
scroll to position [1152, 0]
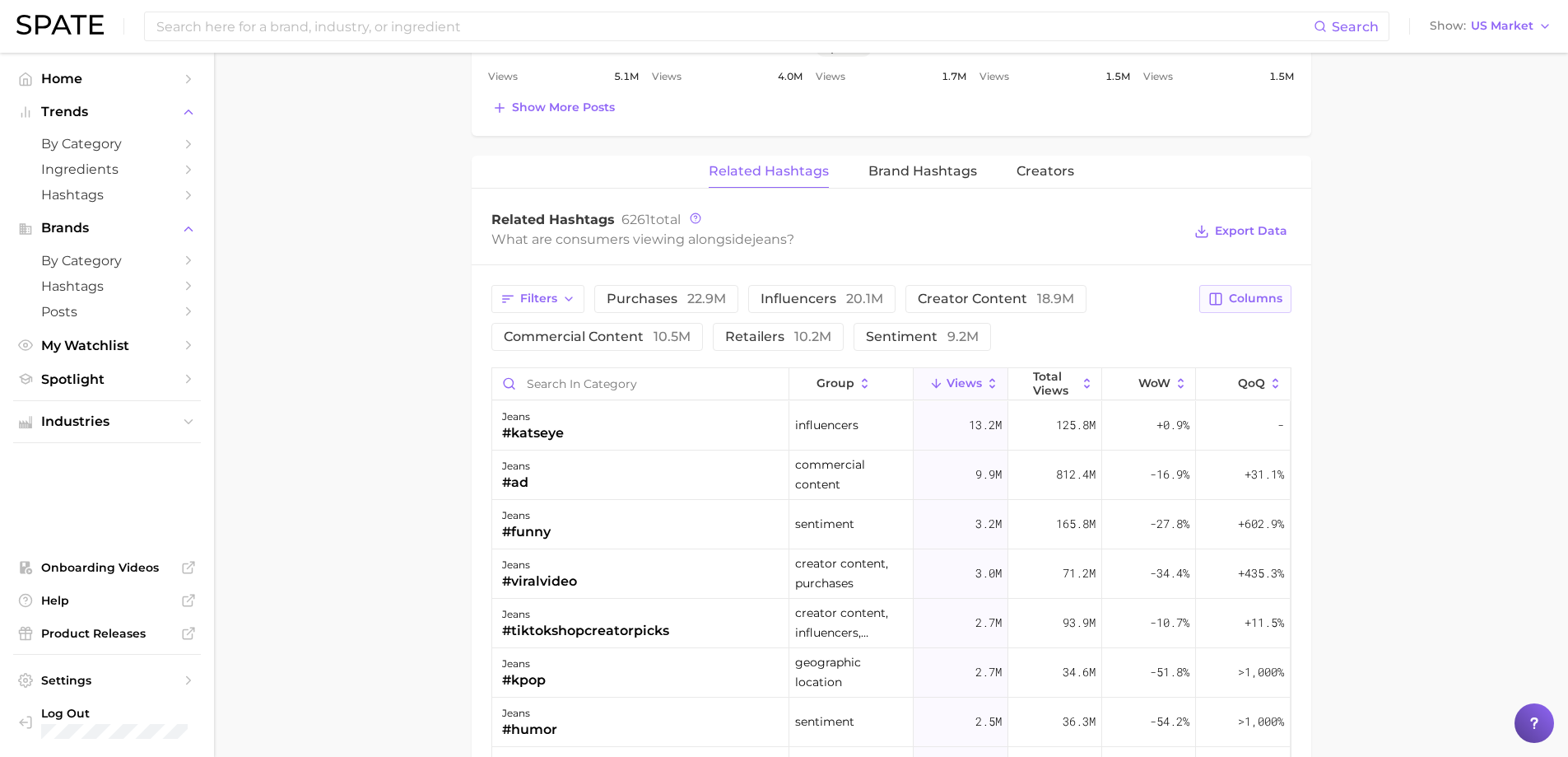
click at [1223, 297] on icon "button" at bounding box center [1216, 299] width 15 height 15
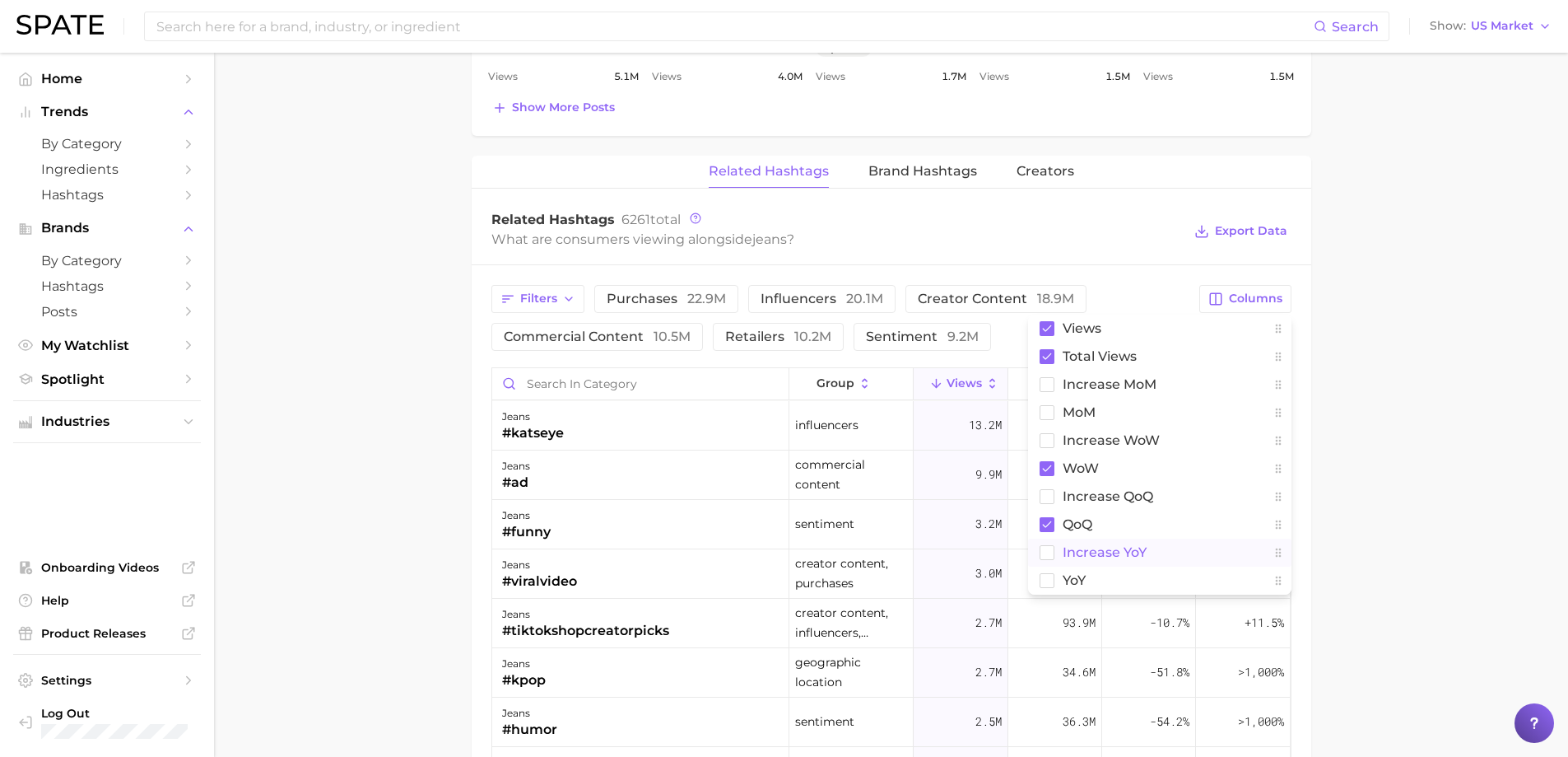
click at [1049, 552] on rect at bounding box center [1046, 551] width 14 height 14
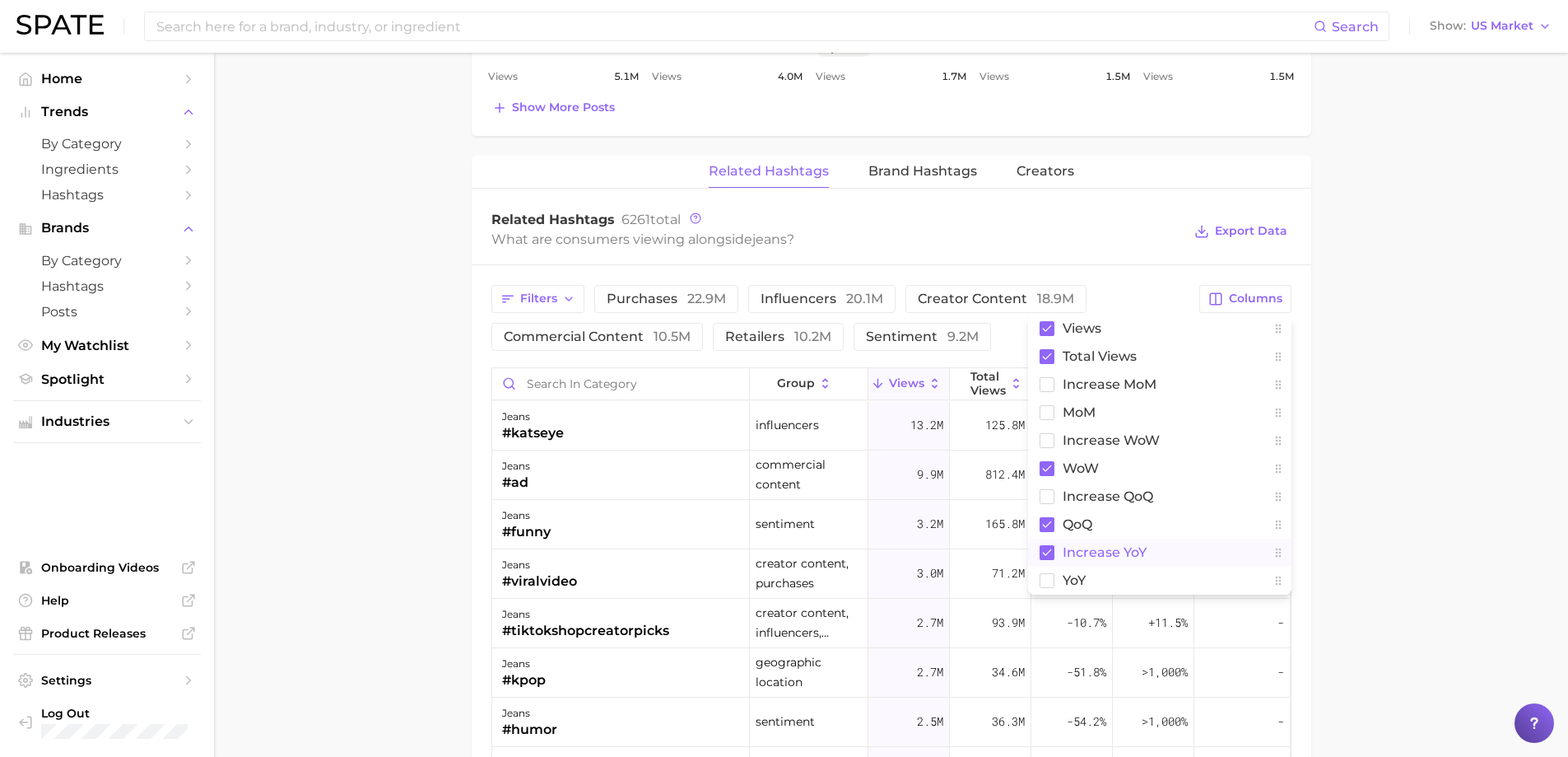
click at [1015, 348] on div "Filters purchases 22.9m influencers 20.1m creator content 18.9m commercial cont…" at bounding box center [841, 317] width 699 height 66
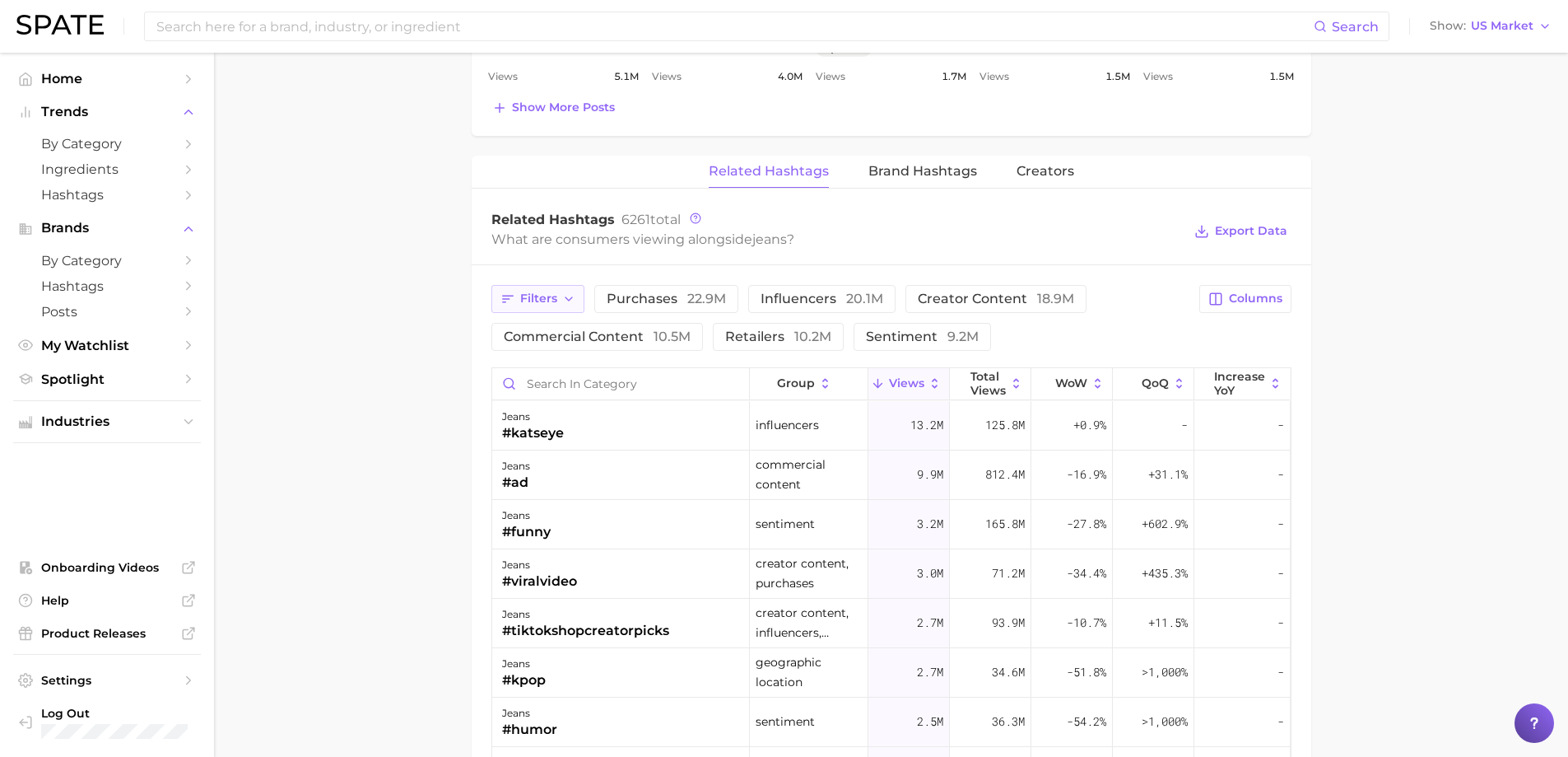
click at [555, 292] on span "Filters" at bounding box center [538, 298] width 37 height 14
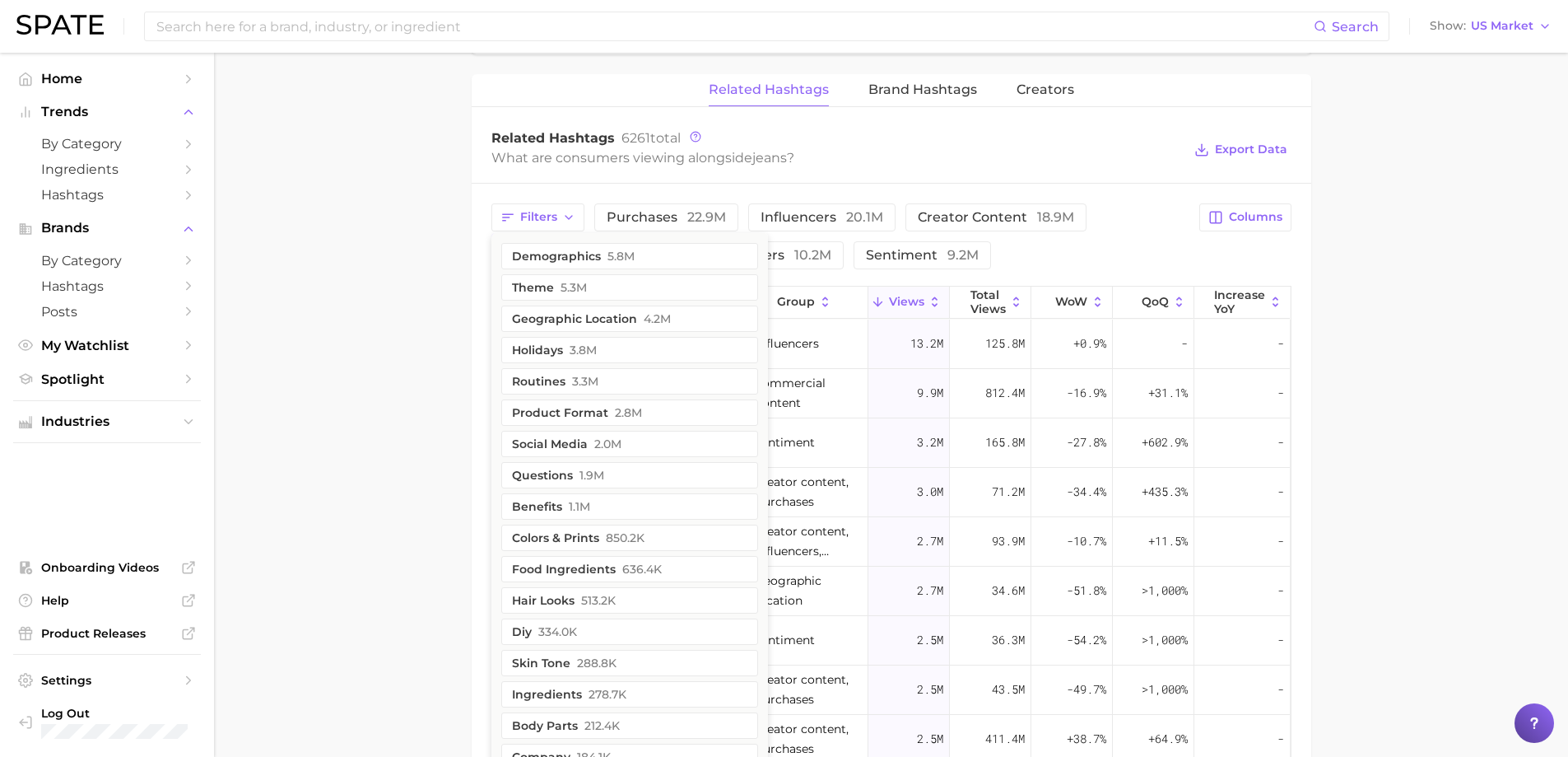
scroll to position [1235, 0]
click at [564, 415] on button "product format 2.8m" at bounding box center [630, 411] width 257 height 26
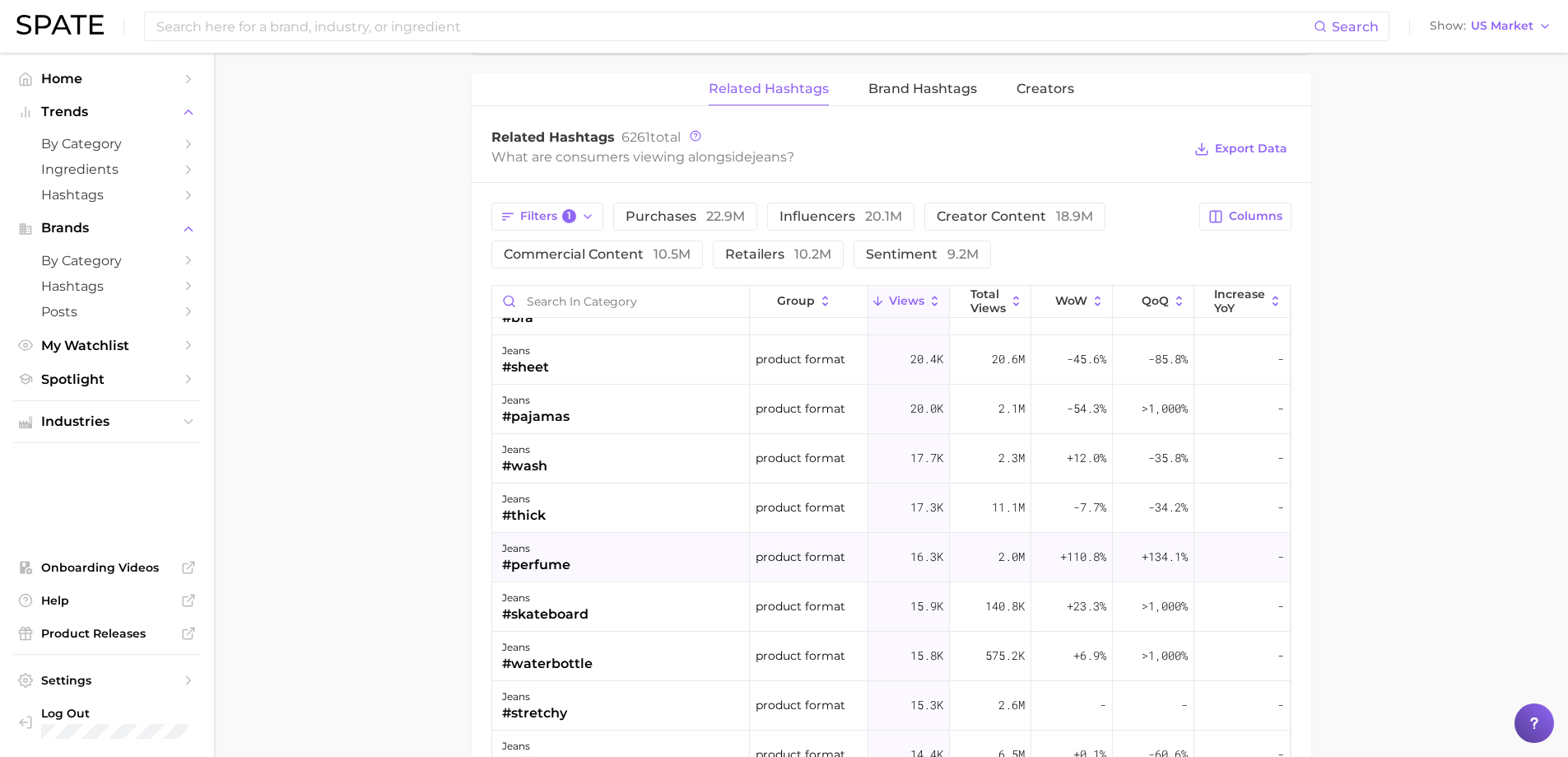
scroll to position [658, 0]
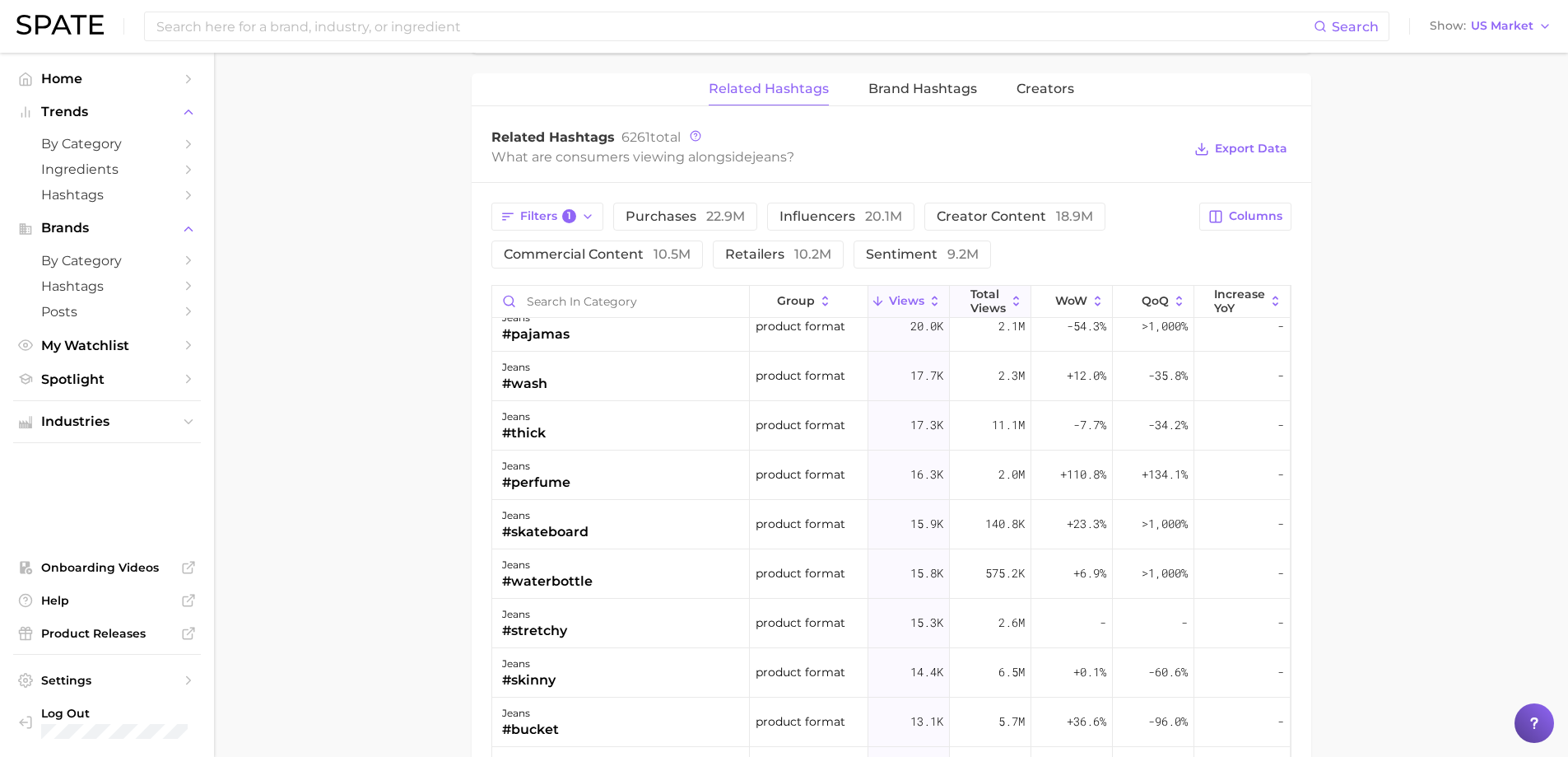
click at [1011, 298] on icon at bounding box center [1017, 301] width 15 height 15
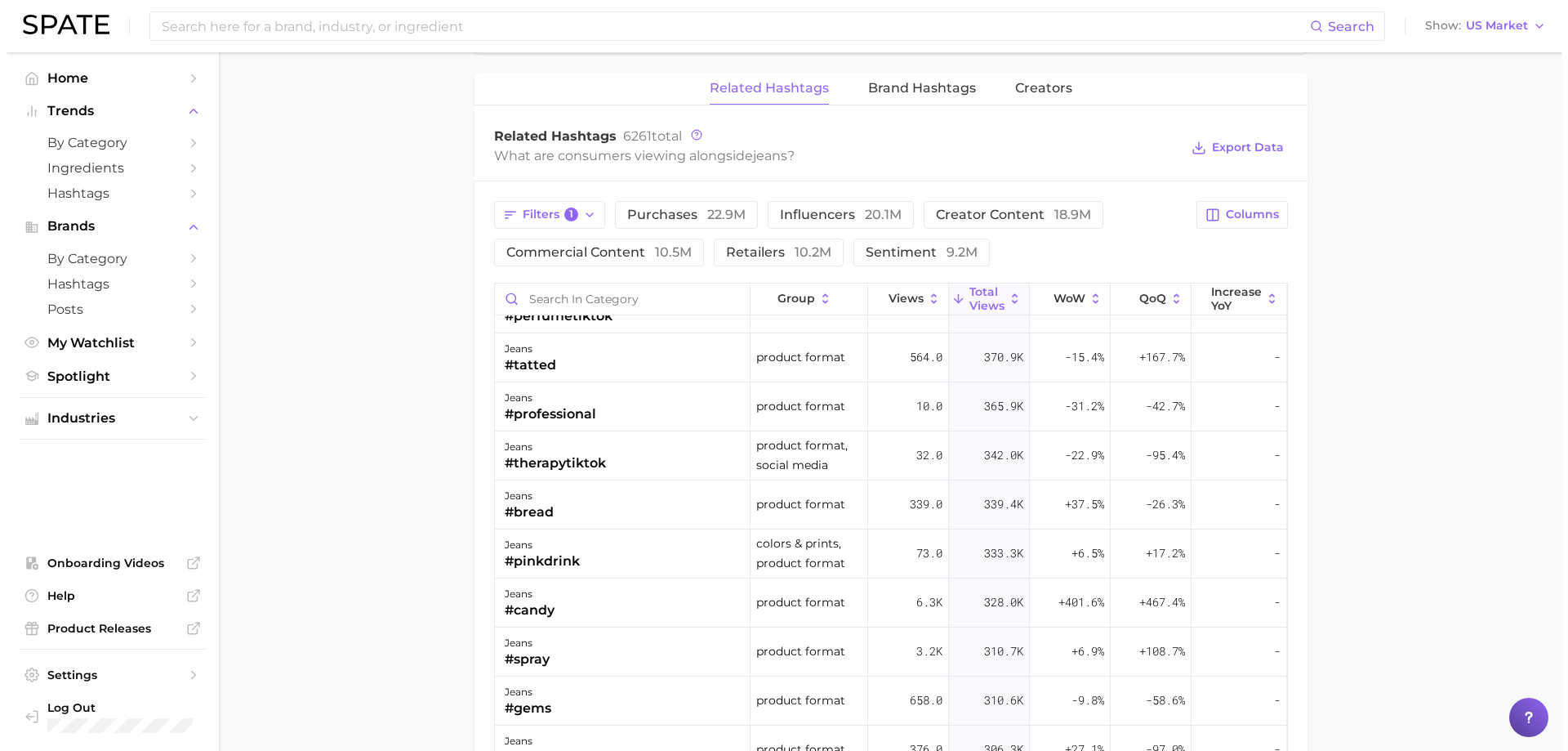
scroll to position [3512, 0]
click at [680, 559] on div "jeans #pinkdrink" at bounding box center [615, 553] width 255 height 49
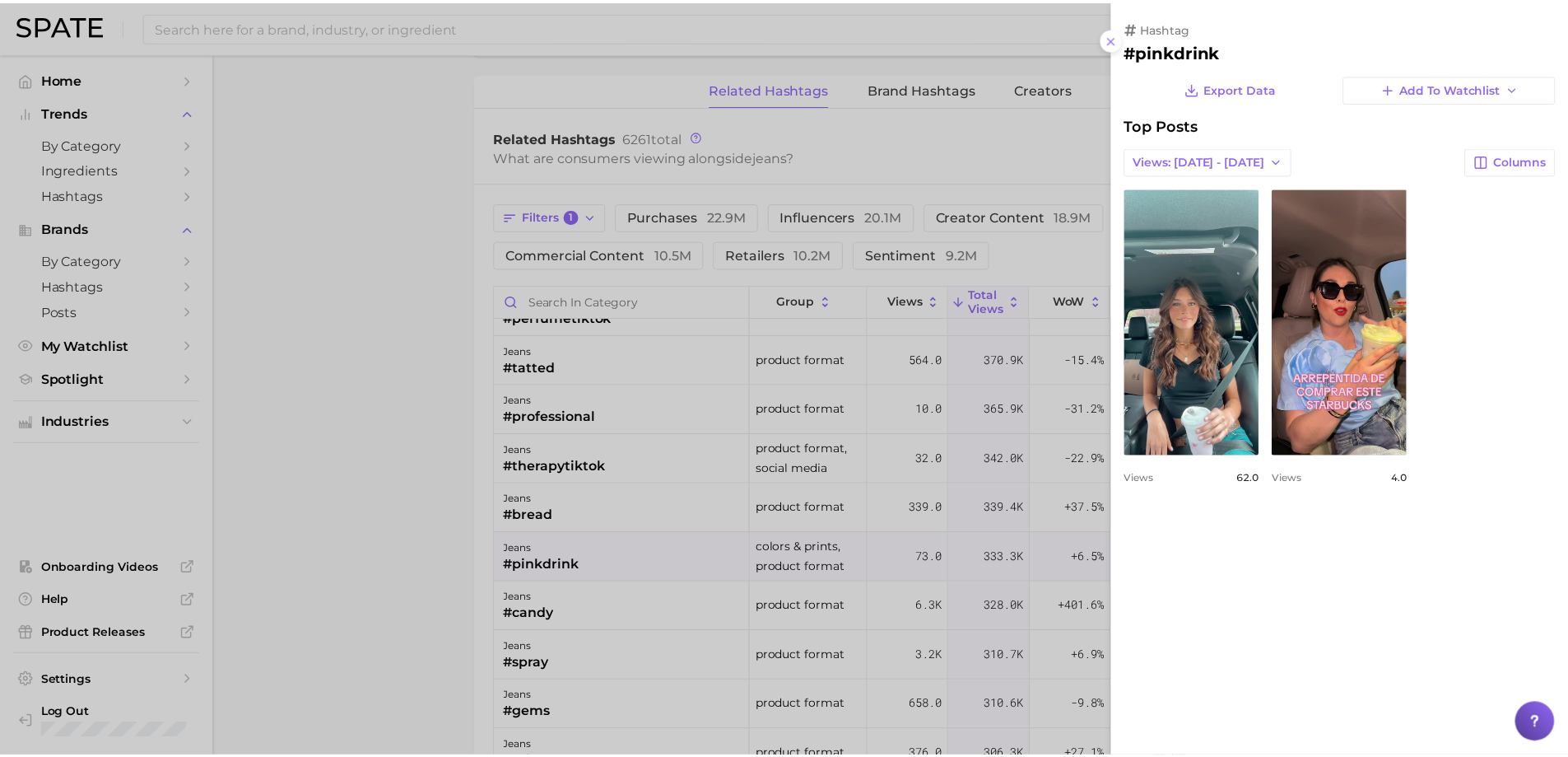
scroll to position [0, 0]
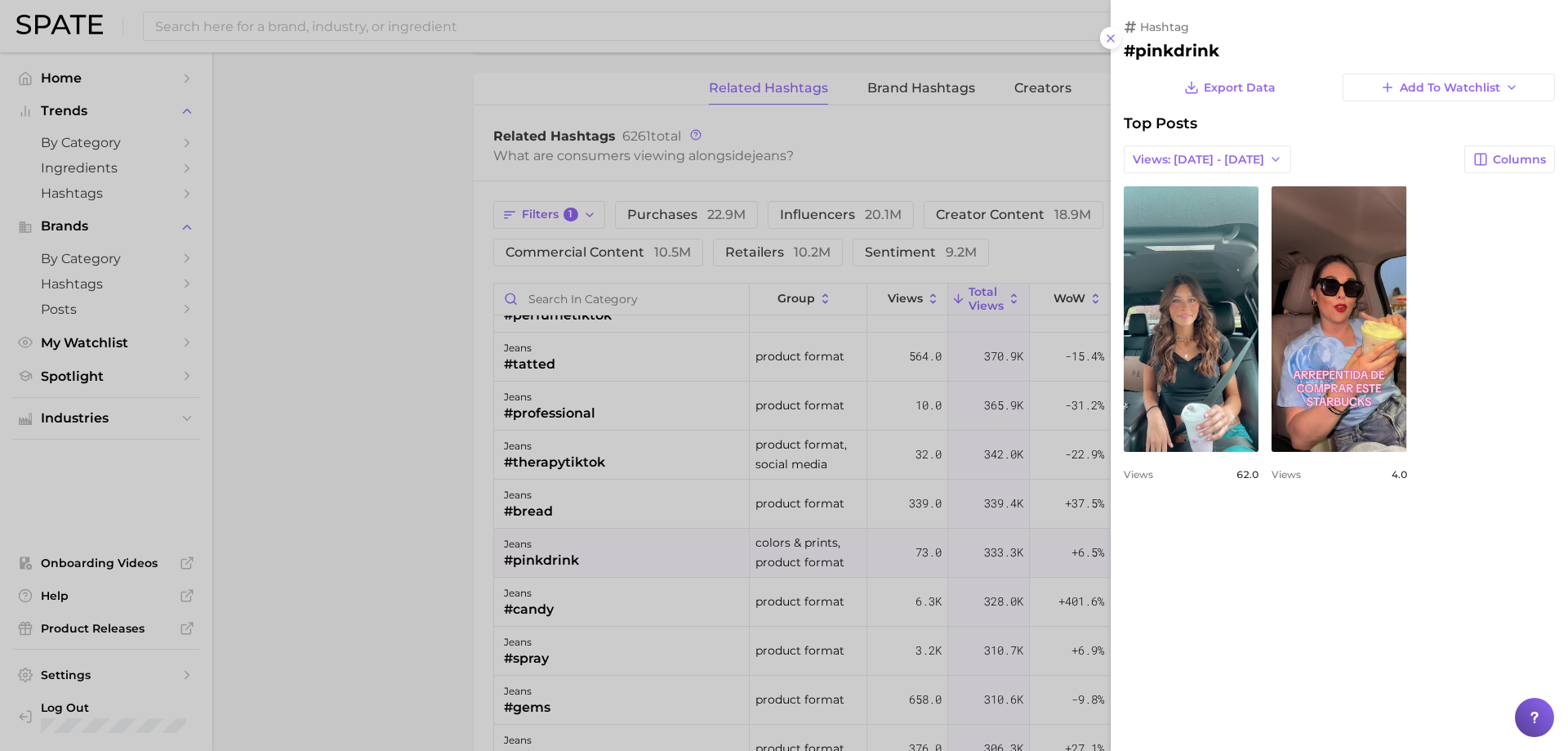
click at [338, 573] on div at bounding box center [784, 376] width 1568 height 751
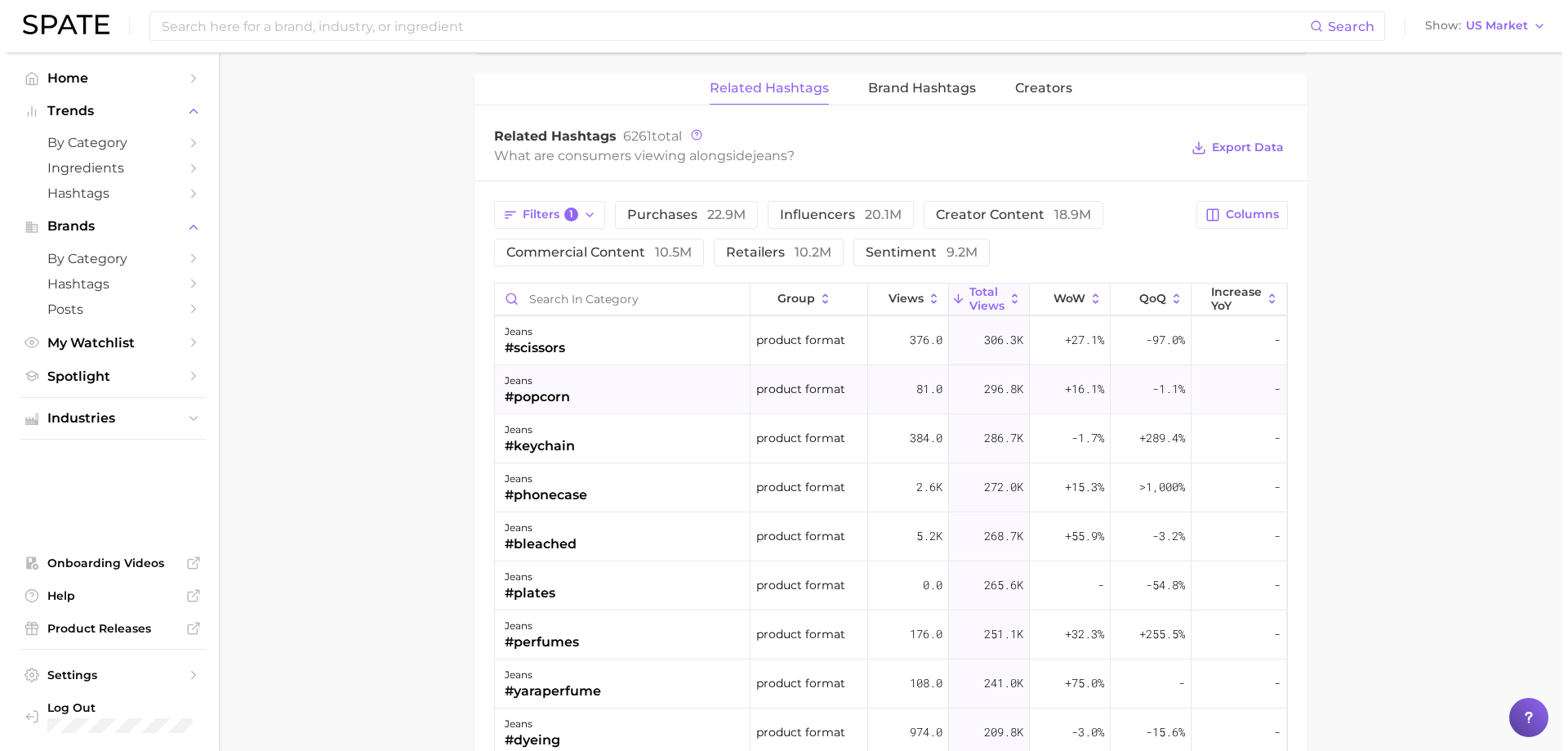
scroll to position [4002, 0]
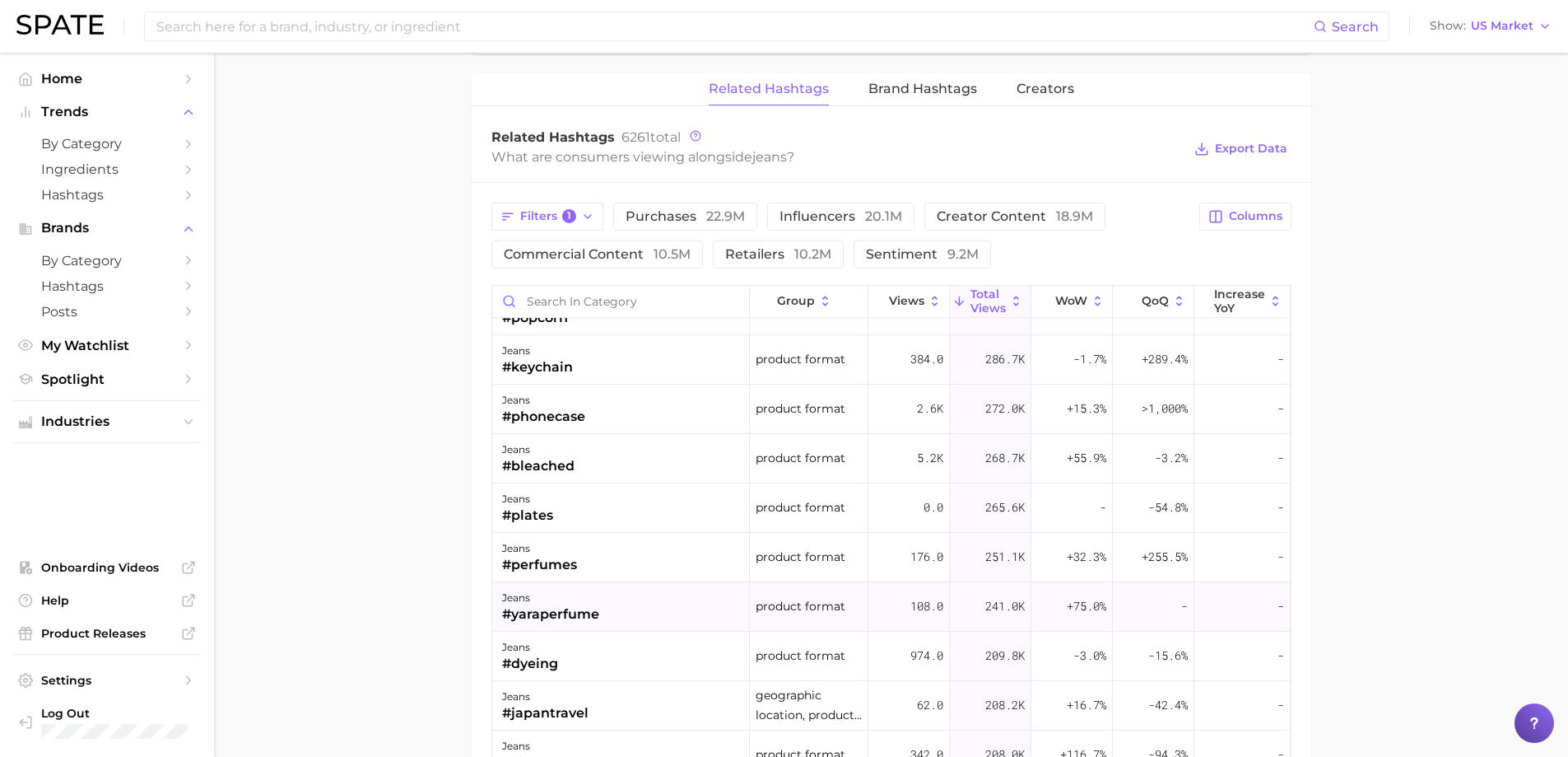
click at [651, 595] on div "jeans #yaraperfume" at bounding box center [620, 606] width 258 height 49
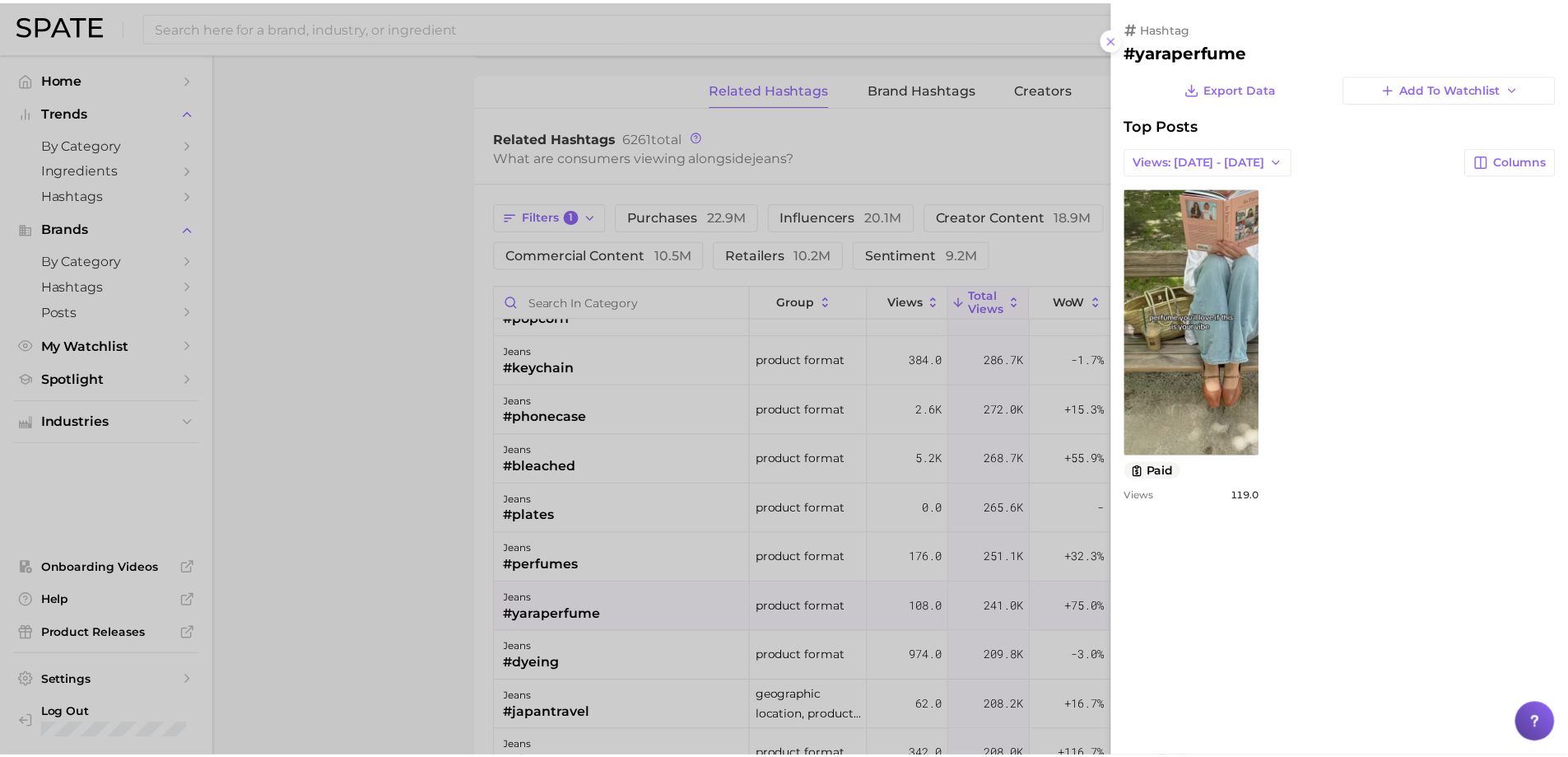
scroll to position [0, 0]
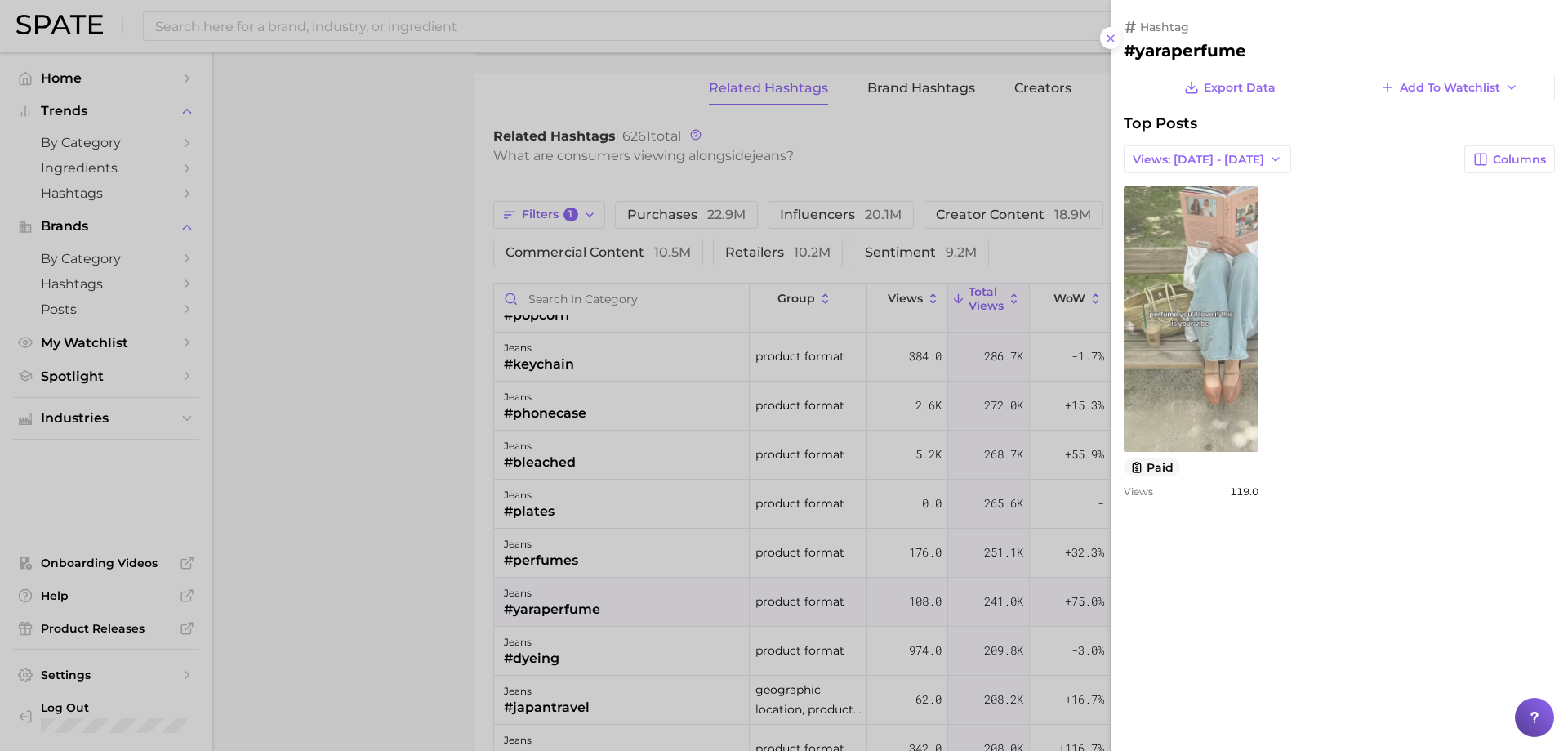
click at [1238, 350] on link "view post on TikTok" at bounding box center [1191, 319] width 135 height 266
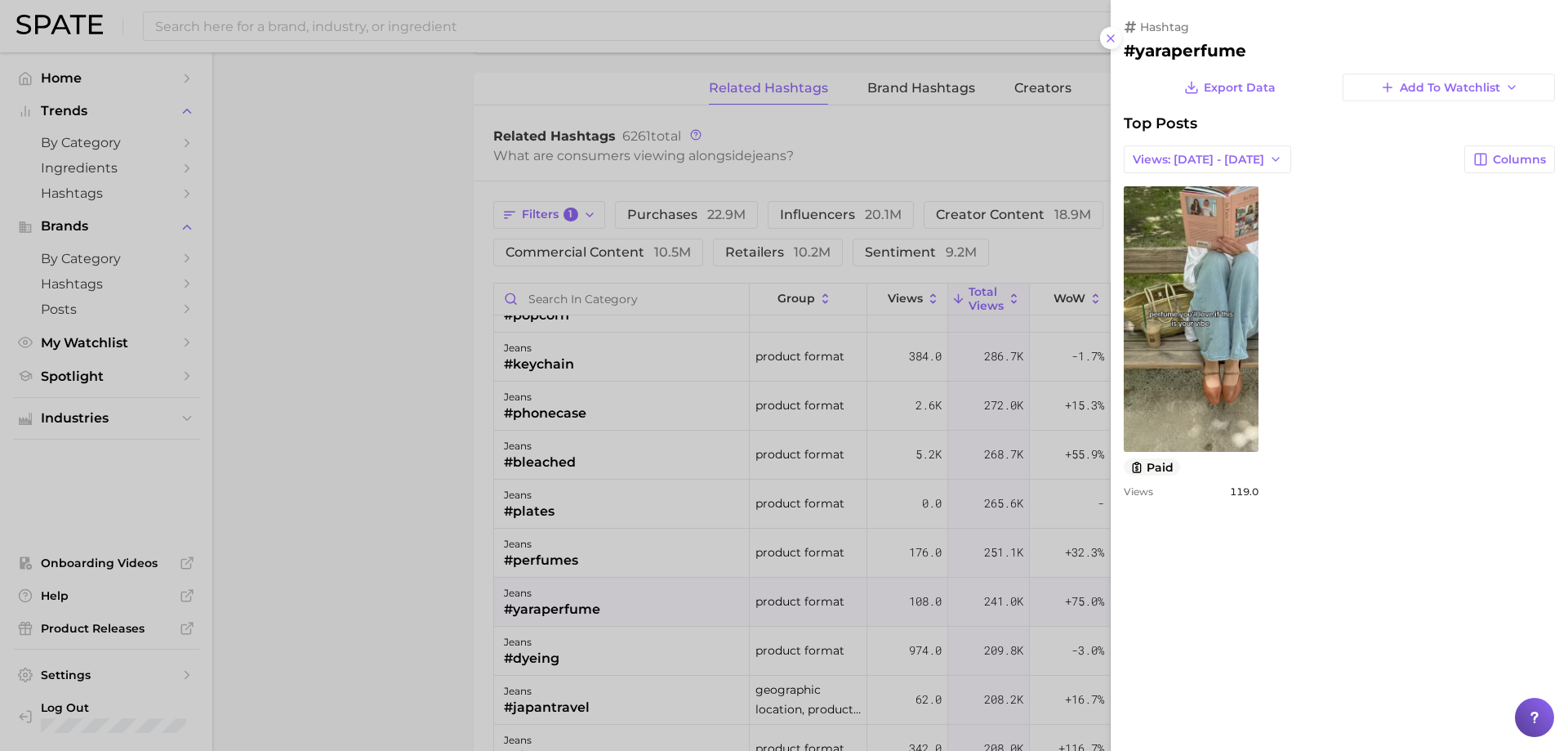
click at [423, 336] on div at bounding box center [784, 376] width 1568 height 751
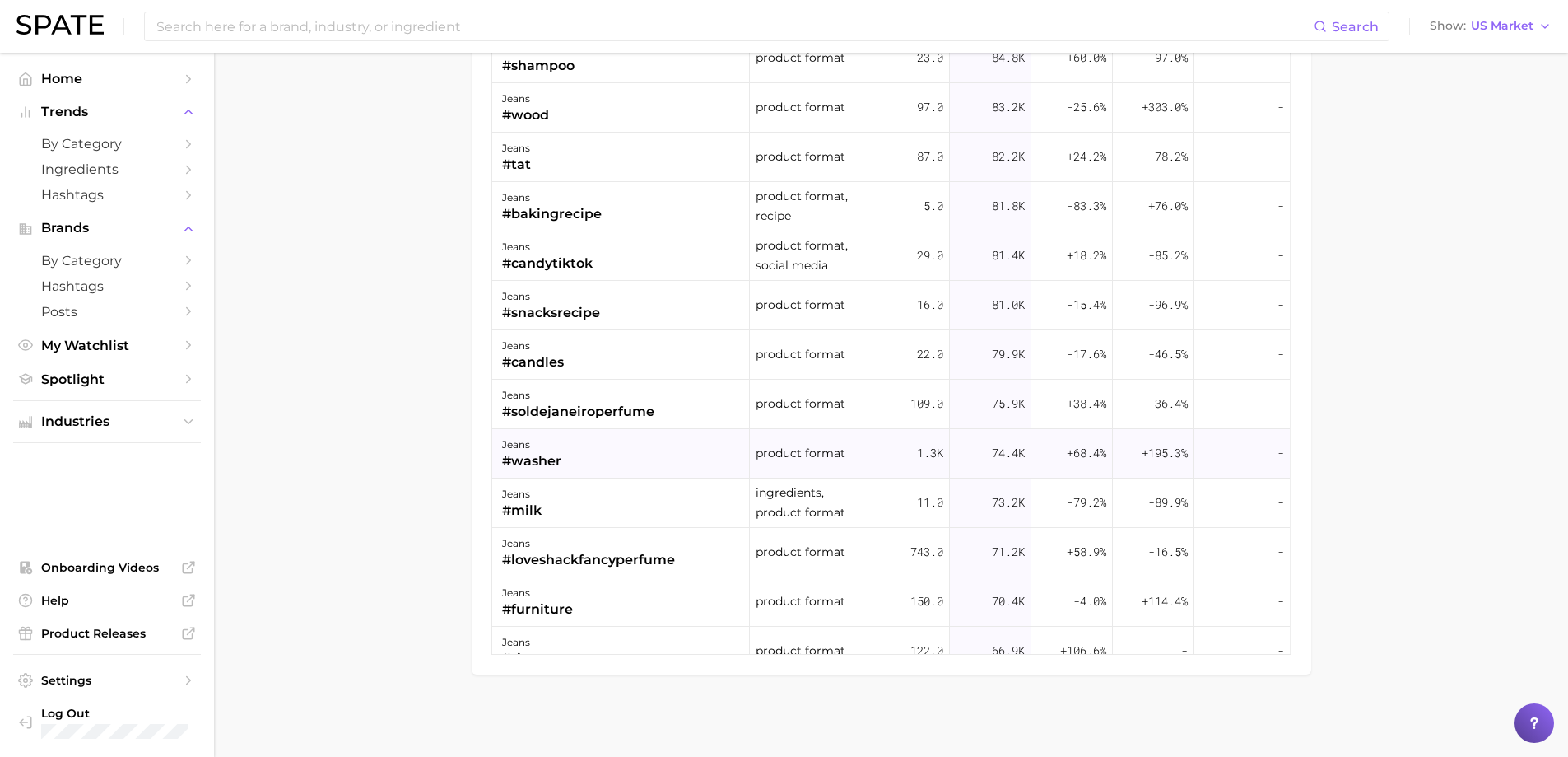
scroll to position [5598, 0]
